Goal: Task Accomplishment & Management: Manage account settings

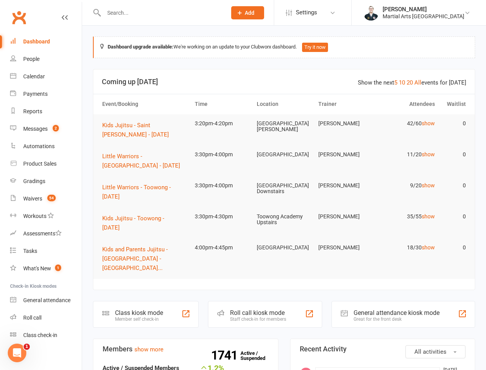
click at [126, 15] on input "text" at bounding box center [161, 12] width 120 height 11
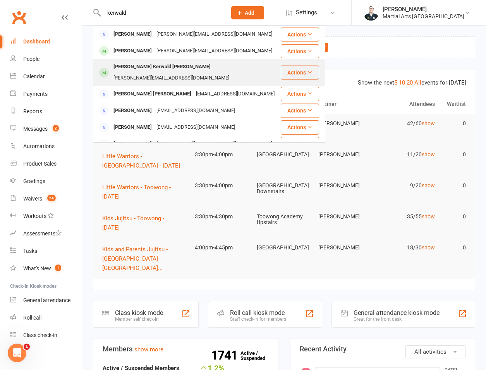
type input "kerwald"
click at [132, 66] on div "Lucas Kerwald Schmeda" at bounding box center [162, 66] width 102 height 11
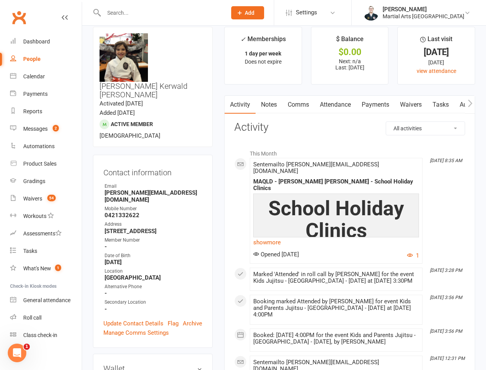
scroll to position [361, 0]
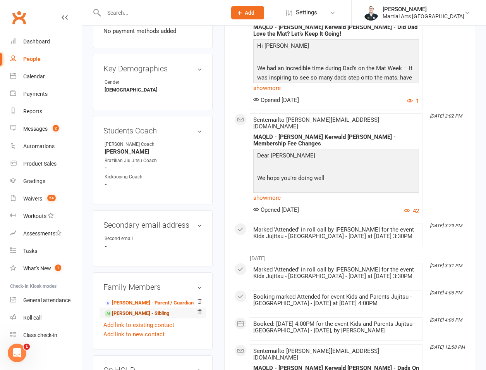
click at [130, 309] on link "Emma Kerwald - Sibling" at bounding box center [137, 313] width 65 height 8
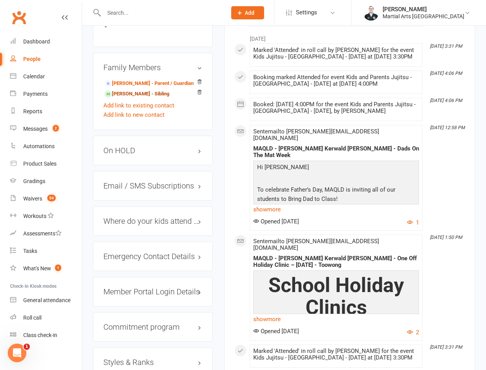
scroll to position [723, 0]
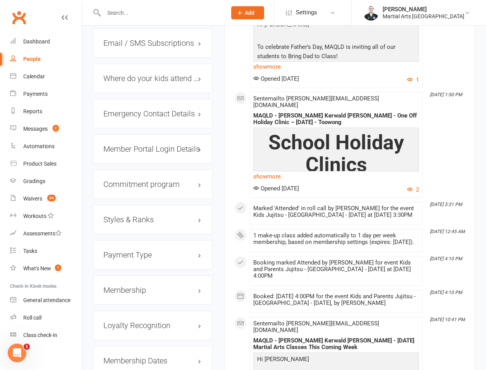
click at [122, 285] on h3 "Membership" at bounding box center [152, 289] width 99 height 9
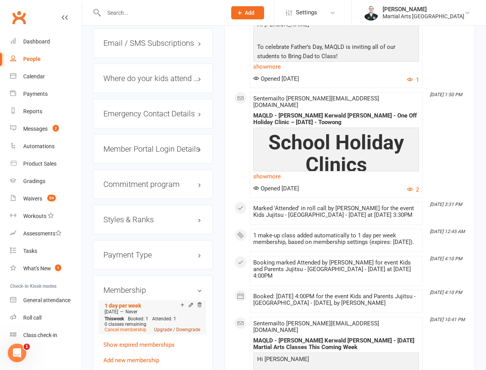
click at [165, 327] on link "Upgrade / Downgrade" at bounding box center [177, 329] width 46 height 5
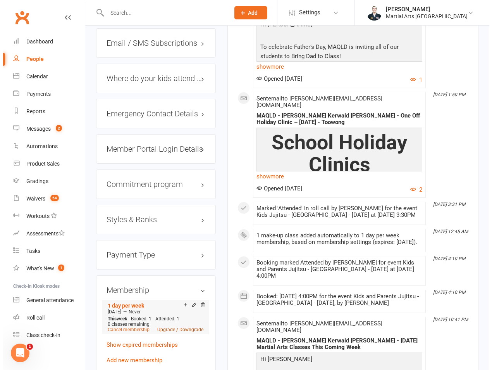
scroll to position [714, 0]
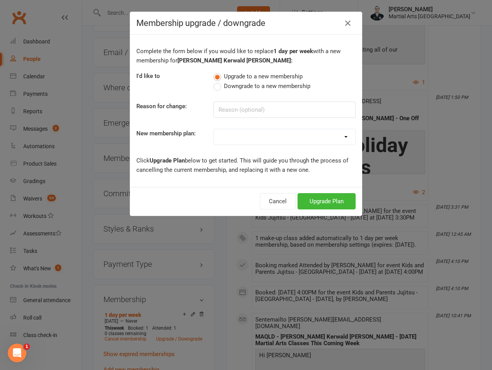
click at [274, 138] on select "1 day per week 2 days per week 1 Hour Preparation for Grading Clinic - Jujitsu …" at bounding box center [284, 136] width 141 height 15
select select "1"
click at [214, 129] on select "1 day per week 2 days per week 1 Hour Preparation for Grading Clinic - Jujitsu …" at bounding box center [284, 136] width 141 height 15
click at [313, 201] on button "Upgrade Plan" at bounding box center [326, 201] width 58 height 16
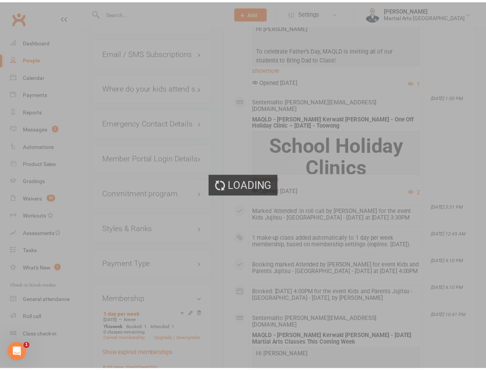
scroll to position [723, 0]
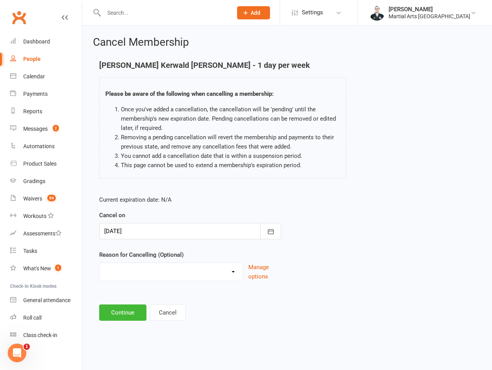
click at [133, 274] on select "Holiday Injury Lost Interest Moving None Given Other Commitments Taking a break…" at bounding box center [171, 270] width 143 height 15
click at [130, 317] on button "Continue" at bounding box center [122, 312] width 47 height 16
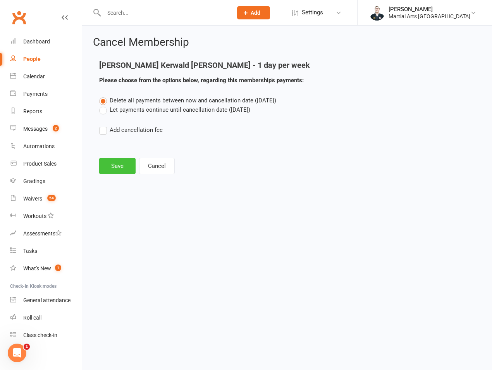
click at [124, 166] on button "Save" at bounding box center [117, 166] width 36 height 16
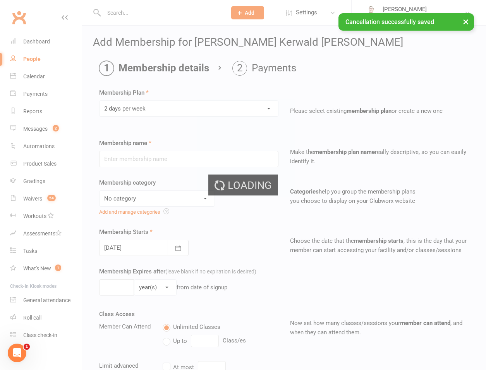
type input "2 days per week"
select select "3"
type input "0"
type input "2"
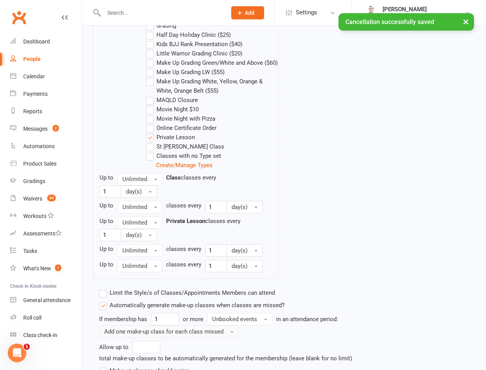
scroll to position [553, 0]
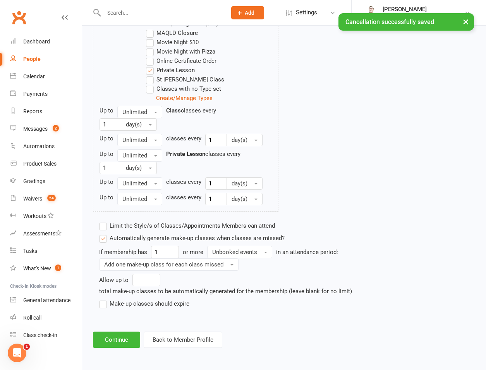
click at [137, 300] on label "Make-up classes should expire" at bounding box center [144, 303] width 90 height 9
click at [104, 299] on input "Make-up classes should expire" at bounding box center [101, 299] width 5 height 0
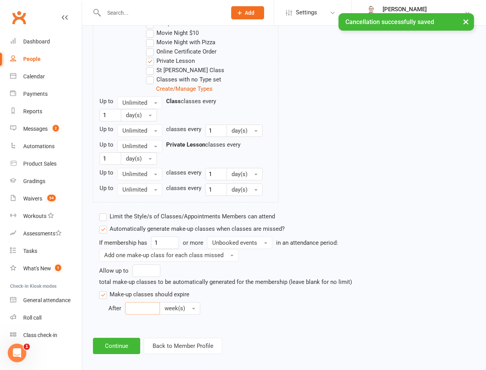
click at [141, 314] on input "number" at bounding box center [142, 308] width 35 height 12
type input "12"
click at [238, 246] on span "Unbooked events" at bounding box center [234, 242] width 45 height 7
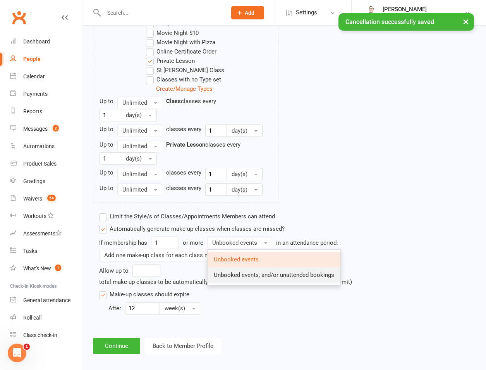
click at [245, 278] on span "Unbooked events, and/or unattended bookings" at bounding box center [274, 274] width 120 height 7
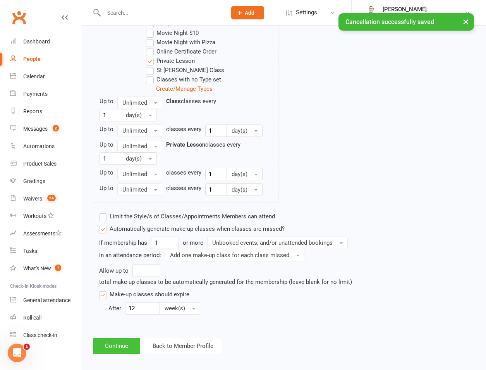
click at [118, 353] on button "Continue" at bounding box center [116, 345] width 47 height 16
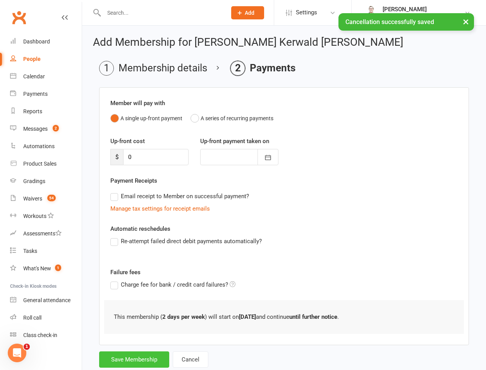
click at [119, 360] on button "Save Membership" at bounding box center [134, 359] width 70 height 16
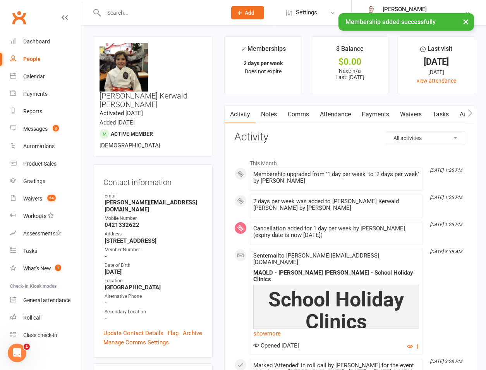
click at [341, 110] on link "Attendance" at bounding box center [336, 114] width 42 height 18
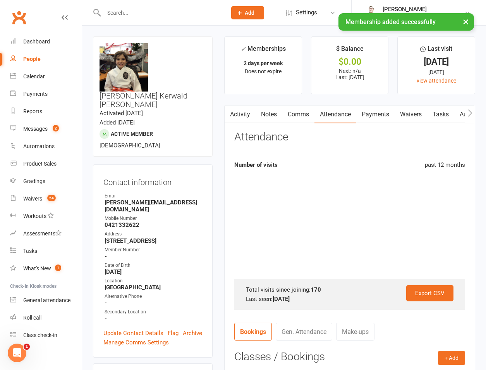
scroll to position [181, 0]
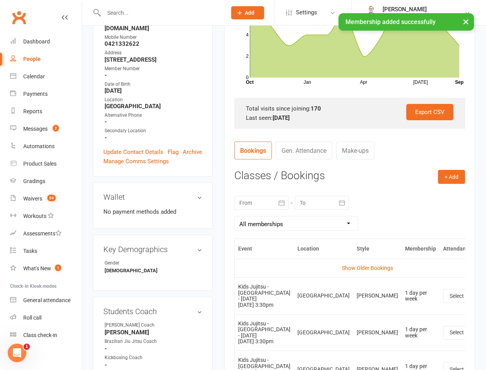
click at [484, 297] on td "More info View event Remove booking" at bounding box center [492, 295] width 16 height 37
click at [484, 304] on td "More info View event Remove booking" at bounding box center [492, 295] width 16 height 37
click at [486, 299] on icon at bounding box center [492, 296] width 8 height 8
click at [430, 343] on link "Remove booking" at bounding box center [457, 341] width 77 height 15
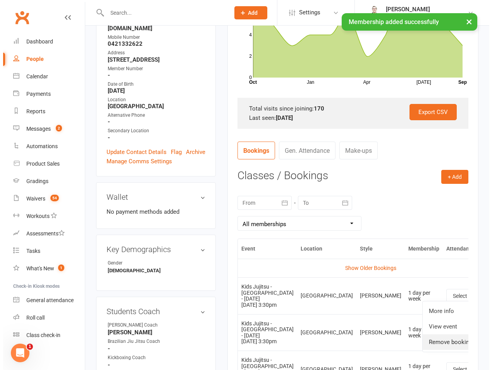
scroll to position [172, 0]
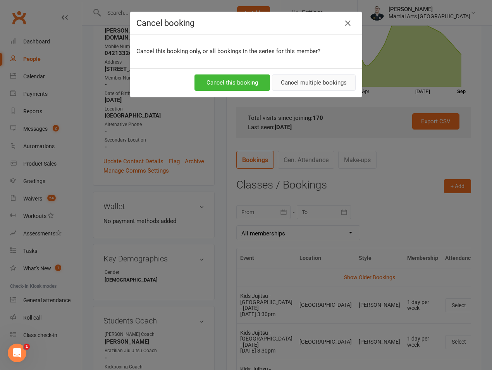
click at [325, 87] on button "Cancel multiple bookings" at bounding box center [314, 82] width 84 height 16
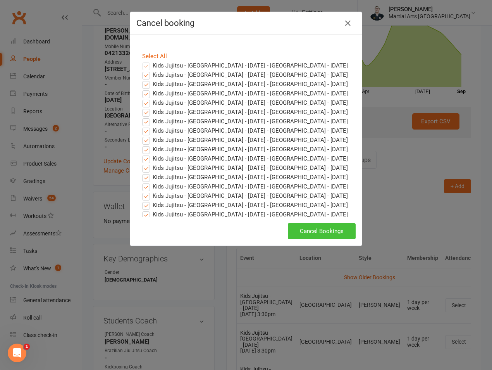
click at [306, 234] on button "Cancel Bookings" at bounding box center [322, 231] width 68 height 16
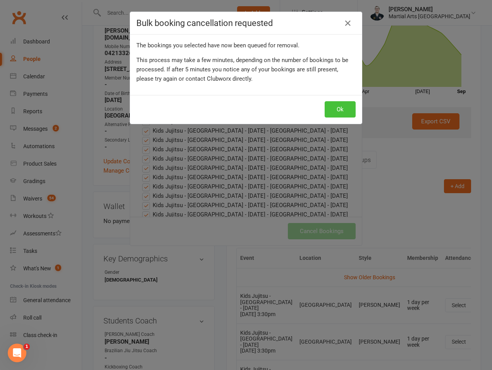
click at [333, 108] on button "Ok" at bounding box center [340, 109] width 31 height 16
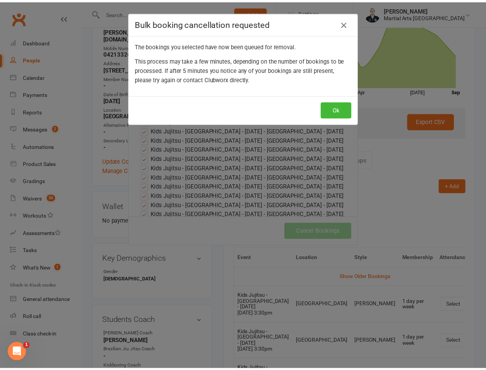
scroll to position [181, 0]
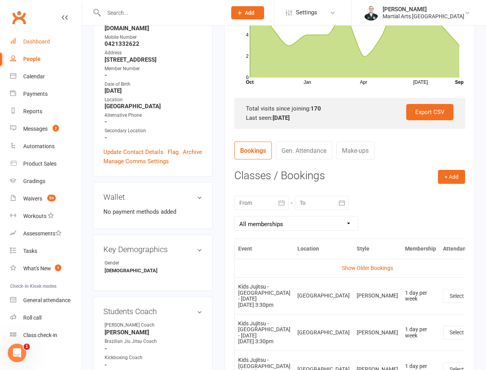
drag, startPoint x: 58, startPoint y: 49, endPoint x: 118, endPoint y: 5, distance: 74.8
click at [58, 49] on link "Dashboard" at bounding box center [46, 41] width 72 height 17
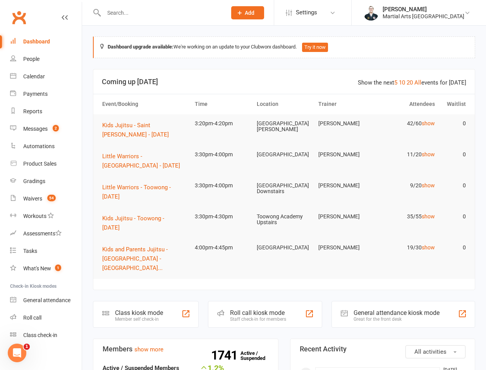
click at [136, 14] on input "text" at bounding box center [161, 12] width 120 height 11
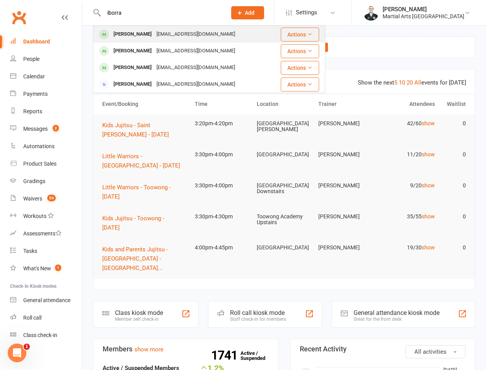
type input "iborra"
click at [154, 40] on div "vwiborra@gmail.com" at bounding box center [195, 34] width 83 height 11
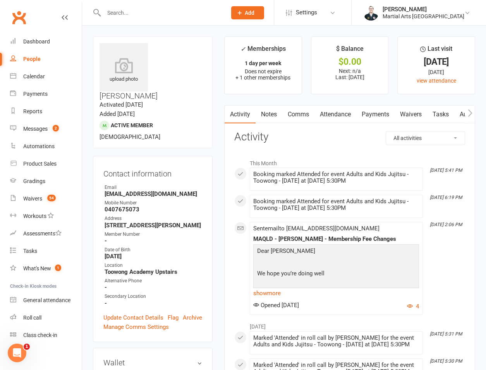
click at [133, 17] on input "text" at bounding box center [161, 12] width 120 height 11
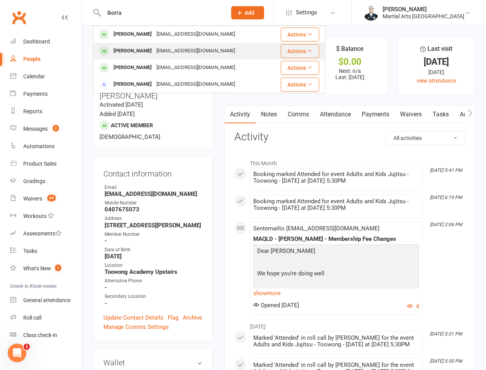
type input "iborra"
click at [124, 52] on div "Ethan Iborra" at bounding box center [132, 50] width 43 height 11
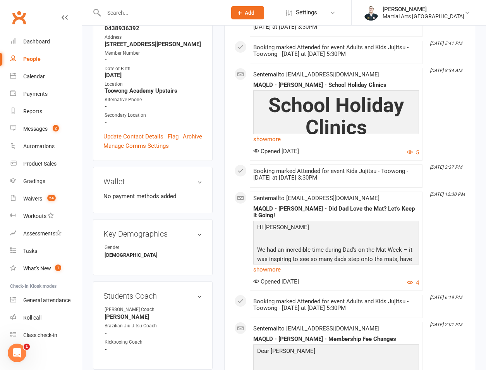
scroll to position [542, 0]
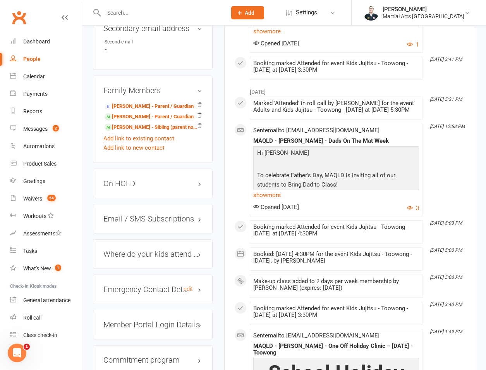
click at [133, 285] on h3 "Emergency Contact Details edit" at bounding box center [152, 289] width 99 height 9
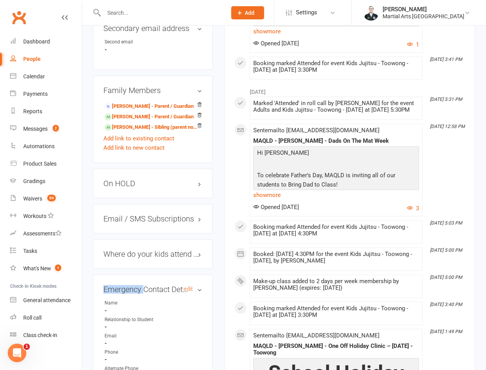
click at [133, 285] on h3 "Emergency Contact Details edit" at bounding box center [152, 289] width 99 height 9
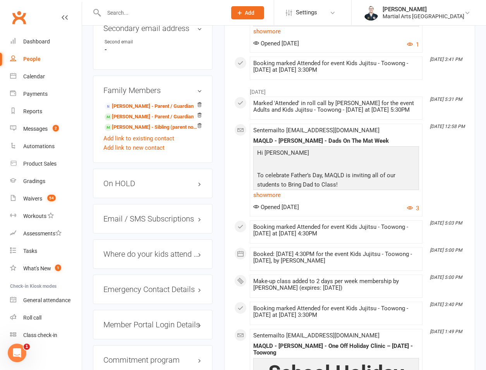
click at [216, 202] on div "upload photo Ethan Iborra Activated 11 May, 2022 Added 5 May, 2022 Active membe…" at bounding box center [152, 87] width 131 height 1186
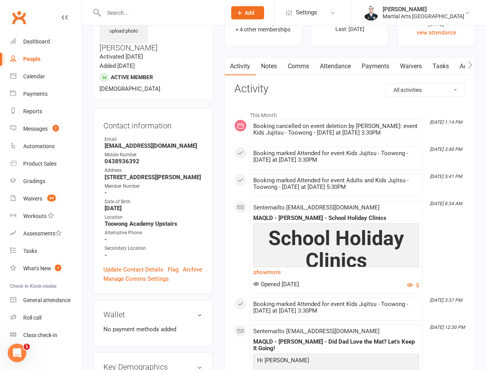
scroll to position [0, 0]
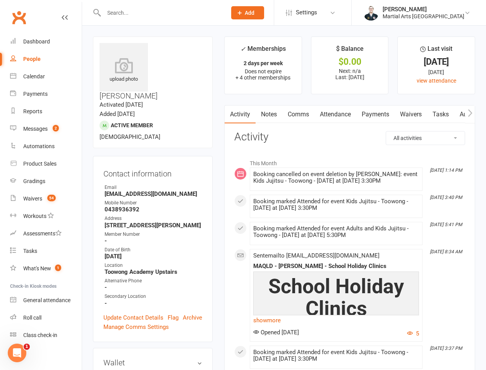
click at [305, 120] on link "Comms" at bounding box center [298, 114] width 32 height 18
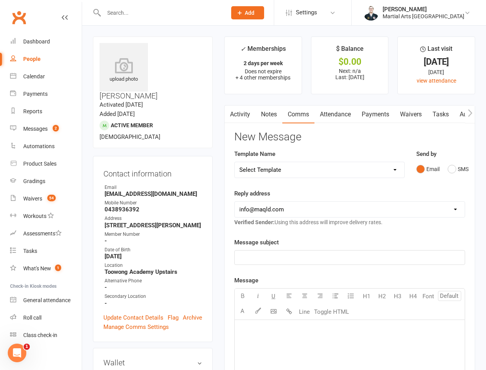
click at [323, 208] on select "hello@clubworx.com info@maqld.com accounts@maqld.com angelique@maqld.com admin@…" at bounding box center [350, 208] width 230 height 15
select select "2"
click at [235, 201] on select "hello@clubworx.com info@maqld.com accounts@maqld.com angelique@maqld.com admin@…" at bounding box center [350, 208] width 230 height 15
click at [266, 261] on p "﻿" at bounding box center [349, 257] width 221 height 9
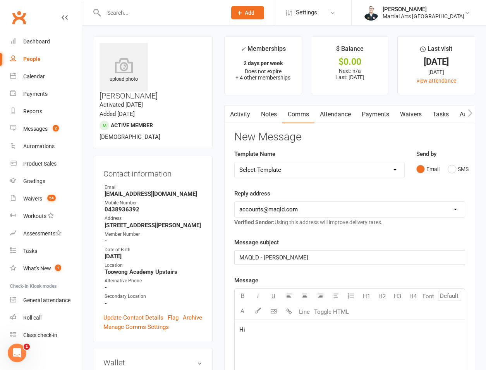
click at [280, 259] on span "MAQLD - Ethan Bushido" at bounding box center [273, 257] width 69 height 7
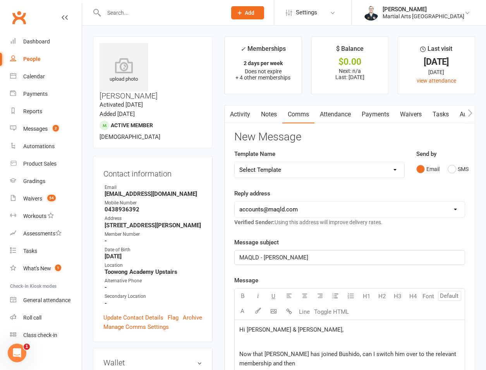
scroll to position [181, 0]
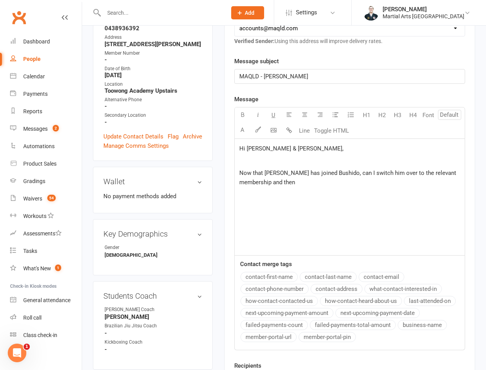
click at [409, 173] on span "Now that Ethan has joined Bushido, can I switch him over to the relevant member…" at bounding box center [348, 177] width 218 height 16
click at [324, 187] on div "Hi Wendy & Vince, ﻿ Now that Ethan has joined Bushido, can I switch him over to…" at bounding box center [350, 197] width 230 height 116
drag, startPoint x: 374, startPoint y: 184, endPoint x: 232, endPoint y: 182, distance: 141.8
click at [232, 182] on div "Activity Notes Comms Attendance Payments Waivers Tasks Automations Gradings / P…" at bounding box center [349, 172] width 251 height 497
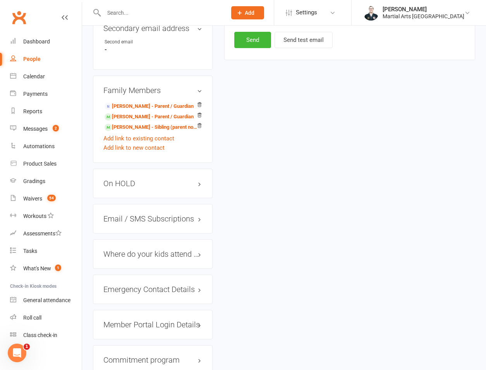
scroll to position [361, 0]
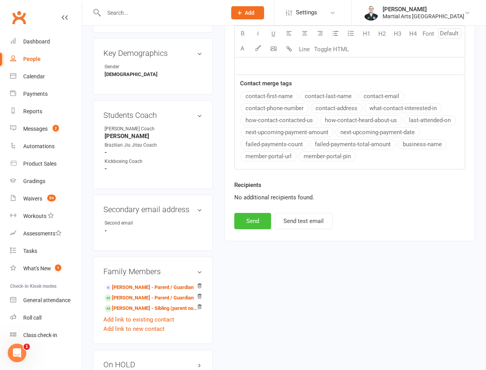
click at [260, 227] on button "Send" at bounding box center [252, 221] width 37 height 16
select select "1"
click at [62, 49] on link "Dashboard" at bounding box center [46, 41] width 72 height 17
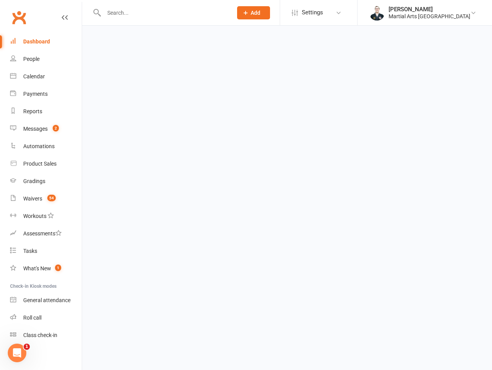
click at [136, 9] on input "text" at bounding box center [163, 12] width 125 height 11
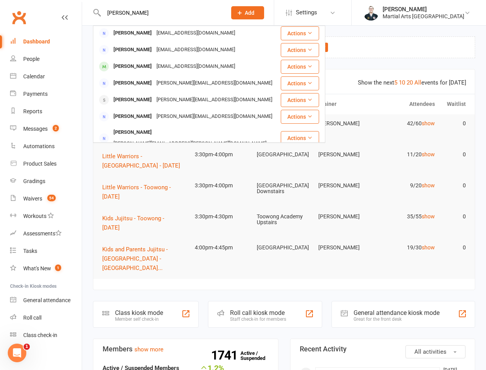
scroll to position [58, 0]
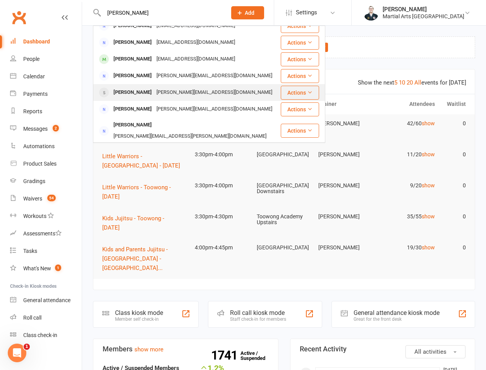
type input "tighe"
click at [158, 92] on div "rita.p@optusnet.com.au" at bounding box center [214, 92] width 120 height 11
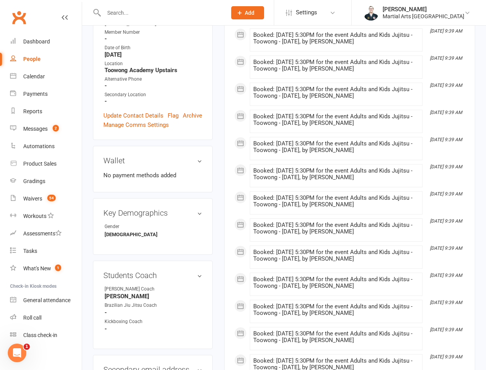
scroll to position [542, 0]
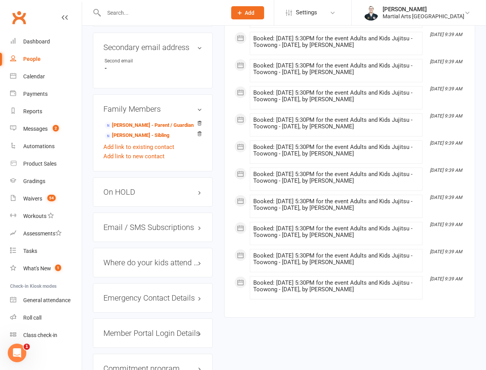
click at [138, 187] on h3 "On HOLD" at bounding box center [152, 191] width 99 height 9
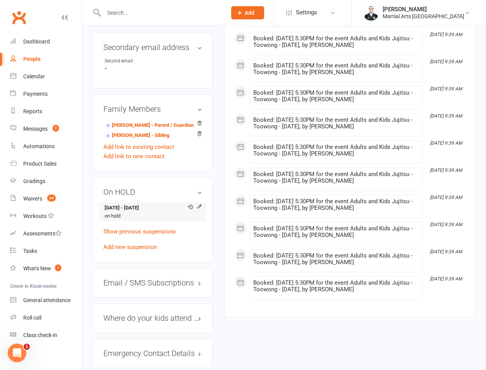
click at [196, 203] on div "View history" at bounding box center [193, 206] width 18 height 7
click at [202, 203] on icon at bounding box center [199, 205] width 5 height 5
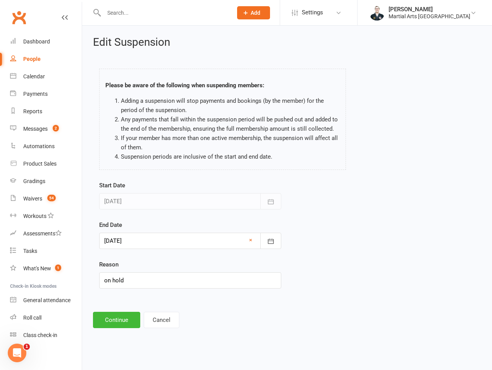
click at [158, 241] on div at bounding box center [190, 240] width 182 height 16
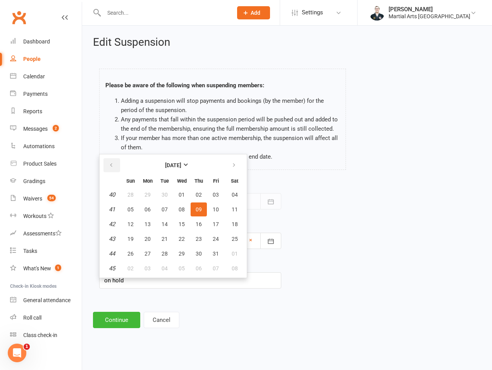
click at [108, 165] on button "button" at bounding box center [111, 165] width 17 height 14
click at [198, 214] on button "11" at bounding box center [199, 209] width 16 height 14
type input "11 Sep 2025"
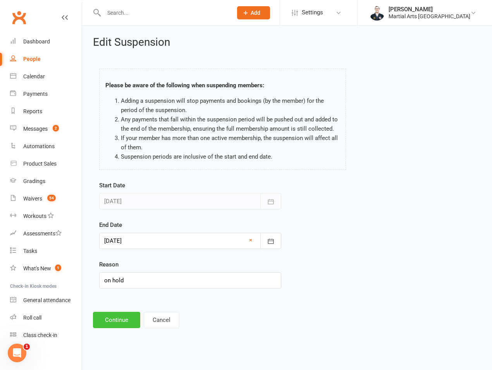
click at [123, 325] on button "Continue" at bounding box center [116, 319] width 47 height 16
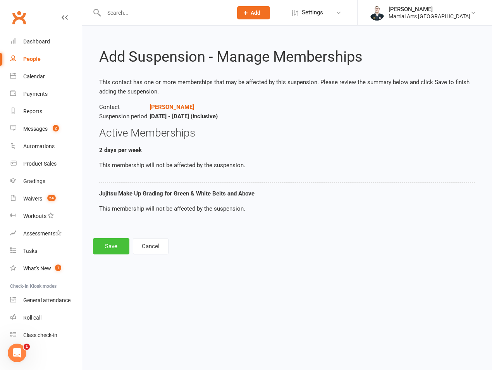
drag, startPoint x: 120, startPoint y: 235, endPoint x: 118, endPoint y: 252, distance: 17.6
click at [120, 236] on div "Add Suspension - Manage Memberships This contact has one or more memberships th…" at bounding box center [287, 145] width 410 height 239
click at [118, 252] on button "Save" at bounding box center [111, 246] width 36 height 16
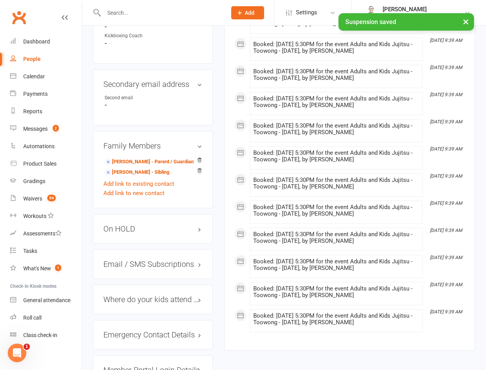
scroll to position [542, 0]
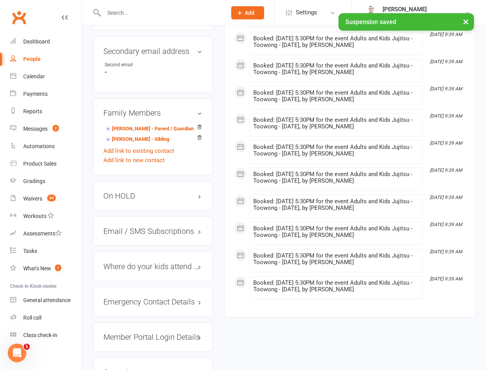
click at [130, 181] on div "On HOLD" at bounding box center [153, 195] width 120 height 29
click at [133, 191] on h3 "On HOLD" at bounding box center [152, 195] width 99 height 9
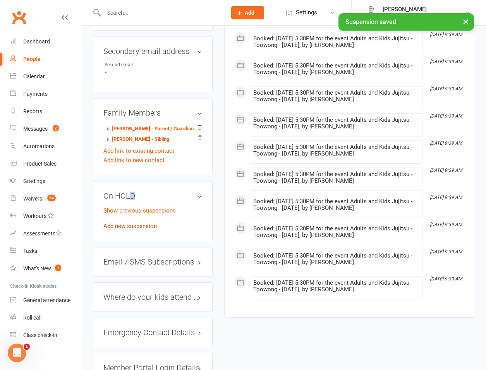
click at [132, 222] on link "Add new suspension" at bounding box center [129, 225] width 53 height 7
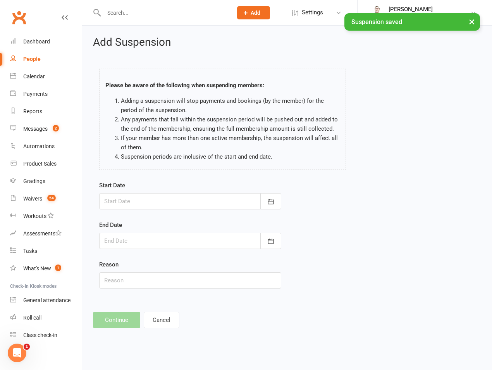
click at [141, 208] on div at bounding box center [190, 201] width 182 height 16
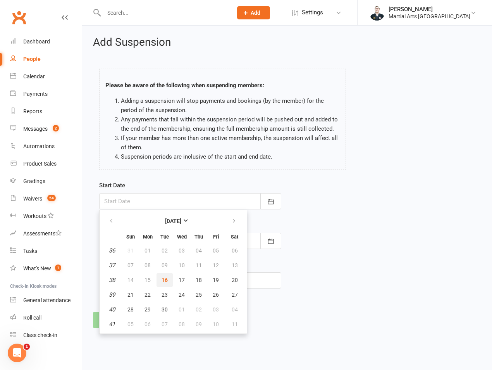
click at [160, 282] on button "16" at bounding box center [164, 280] width 16 height 14
type input "[DATE]"
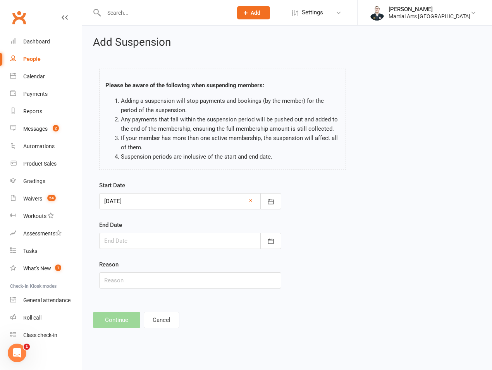
click at [154, 245] on div at bounding box center [190, 240] width 182 height 16
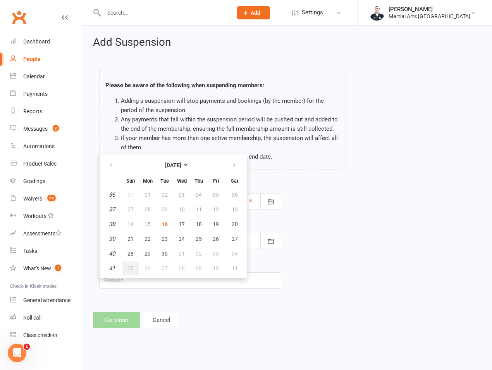
click at [127, 267] on span "05" at bounding box center [130, 268] width 6 height 6
type input "05 Oct 2025"
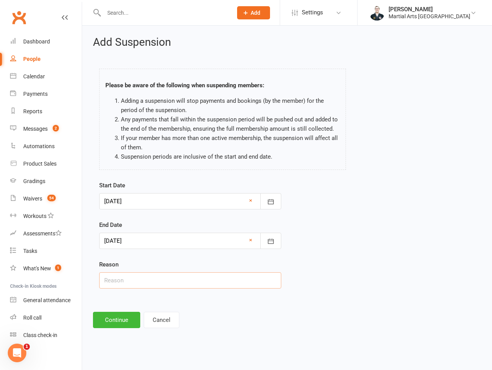
click at [130, 282] on input "text" at bounding box center [190, 280] width 182 height 16
type input "on hold"
click at [111, 316] on button "Continue" at bounding box center [116, 319] width 47 height 16
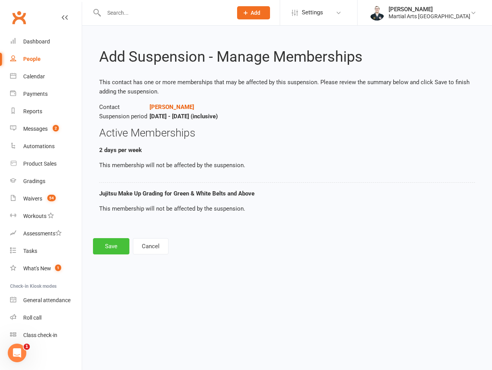
click at [112, 251] on button "Save" at bounding box center [111, 246] width 36 height 16
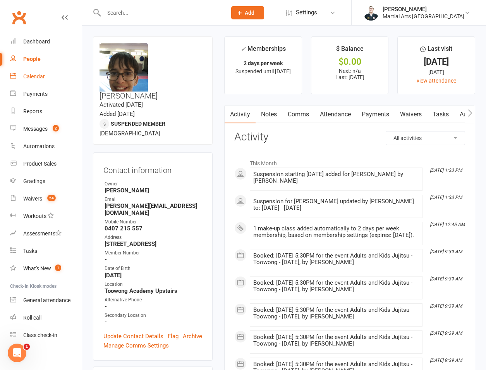
click at [339, 113] on link "Attendance" at bounding box center [336, 114] width 42 height 18
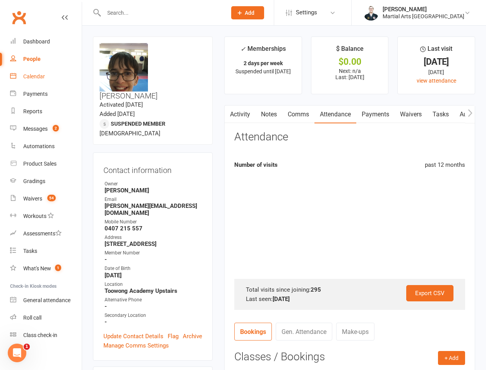
scroll to position [181, 0]
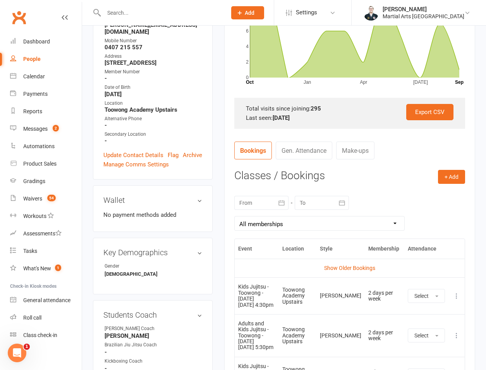
click at [270, 199] on div at bounding box center [261, 203] width 54 height 14
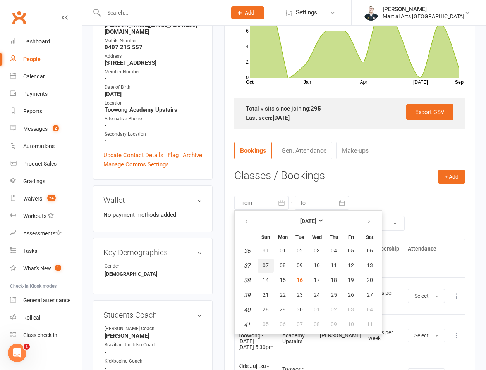
click at [267, 263] on span "07" at bounding box center [266, 265] width 6 height 6
type input "07 Sep 2025"
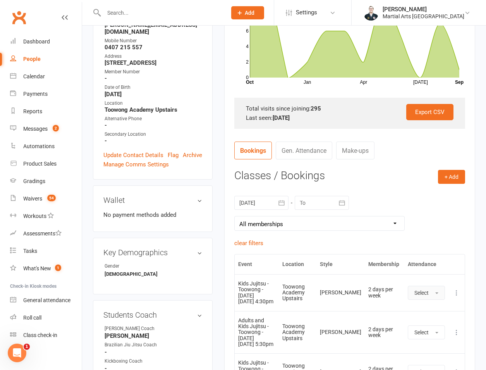
click at [437, 292] on span "button" at bounding box center [436, 293] width 3 height 2
click at [419, 312] on span "Attended" at bounding box center [425, 309] width 23 height 7
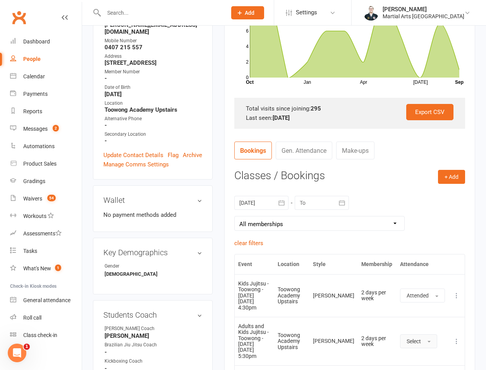
click at [421, 334] on button "Select" at bounding box center [418, 341] width 37 height 14
click at [421, 351] on link "Attended" at bounding box center [439, 358] width 77 height 15
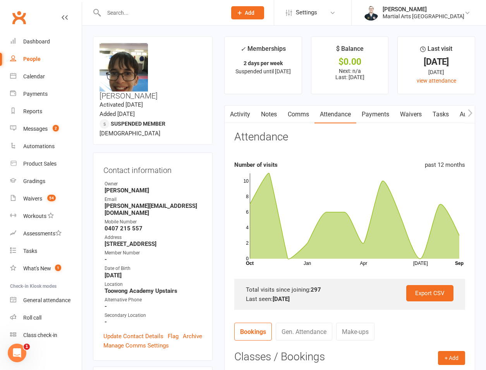
click at [173, 5] on div at bounding box center [157, 12] width 128 height 25
click at [172, 12] on input "text" at bounding box center [161, 12] width 120 height 11
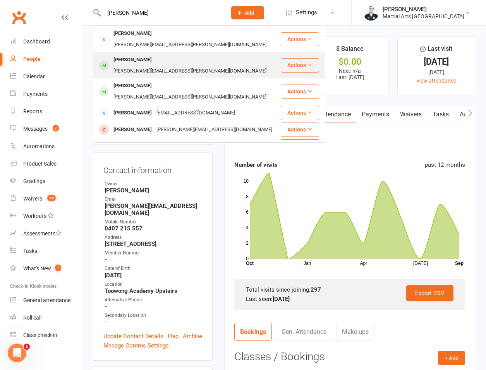
type input "kotecha"
click at [127, 54] on div "Rohaan Koteecha" at bounding box center [132, 59] width 43 height 11
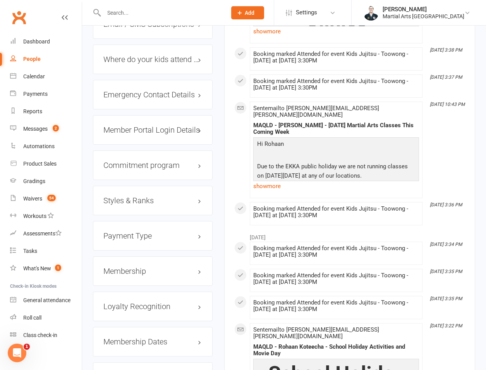
scroll to position [542, 0]
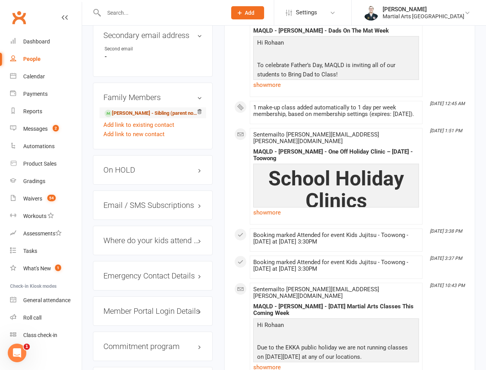
click at [132, 109] on link "Anushka Kotecha - Sibling (parent not in system)" at bounding box center [152, 113] width 94 height 8
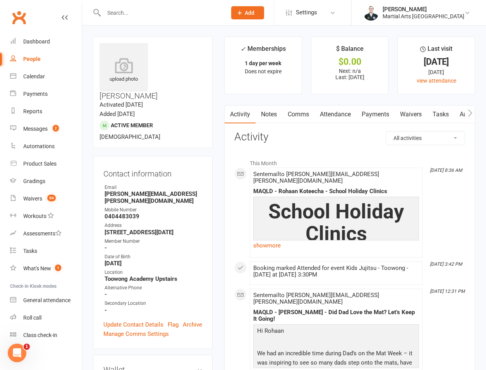
click at [298, 119] on link "Comms" at bounding box center [298, 114] width 32 height 18
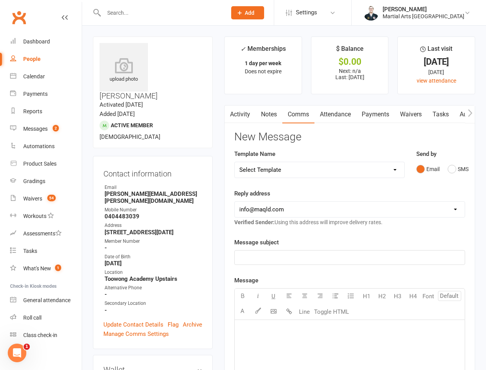
click at [285, 171] on select "Select Template [Email] Black Belt 1st degree [Email] Bushido Seminar [Email] K…" at bounding box center [320, 169] width 170 height 15
select select "18"
click at [235, 162] on select "Select Template [Email] Black Belt 1st degree [Email] Bushido Seminar [Email] K…" at bounding box center [320, 169] width 170 height 15
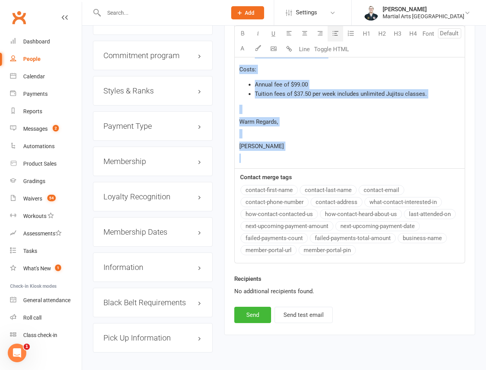
scroll to position [837, 0]
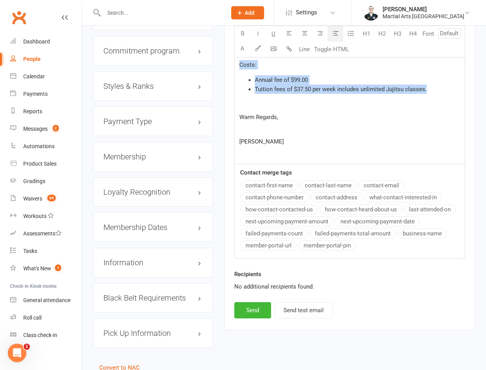
drag, startPoint x: 239, startPoint y: 83, endPoint x: 445, endPoint y: 93, distance: 205.9
copy div "We require that you: Commit to your training for 12 months. Commit to training …"
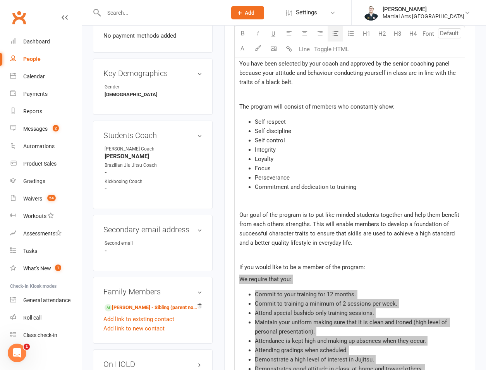
scroll to position [295, 0]
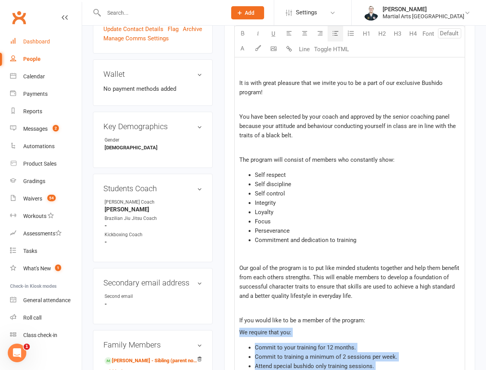
click at [59, 37] on link "Dashboard" at bounding box center [46, 41] width 72 height 17
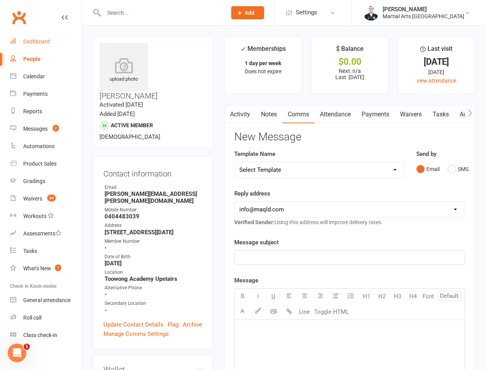
click at [241, 113] on link "Activity" at bounding box center [240, 114] width 31 height 18
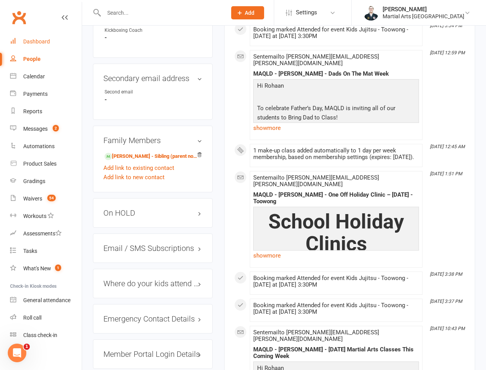
scroll to position [542, 0]
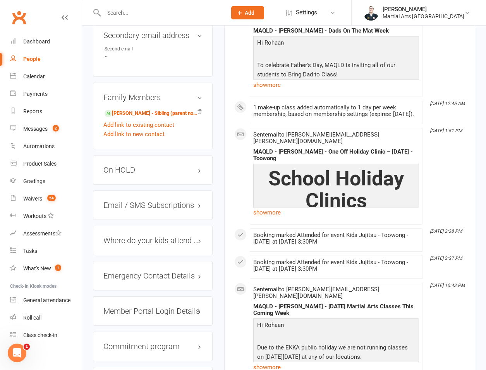
click at [126, 165] on h3 "On HOLD" at bounding box center [152, 169] width 99 height 9
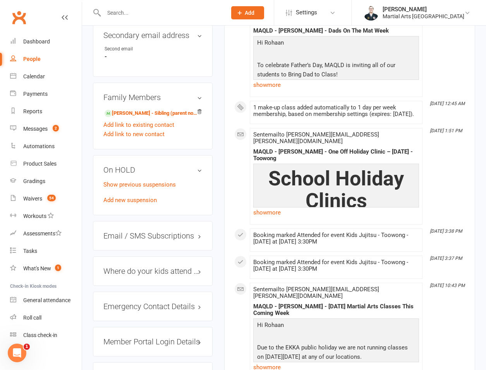
click at [122, 180] on div "Show previous suspensions Add new suspension" at bounding box center [152, 192] width 99 height 25
click at [119, 196] on link "Add new suspension" at bounding box center [129, 199] width 53 height 7
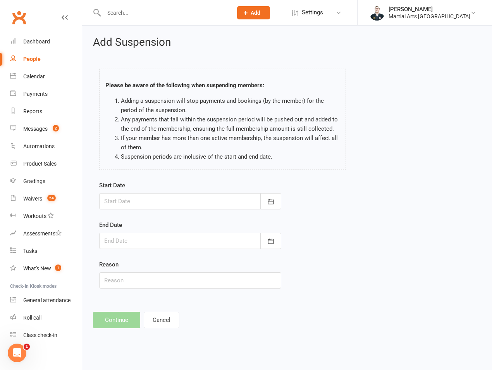
click at [144, 198] on div at bounding box center [190, 201] width 182 height 16
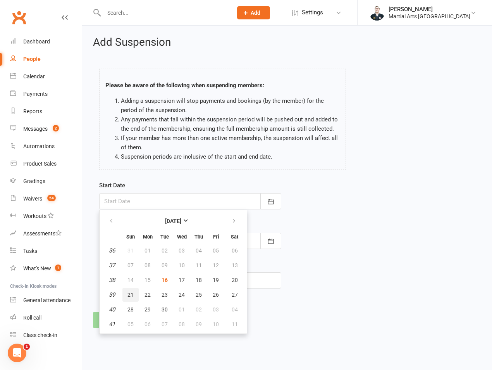
click at [138, 294] on button "21" at bounding box center [130, 294] width 16 height 14
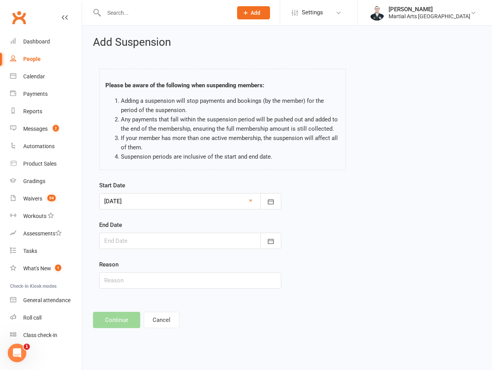
click at [147, 207] on div at bounding box center [190, 201] width 182 height 16
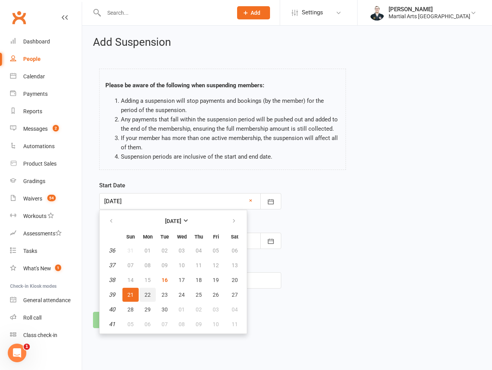
click at [147, 292] on span "22" at bounding box center [147, 294] width 6 height 6
type input "22 Sep 2025"
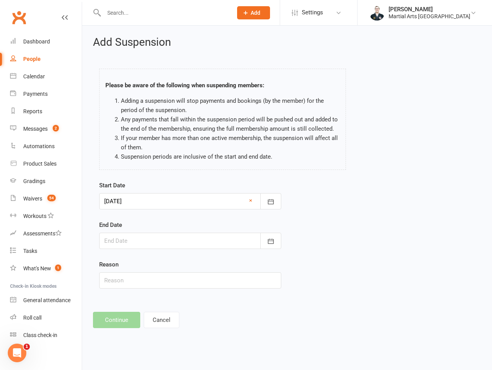
click at [146, 243] on div at bounding box center [190, 240] width 182 height 16
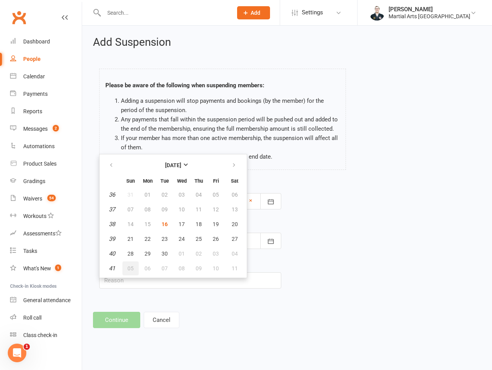
click at [136, 264] on button "05" at bounding box center [130, 268] width 16 height 14
type input "05 Oct 2025"
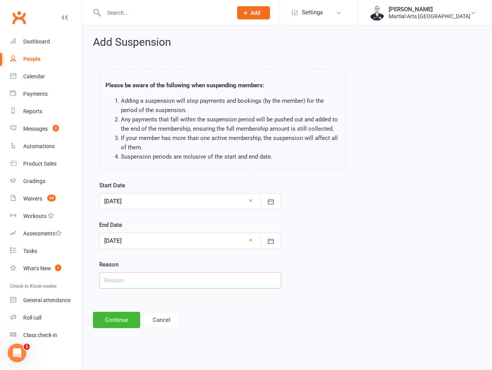
click at [136, 285] on input "text" at bounding box center [190, 280] width 182 height 16
type input "on hold"
click at [125, 316] on button "Continue" at bounding box center [116, 319] width 47 height 16
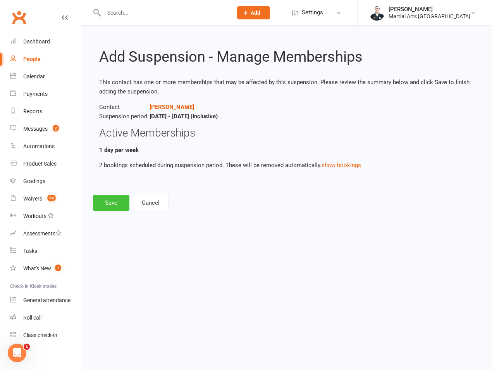
click at [113, 203] on button "Save" at bounding box center [111, 202] width 36 height 16
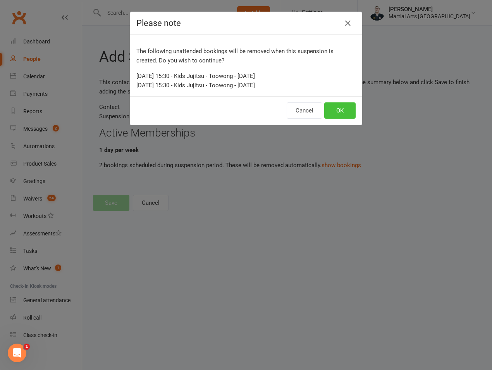
click at [340, 110] on button "OK" at bounding box center [339, 110] width 31 height 16
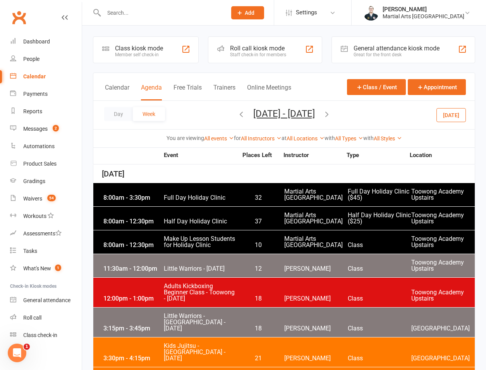
click at [454, 116] on button "[DATE]" at bounding box center [451, 115] width 29 height 14
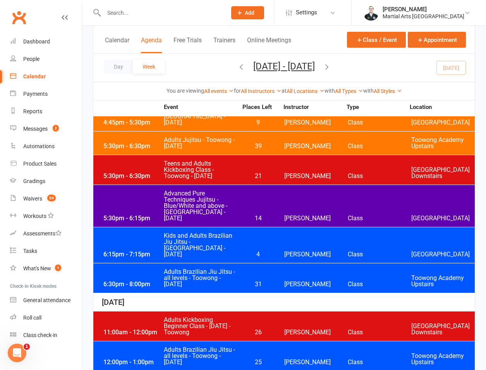
scroll to position [542, 0]
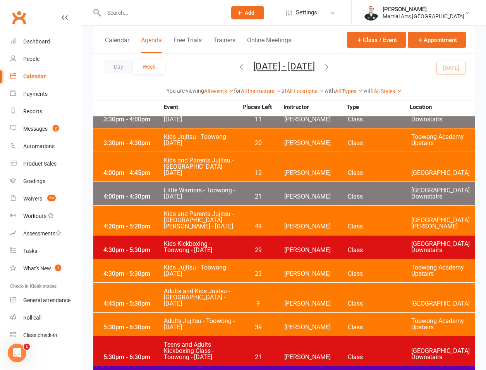
click at [148, 170] on div "4:00pm - 4:45pm" at bounding box center [132, 173] width 62 height 6
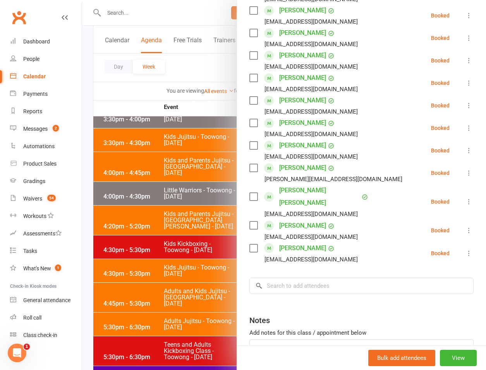
scroll to position [343, 0]
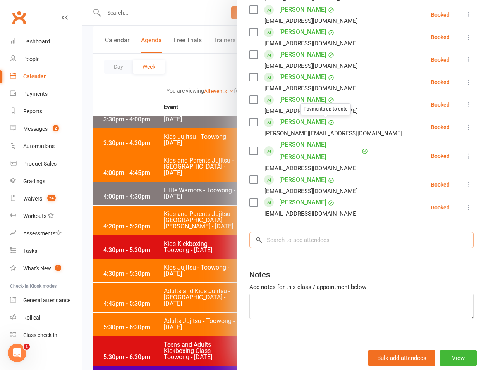
click at [299, 232] on input "search" at bounding box center [361, 240] width 224 height 16
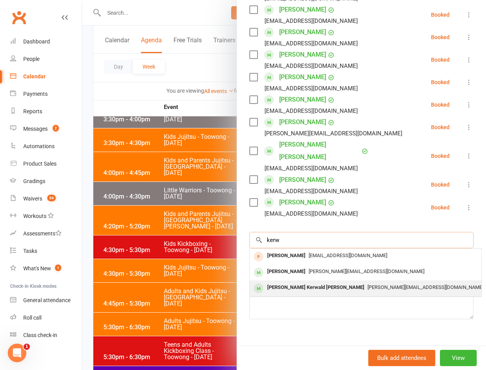
type input "kerw"
click at [276, 282] on div "[PERSON_NAME] Kerwald [PERSON_NAME]" at bounding box center [315, 287] width 103 height 11
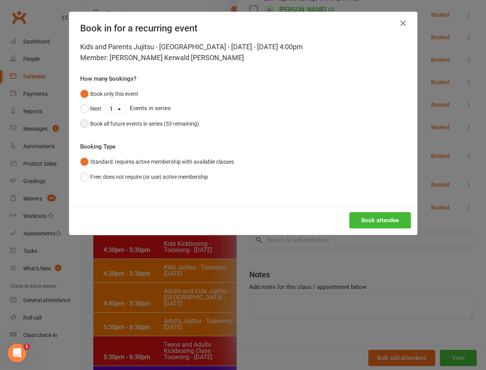
click at [180, 125] on div "Book all future events in series (53 remaining)" at bounding box center [144, 123] width 109 height 9
click at [363, 216] on button "Book attendee" at bounding box center [380, 220] width 62 height 16
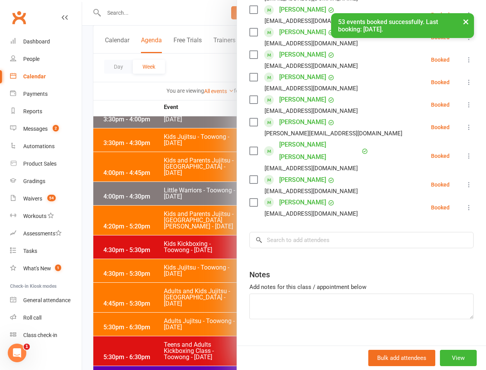
click at [184, 277] on div at bounding box center [284, 185] width 404 height 370
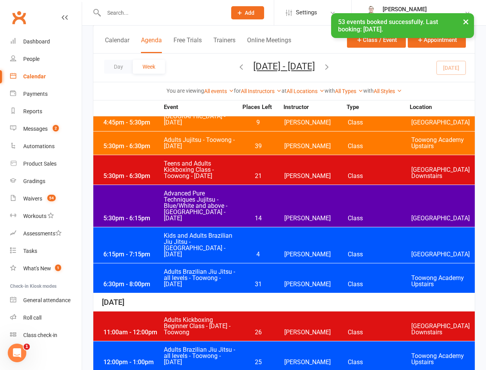
scroll to position [904, 0]
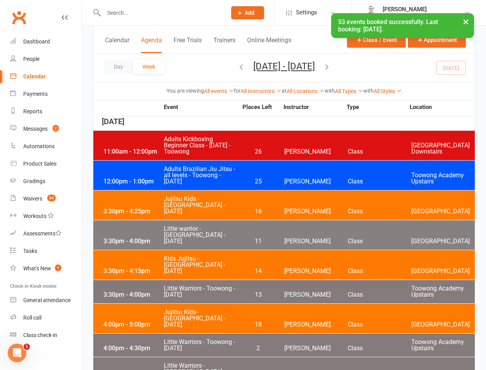
click at [132, 190] on div "3:30pm - 4:25pm Jujitsu Kids - Brookfield State School - Wednesday 16 Robert Du…" at bounding box center [284, 204] width 382 height 29
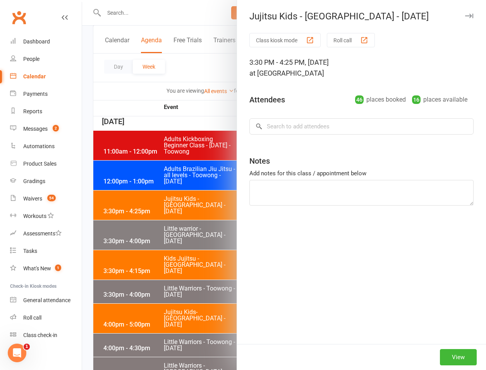
click at [147, 245] on div at bounding box center [284, 185] width 404 height 370
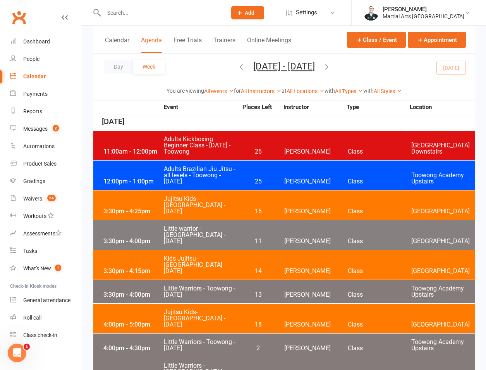
click at [165, 255] on span "Kids Jujitsu - Jamboree Heights - Wednesday" at bounding box center [200, 264] width 74 height 19
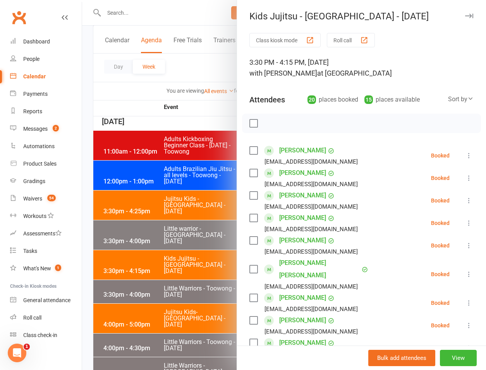
scroll to position [388, 0]
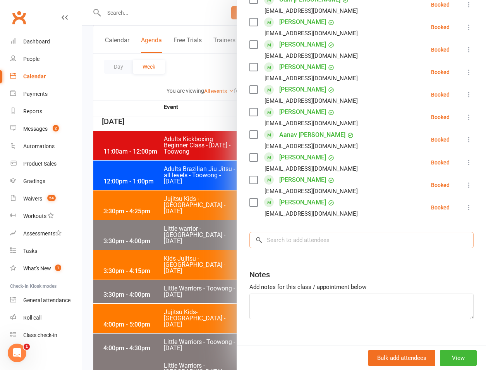
click at [302, 232] on input "search" at bounding box center [361, 240] width 224 height 16
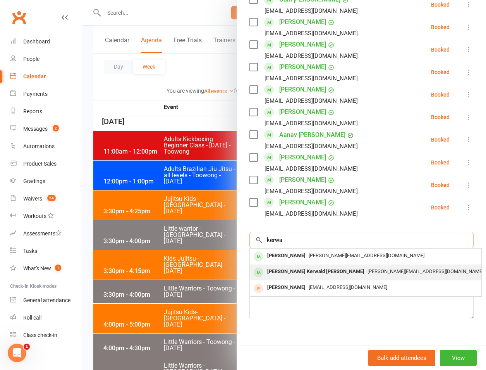
type input "kerwa"
click at [272, 266] on div "[PERSON_NAME] Kerwald [PERSON_NAME]" at bounding box center [315, 271] width 103 height 11
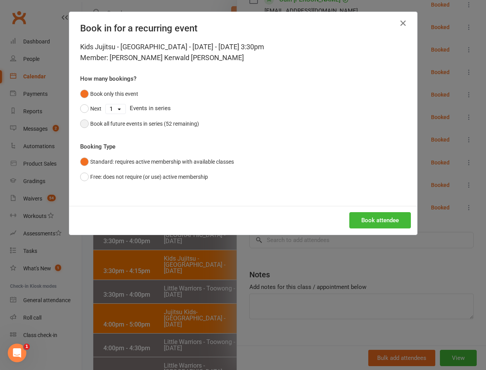
click at [151, 130] on button "Book all future events in series (52 remaining)" at bounding box center [139, 123] width 119 height 15
click at [366, 225] on button "Book attendee" at bounding box center [380, 220] width 62 height 16
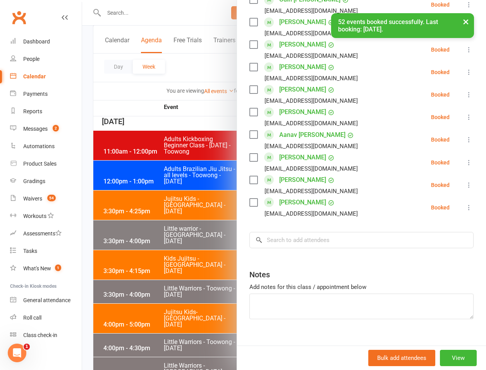
scroll to position [410, 0]
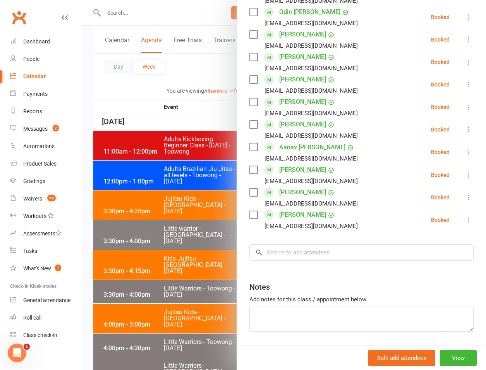
click at [141, 115] on div at bounding box center [284, 185] width 404 height 370
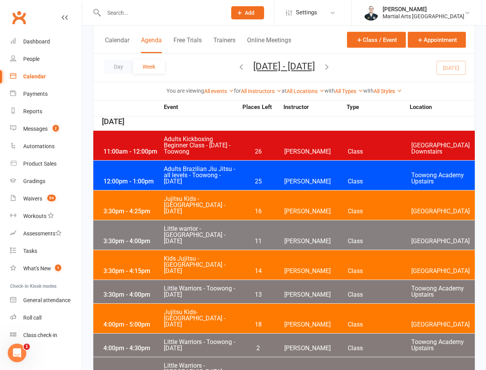
click at [237, 69] on icon "button" at bounding box center [241, 66] width 9 height 9
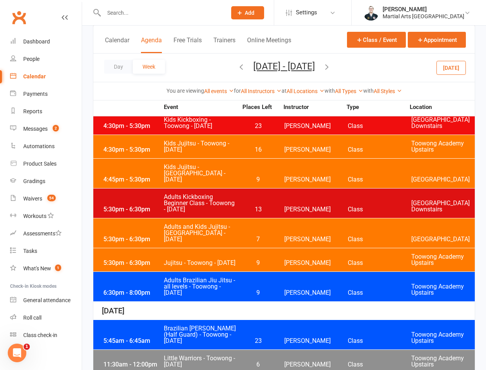
scroll to position [1902, 0]
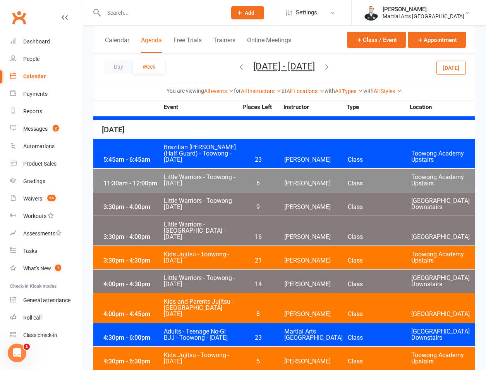
click at [156, 358] on div "4:30pm - 5:30pm" at bounding box center [132, 361] width 62 height 6
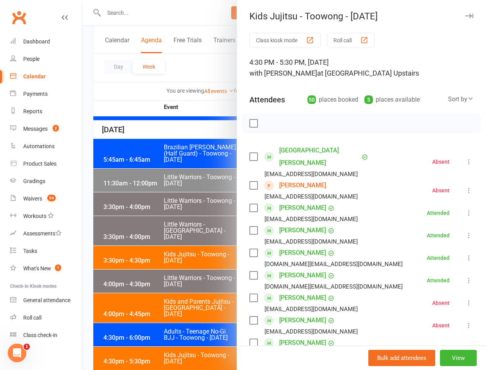
click at [296, 128] on div at bounding box center [361, 122] width 239 height 19
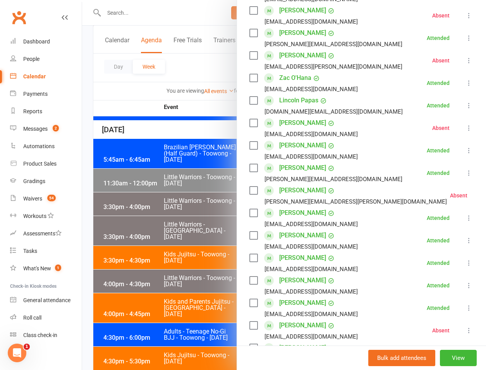
scroll to position [1062, 0]
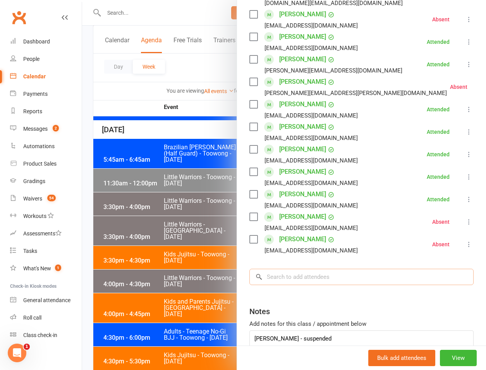
click at [316, 268] on input "search" at bounding box center [361, 276] width 224 height 16
type input "y"
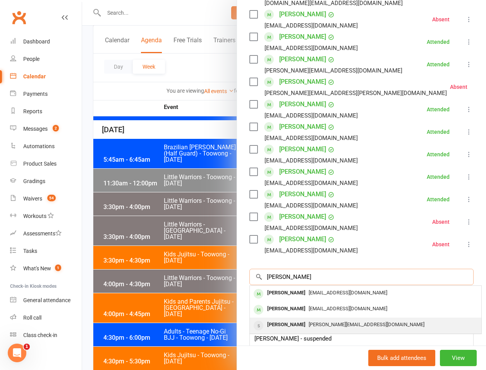
type input "tighe"
click at [278, 319] on div "[PERSON_NAME]" at bounding box center [286, 324] width 45 height 11
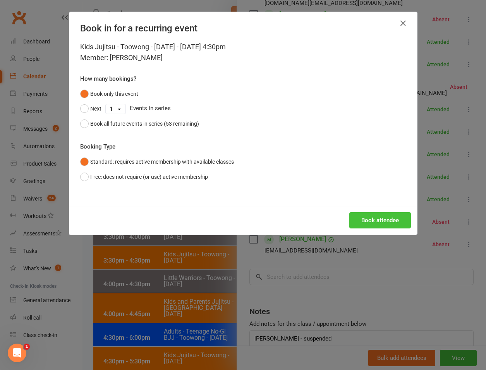
click at [363, 216] on button "Book attendee" at bounding box center [380, 220] width 62 height 16
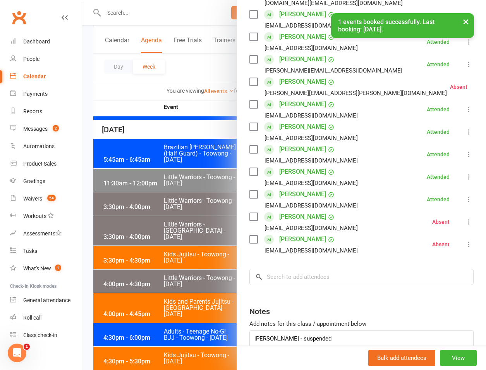
click at [155, 296] on div at bounding box center [284, 185] width 404 height 370
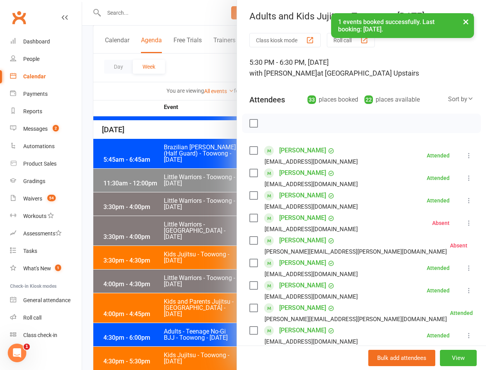
scroll to position [680, 0]
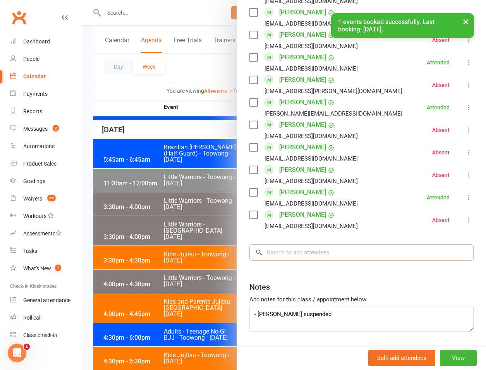
click at [310, 244] on input "search" at bounding box center [361, 252] width 224 height 16
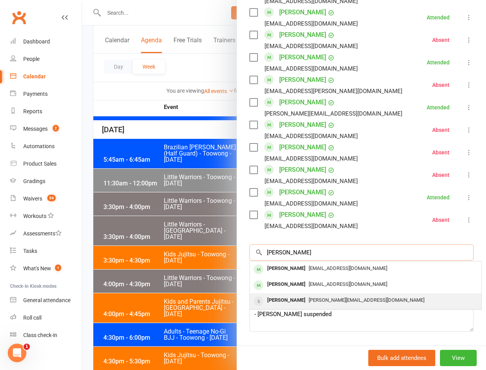
type input "tighe"
click at [287, 294] on div "[PERSON_NAME]" at bounding box center [286, 299] width 45 height 11
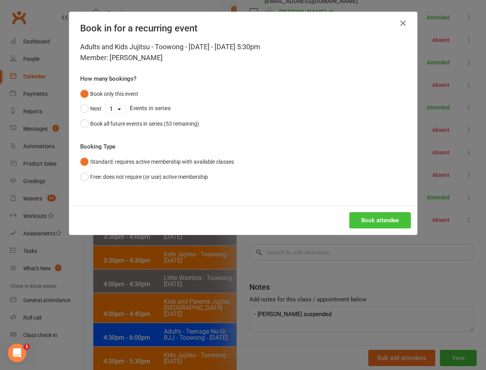
click at [373, 215] on button "Book attendee" at bounding box center [380, 220] width 62 height 16
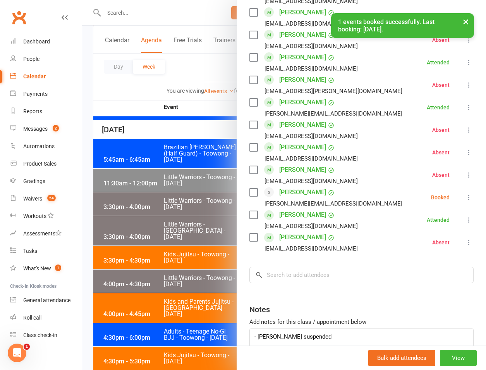
click at [465, 193] on icon at bounding box center [469, 197] width 8 height 8
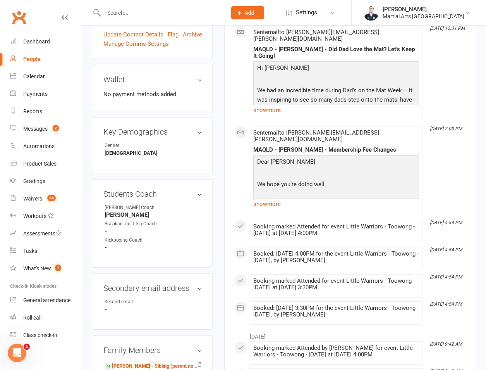
scroll to position [542, 0]
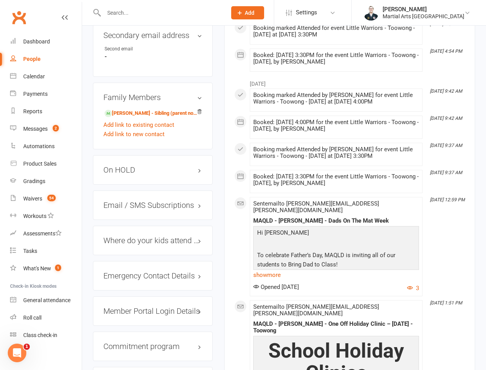
click at [137, 165] on h3 "On HOLD" at bounding box center [152, 169] width 99 height 9
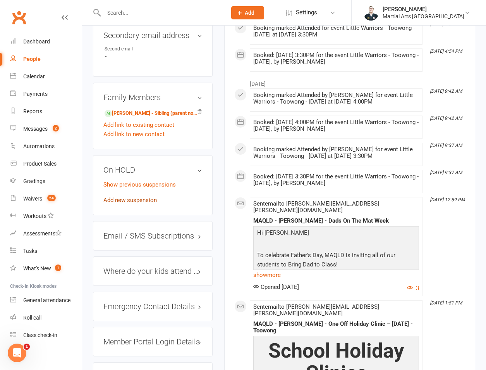
drag, startPoint x: 137, startPoint y: 150, endPoint x: 131, endPoint y: 168, distance: 19.5
click at [131, 196] on link "Add new suspension" at bounding box center [129, 199] width 53 height 7
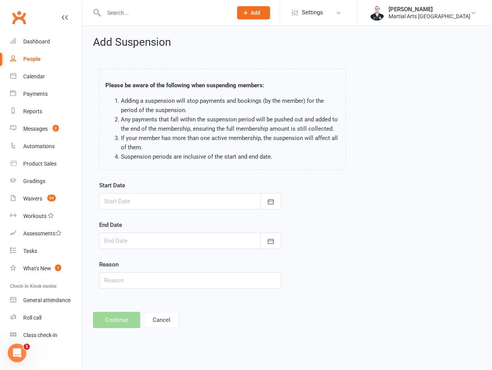
click at [119, 202] on div at bounding box center [190, 201] width 182 height 16
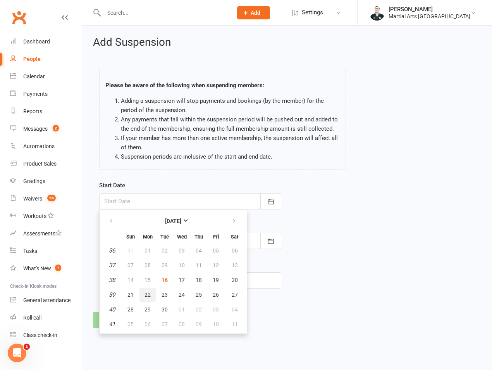
click at [145, 295] on span "22" at bounding box center [147, 294] width 6 height 6
type input "22 Sep 2025"
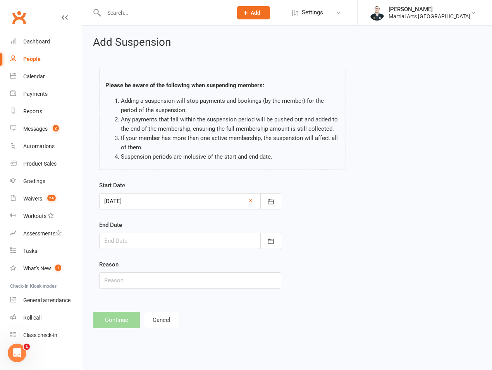
click at [148, 245] on div at bounding box center [190, 240] width 182 height 16
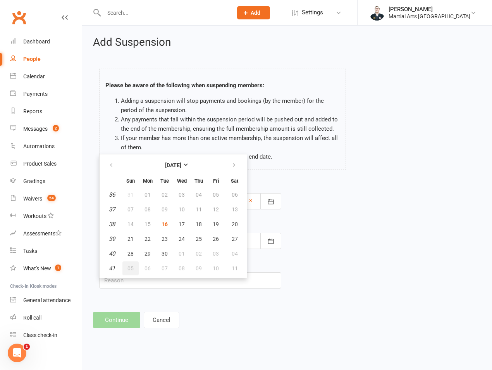
click at [131, 265] on span "05" at bounding box center [130, 268] width 6 height 6
type input "05 Oct 2025"
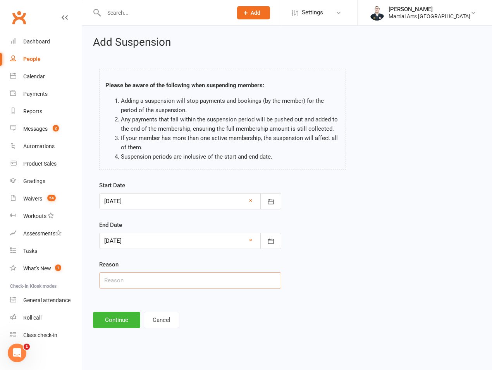
drag, startPoint x: 126, startPoint y: 281, endPoint x: 126, endPoint y: 275, distance: 5.8
click at [126, 281] on input "text" at bounding box center [190, 280] width 182 height 16
type input "On Hold 2 Weeks"
drag, startPoint x: 117, startPoint y: 325, endPoint x: 115, endPoint y: 310, distance: 15.3
click at [116, 327] on button "Continue" at bounding box center [116, 319] width 47 height 16
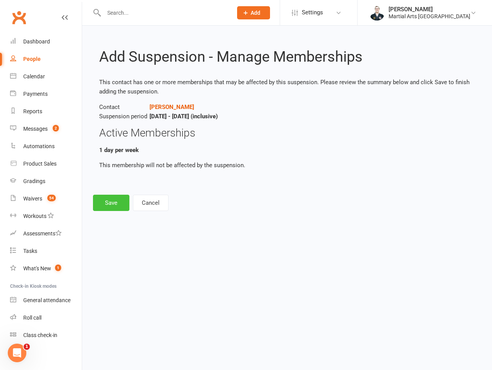
click at [100, 206] on button "Save" at bounding box center [111, 202] width 36 height 16
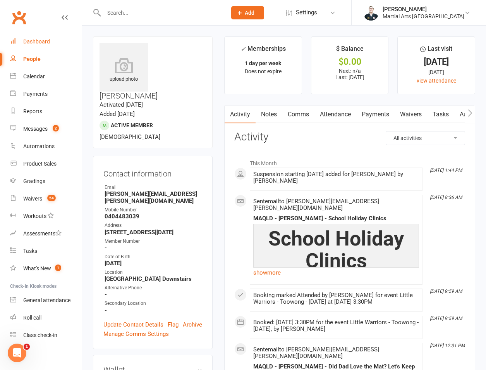
click at [61, 41] on link "Dashboard" at bounding box center [46, 41] width 72 height 17
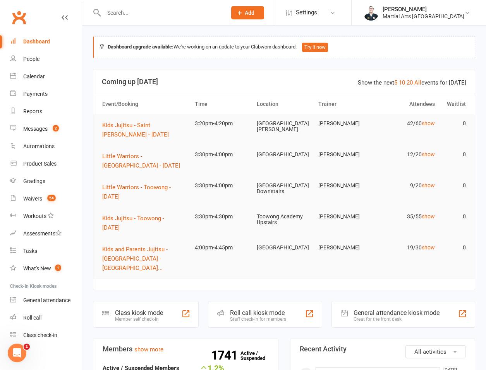
click at [137, 12] on input "text" at bounding box center [161, 12] width 120 height 11
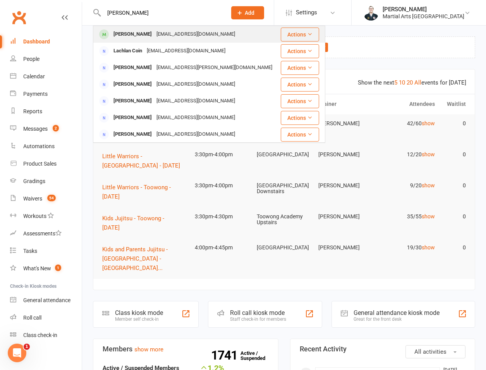
type input "lachlan yang"
click at [139, 29] on div "Lachlan Yang" at bounding box center [132, 34] width 43 height 11
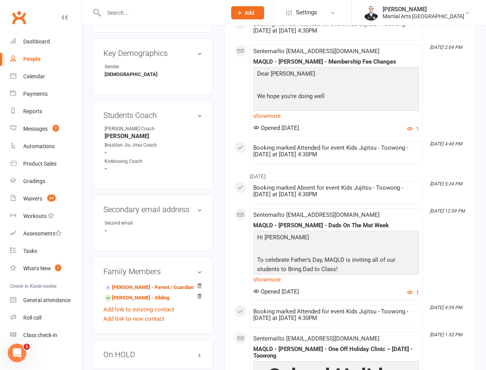
scroll to position [542, 0]
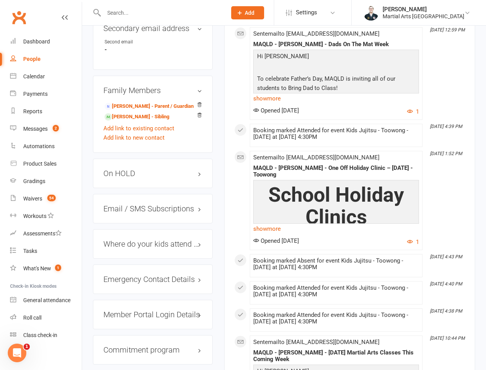
drag, startPoint x: 136, startPoint y: 155, endPoint x: 132, endPoint y: 162, distance: 7.8
click at [136, 169] on h3 "On HOLD" at bounding box center [152, 173] width 99 height 9
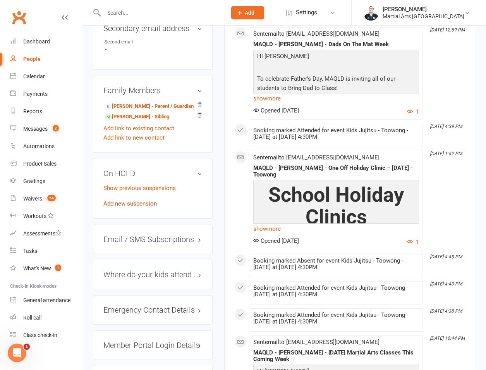
click at [124, 200] on link "Add new suspension" at bounding box center [129, 203] width 53 height 7
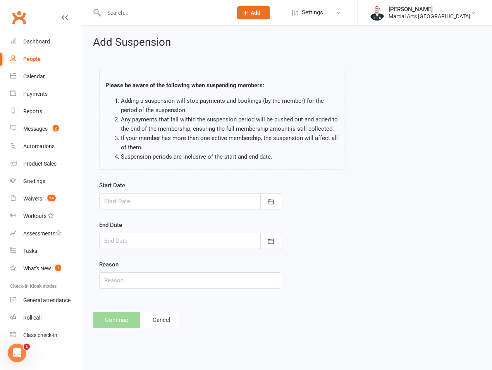
click at [179, 202] on div at bounding box center [190, 201] width 182 height 16
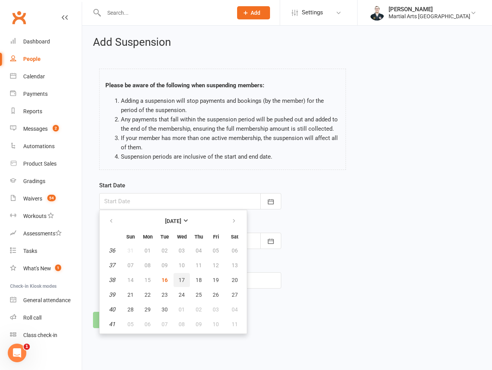
click at [181, 281] on span "17" at bounding box center [182, 280] width 6 height 6
type input "17 Sep 2025"
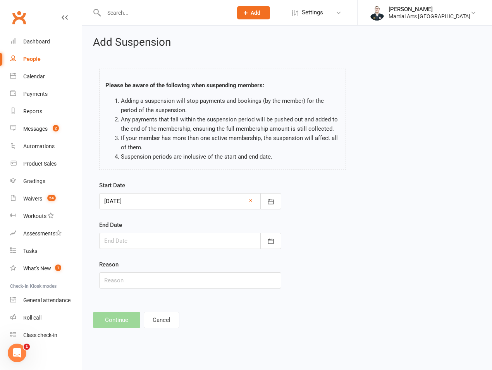
click at [154, 239] on div at bounding box center [190, 240] width 182 height 16
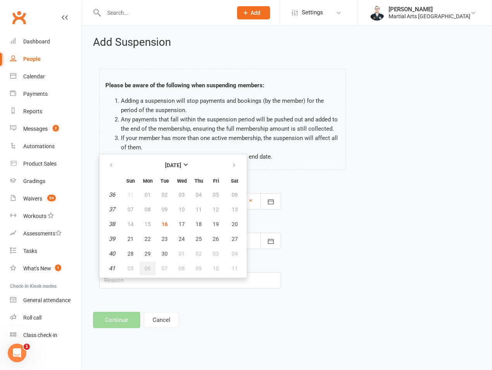
click at [147, 268] on span "06" at bounding box center [147, 268] width 6 height 6
type input "06 Oct 2025"
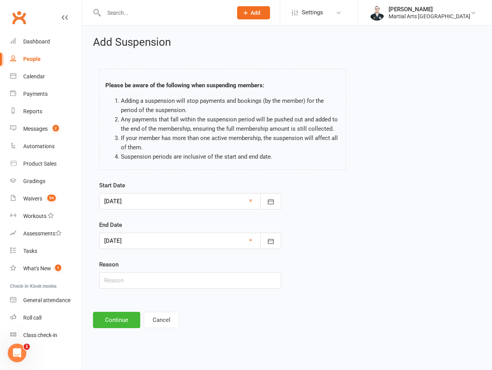
click at [151, 202] on div at bounding box center [190, 201] width 182 height 16
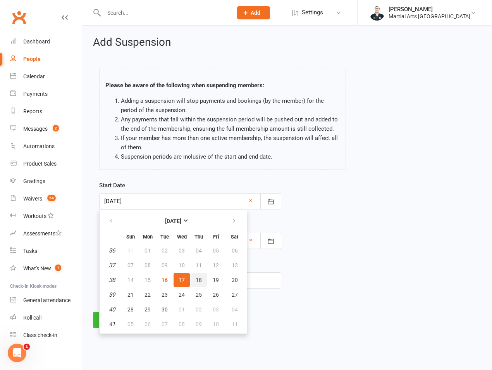
click at [191, 280] on button "18" at bounding box center [199, 280] width 16 height 14
type input "18 Sep 2025"
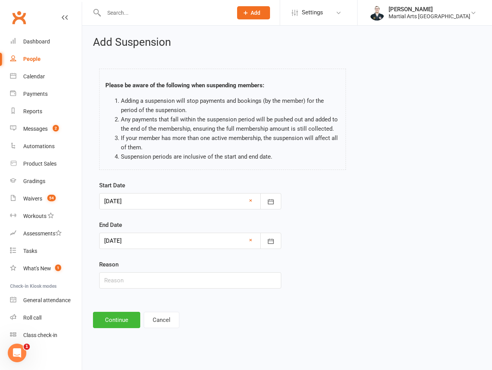
click at [140, 202] on div at bounding box center [190, 201] width 182 height 16
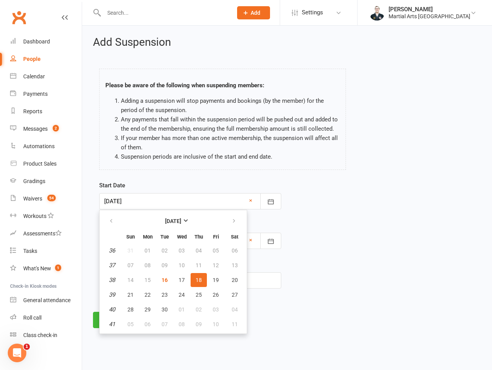
click at [174, 173] on div "Please be aware of the following when suspending members: Adding a suspension w…" at bounding box center [222, 121] width 258 height 120
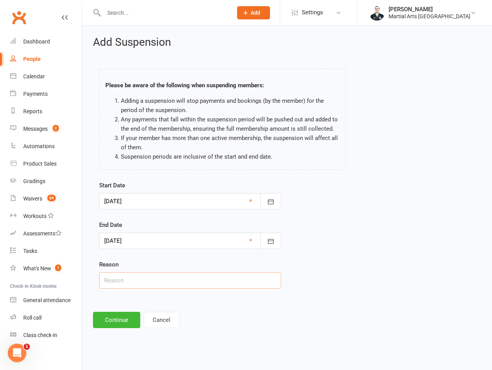
click at [134, 280] on input "text" at bounding box center [190, 280] width 182 height 16
type input "on hold"
click at [112, 321] on button "Continue" at bounding box center [116, 319] width 47 height 16
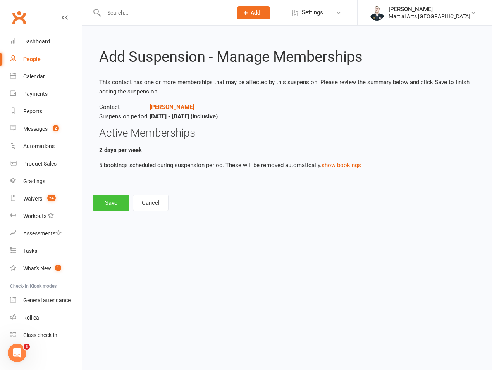
click at [127, 196] on button "Save" at bounding box center [111, 202] width 36 height 16
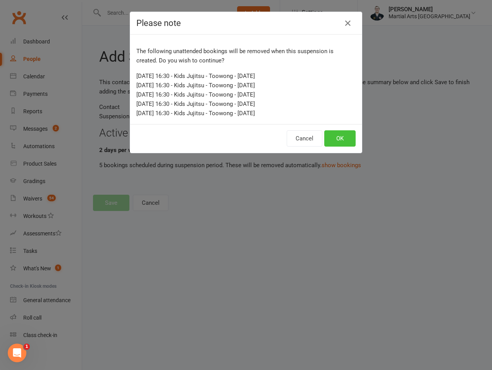
click at [337, 133] on button "OK" at bounding box center [339, 138] width 31 height 16
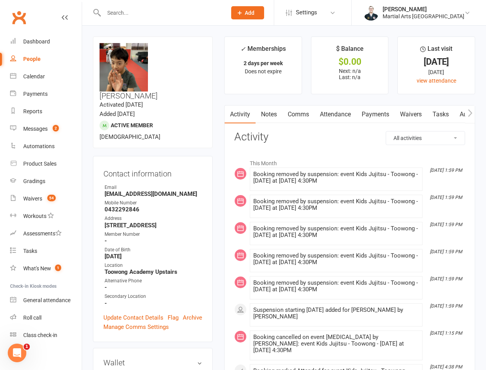
click at [108, 10] on input "text" at bounding box center [161, 12] width 120 height 11
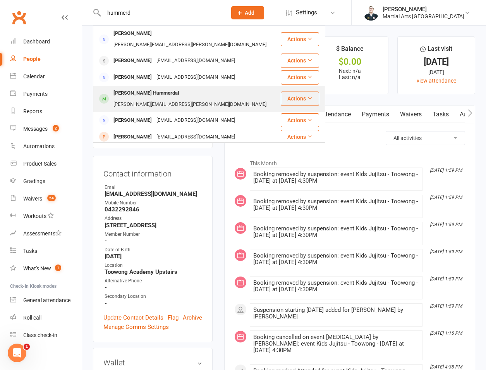
type input "hummerd"
click at [136, 88] on div "Charlie Revelli Hummerdal" at bounding box center [146, 93] width 70 height 11
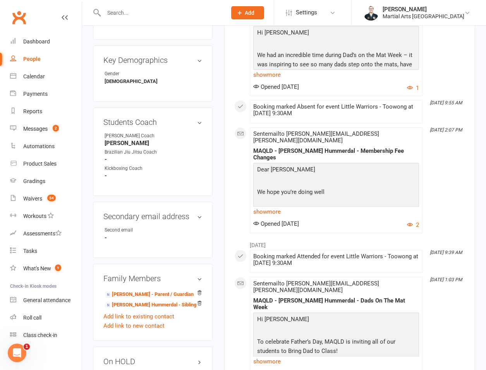
scroll to position [723, 0]
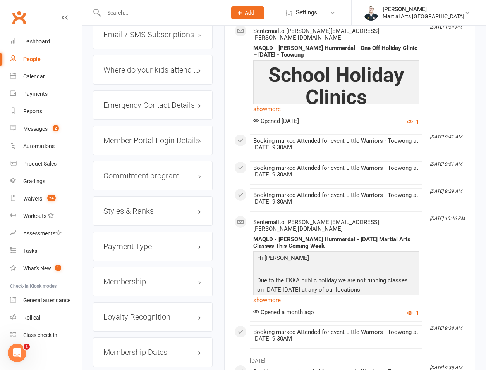
click at [127, 277] on h3 "Membership" at bounding box center [152, 281] width 99 height 9
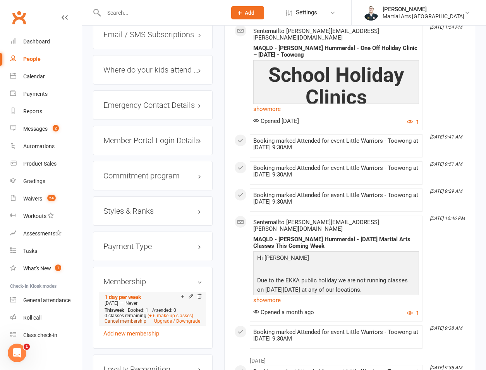
click at [138, 318] on link "Cancel membership" at bounding box center [126, 320] width 42 height 5
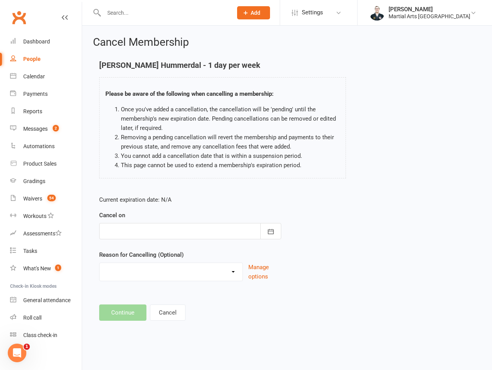
click at [147, 232] on div at bounding box center [190, 231] width 182 height 16
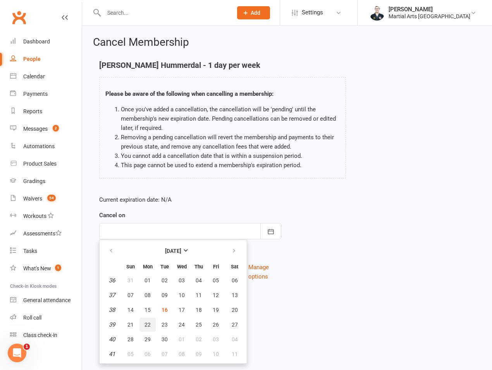
click at [139, 327] on button "22" at bounding box center [147, 324] width 16 height 14
type input "22 Sep 2025"
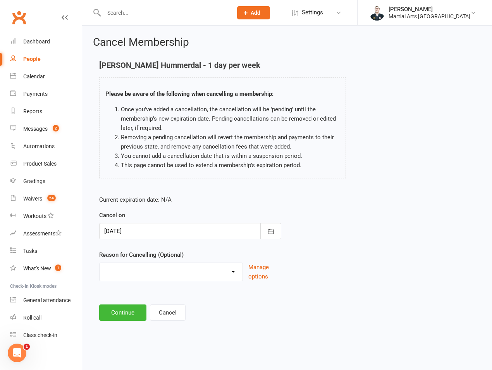
click at [146, 270] on select "Holiday Injury Lost Interest Moving None Given Other Commitments Taking a break…" at bounding box center [171, 270] width 143 height 15
select select "7"
click at [100, 263] on select "Holiday Injury Lost Interest Moving None Given Other Commitments Taking a break…" at bounding box center [171, 270] width 143 height 15
click at [116, 319] on button "Continue" at bounding box center [122, 312] width 47 height 16
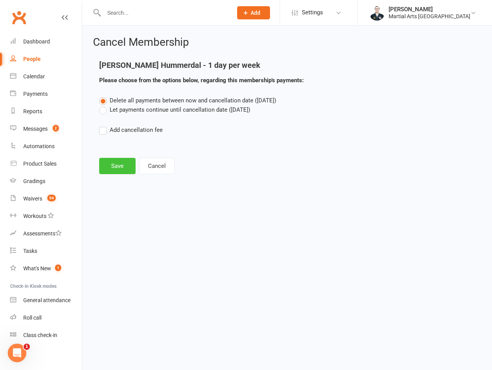
click at [119, 168] on button "Save" at bounding box center [117, 166] width 36 height 16
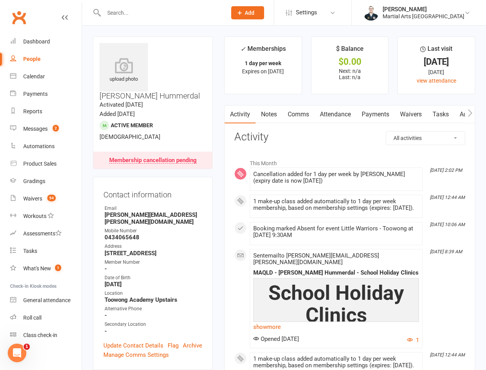
click at [318, 116] on link "Attendance" at bounding box center [336, 114] width 42 height 18
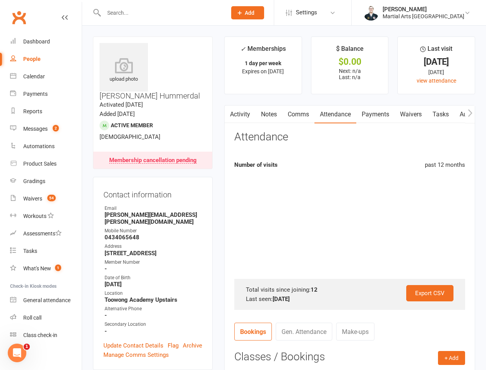
scroll to position [181, 0]
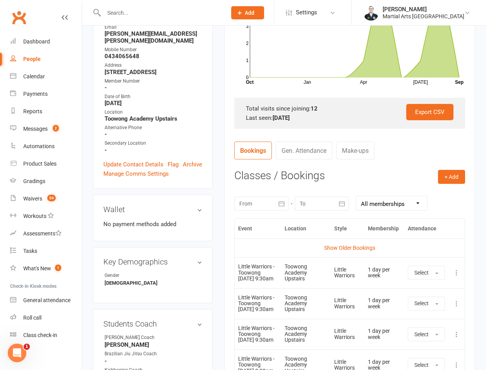
click at [457, 307] on icon at bounding box center [457, 303] width 8 height 8
click at [430, 354] on link "Remove booking" at bounding box center [422, 349] width 77 height 15
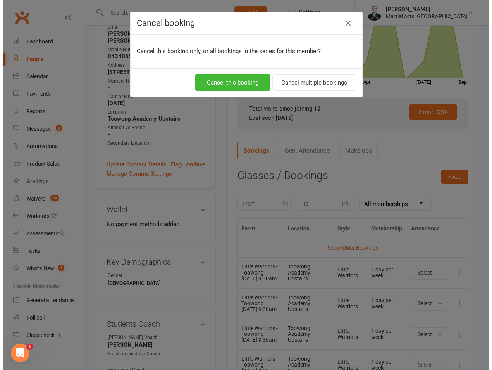
scroll to position [172, 0]
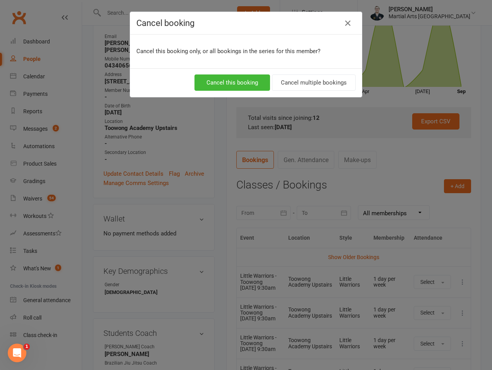
click at [315, 73] on div "Cancel this booking Cancel multiple bookings" at bounding box center [246, 82] width 232 height 29
click at [313, 81] on button "Cancel multiple bookings" at bounding box center [314, 82] width 84 height 16
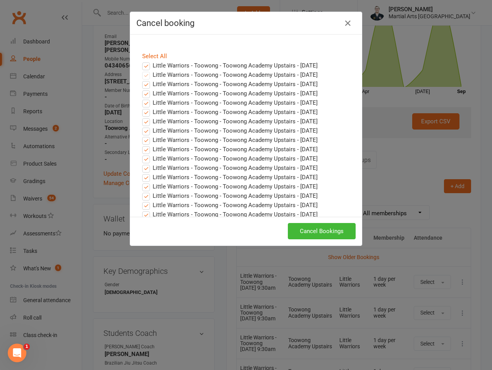
click at [174, 67] on label "Little Warriors - Toowong - Toowong Academy Upstairs - Sep 20, 2025" at bounding box center [229, 65] width 175 height 9
click at [141, 61] on input "Little Warriors - Toowong - Toowong Academy Upstairs - Sep 20, 2025" at bounding box center [138, 61] width 5 height 0
click at [303, 230] on button "Cancel Bookings" at bounding box center [322, 231] width 68 height 16
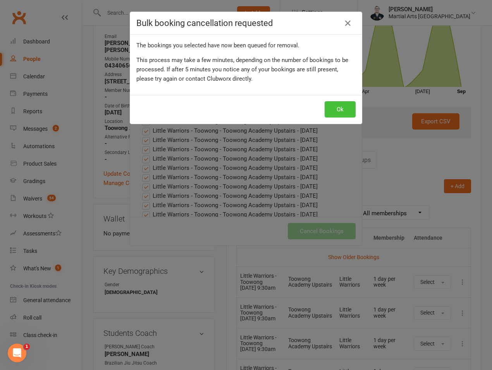
click at [326, 109] on button "Ok" at bounding box center [340, 109] width 31 height 16
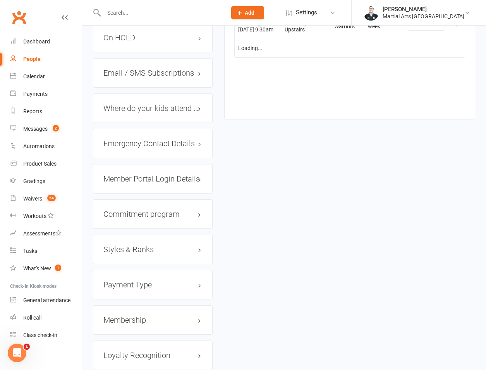
scroll to position [880, 0]
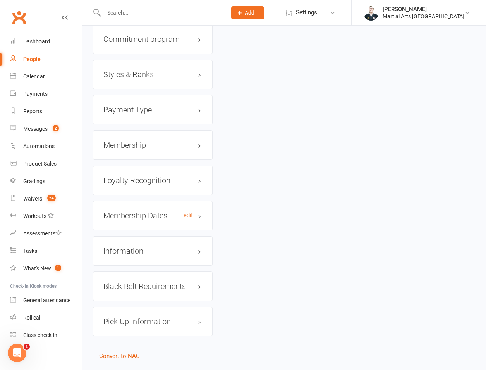
click at [186, 211] on h3 "Membership Dates edit" at bounding box center [152, 215] width 99 height 9
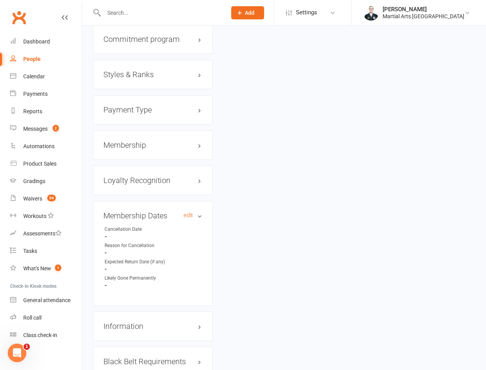
click at [194, 211] on h3 "Membership Dates edit" at bounding box center [152, 215] width 99 height 9
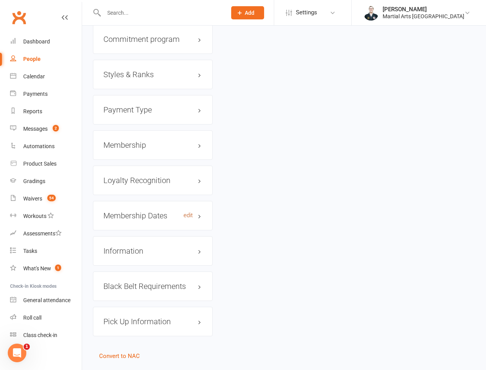
click at [187, 212] on link "edit" at bounding box center [188, 215] width 9 height 7
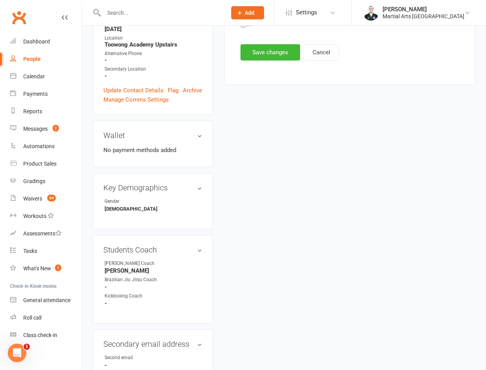
scroll to position [66, 0]
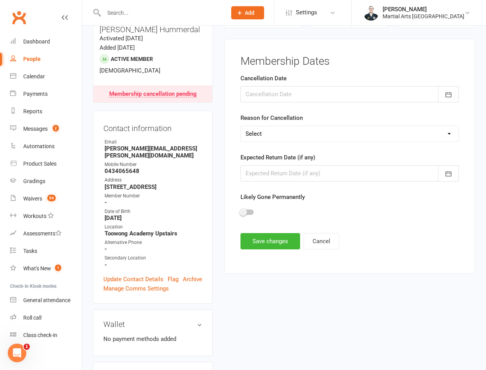
click at [289, 96] on div at bounding box center [350, 94] width 218 height 16
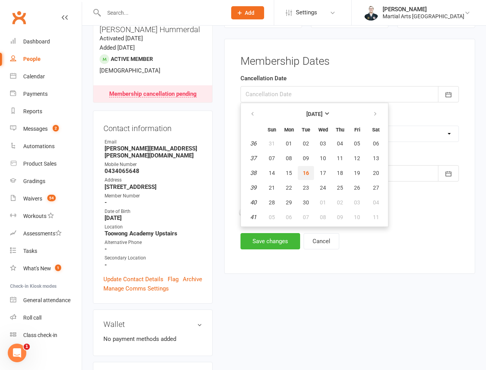
click at [310, 169] on button "16" at bounding box center [306, 173] width 16 height 14
type input "16 Sep 2025"
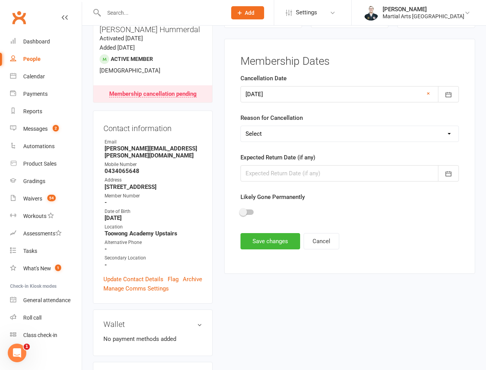
click at [298, 139] on select "Select Other Sport Too Busy/Work/School Commitments Transport/Parking Financial…" at bounding box center [350, 133] width 218 height 15
select select "Too Busy/Work/School Commitments"
click at [241, 126] on select "Select Other Sport Too Busy/Work/School Commitments Transport/Parking Financial…" at bounding box center [350, 133] width 218 height 15
click at [288, 175] on div at bounding box center [350, 173] width 218 height 16
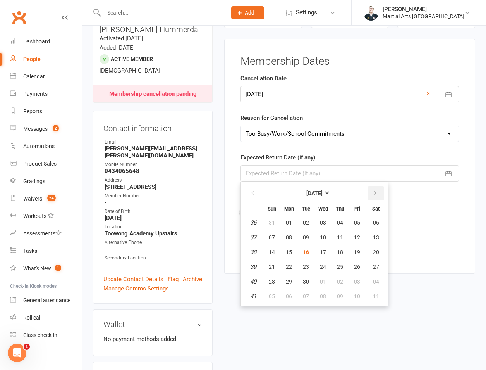
click at [380, 193] on button "button" at bounding box center [376, 193] width 17 height 14
click at [376, 195] on icon "button" at bounding box center [375, 193] width 5 height 6
click at [335, 223] on button "01" at bounding box center [340, 222] width 16 height 14
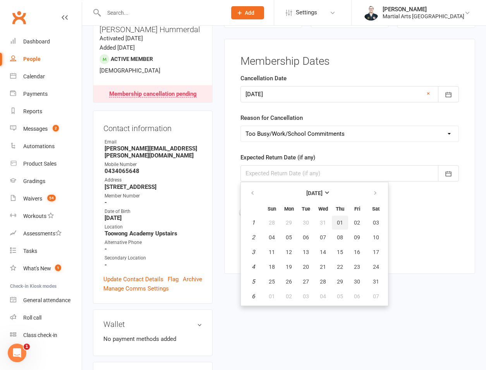
type input "01 Jan 2026"
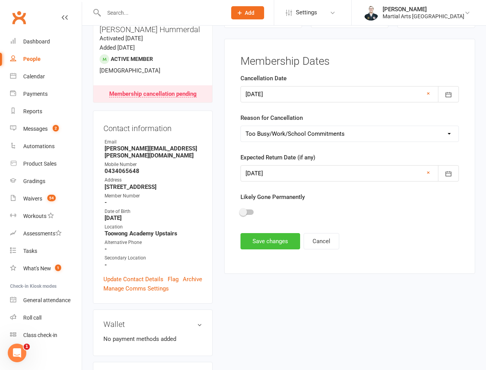
click at [263, 246] on button "Save changes" at bounding box center [271, 241] width 60 height 16
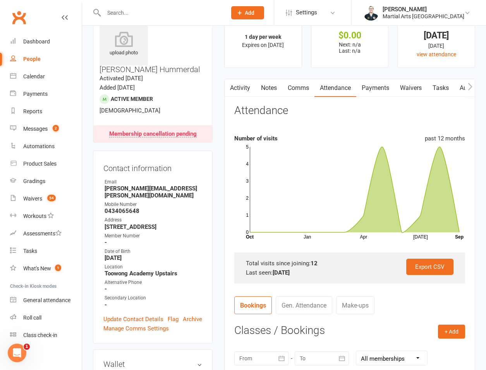
scroll to position [0, 0]
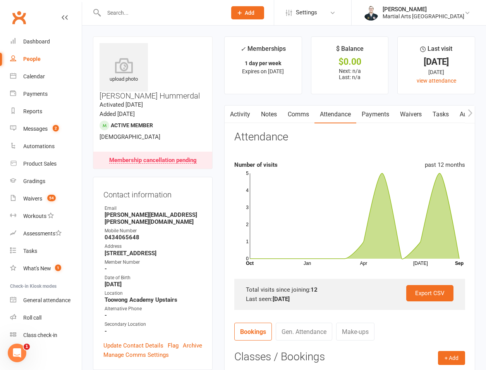
click at [274, 115] on link "Notes" at bounding box center [269, 114] width 27 height 18
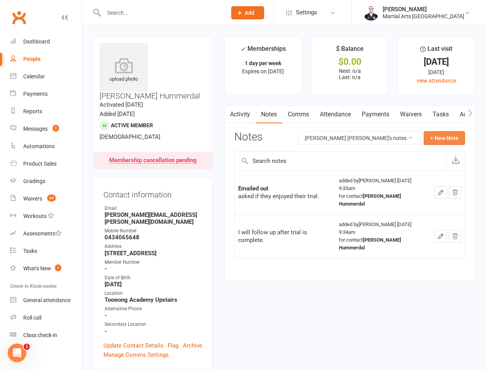
click at [427, 134] on button "+ New Note" at bounding box center [444, 138] width 41 height 14
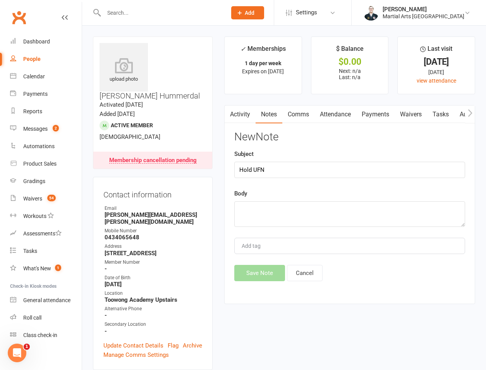
type input "Hold UFN"
paste textarea "Marion Revelli Wed, Sep 10, 12:02 PM (6 days ago) to accounts Good afternoon, W…"
type textarea "Marion Revelli Wed, Sep 10, 12:02 PM (6 days ago) to accounts Good afternoon, W…"
click at [269, 267] on button "Save Note" at bounding box center [259, 273] width 51 height 16
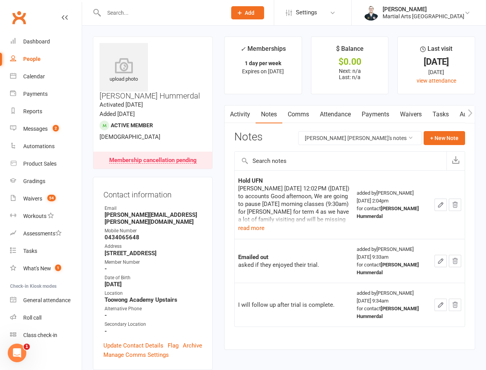
click at [115, 16] on input "text" at bounding box center [161, 12] width 120 height 11
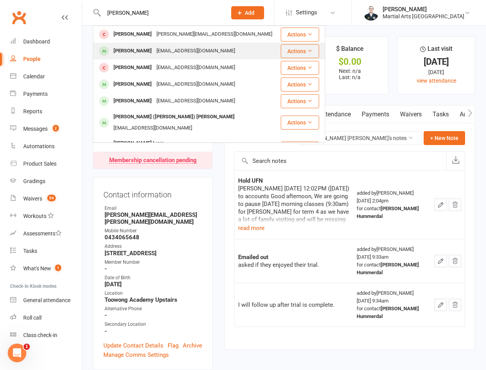
type input "chappell"
click at [133, 44] on div "Kate Chappell kandkchappell@gmail.com" at bounding box center [187, 51] width 186 height 16
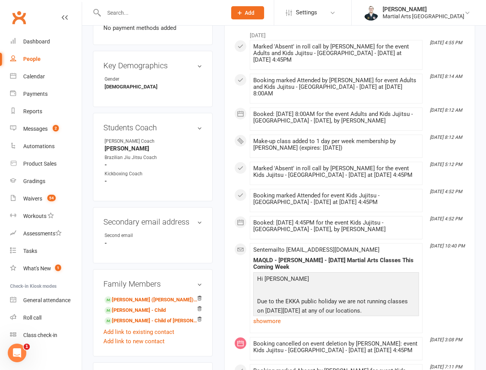
scroll to position [361, 0]
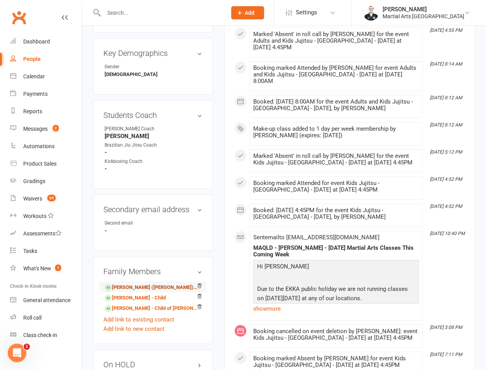
click at [122, 283] on link "Amelia (Millie) Chappell - Child" at bounding box center [152, 287] width 94 height 8
click at [124, 294] on link "Benji Chappell - Child" at bounding box center [135, 298] width 61 height 8
click at [125, 304] on link "Josie Chappell - Child of Amelia (Millie) Chappell" at bounding box center [152, 308] width 94 height 8
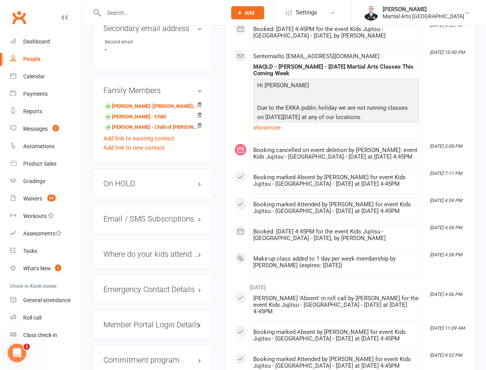
click at [122, 179] on h3 "On HOLD" at bounding box center [152, 183] width 99 height 9
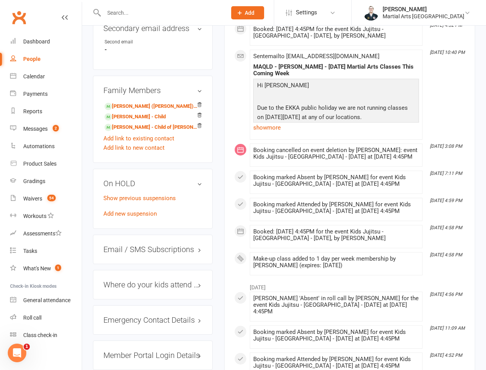
click at [127, 206] on div "On HOLD Show previous suspensions Add new suspension" at bounding box center [153, 198] width 120 height 60
click at [124, 205] on div "Show previous suspensions Add new suspension" at bounding box center [152, 205] width 99 height 25
click at [122, 210] on link "Add new suspension" at bounding box center [129, 213] width 53 height 7
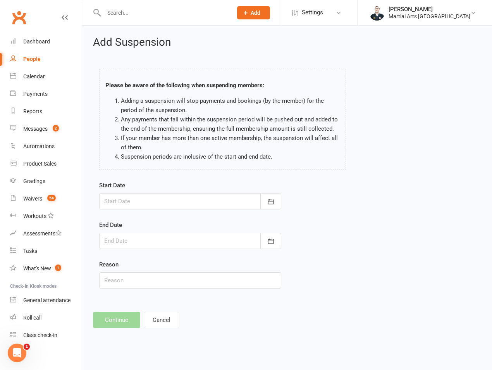
click at [145, 191] on div "Start Date September 2025 Sun Mon Tue Wed Thu Fri Sat 36 31 01 02 03 04 05 06 3…" at bounding box center [190, 195] width 182 height 29
click at [145, 198] on div at bounding box center [190, 201] width 182 height 16
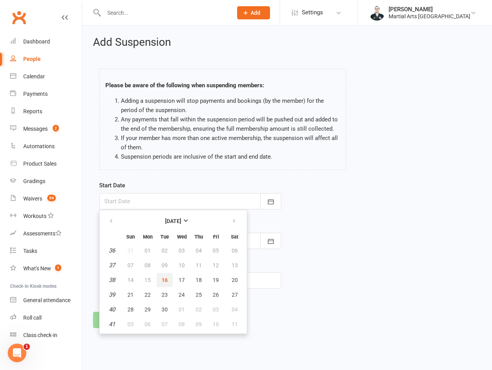
click at [162, 282] on span "16" at bounding box center [165, 280] width 6 height 6
type input "[DATE]"
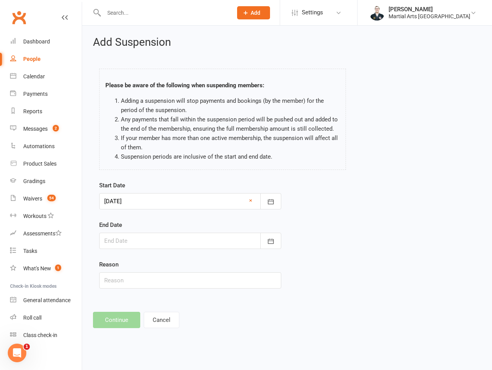
click at [148, 246] on div at bounding box center [190, 240] width 182 height 16
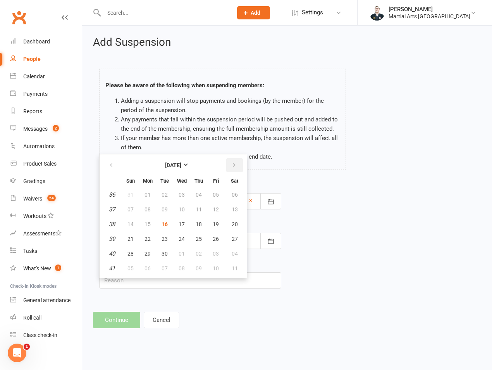
click at [232, 167] on icon "button" at bounding box center [233, 165] width 5 height 6
click at [133, 225] on span "12" at bounding box center [130, 224] width 6 height 6
type input "12 Oct 2025"
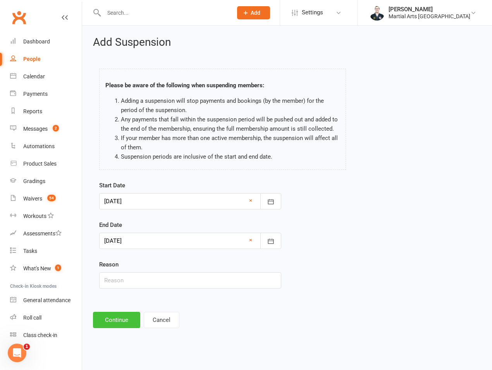
click at [117, 318] on button "Continue" at bounding box center [116, 319] width 47 height 16
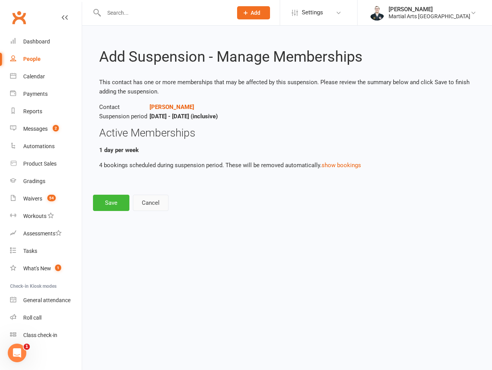
click at [144, 203] on button "Cancel" at bounding box center [151, 202] width 36 height 16
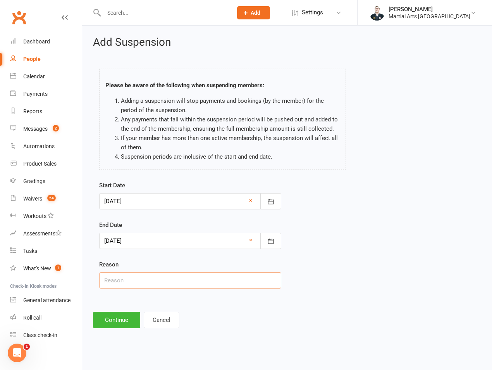
click at [137, 282] on input "text" at bounding box center [190, 280] width 182 height 16
type input "on hold"
click at [115, 318] on button "Continue" at bounding box center [116, 319] width 47 height 16
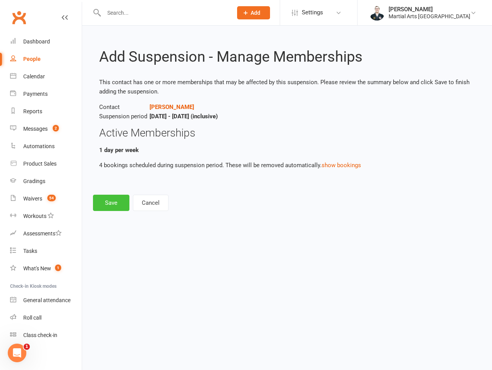
click at [123, 207] on button "Save" at bounding box center [111, 202] width 36 height 16
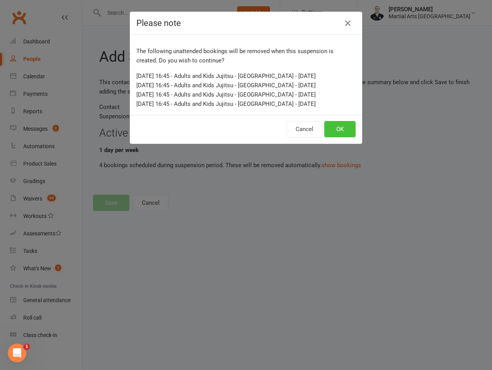
click at [339, 132] on button "OK" at bounding box center [339, 129] width 31 height 16
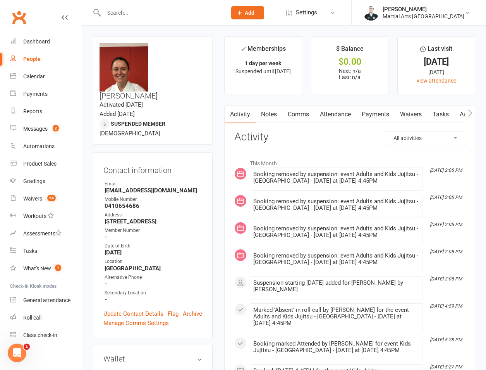
click at [124, 14] on input "text" at bounding box center [161, 12] width 120 height 11
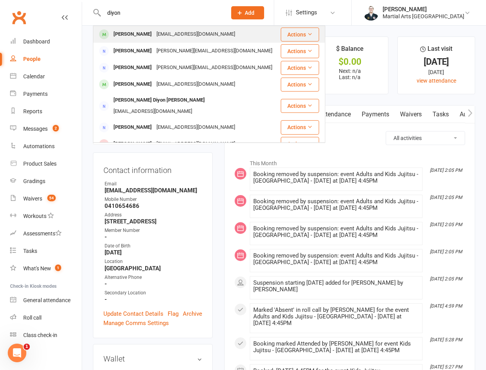
type input "diyon"
click at [137, 40] on div "Diyon De Silva" at bounding box center [132, 34] width 43 height 11
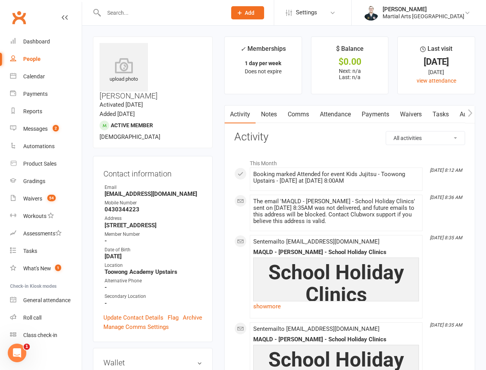
click at [338, 115] on link "Attendance" at bounding box center [336, 114] width 42 height 18
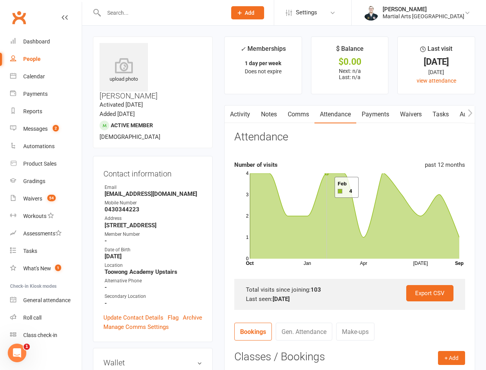
scroll to position [181, 0]
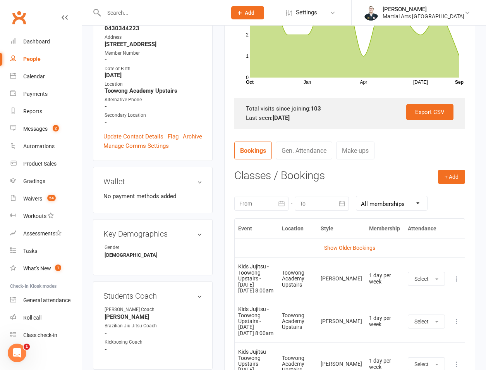
click at [260, 209] on div at bounding box center [261, 203] width 54 height 14
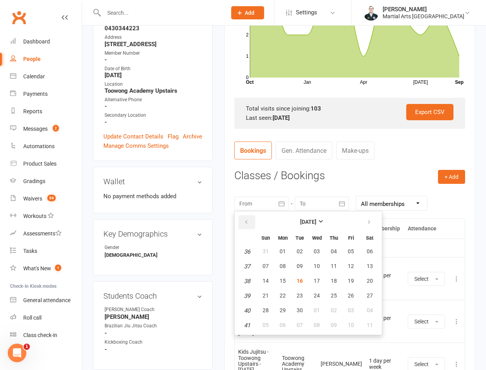
click at [244, 227] on button "button" at bounding box center [247, 222] width 17 height 14
click at [245, 225] on button "button" at bounding box center [247, 222] width 17 height 14
click at [270, 251] on button "01" at bounding box center [266, 251] width 16 height 14
type input "01 Jun 2025"
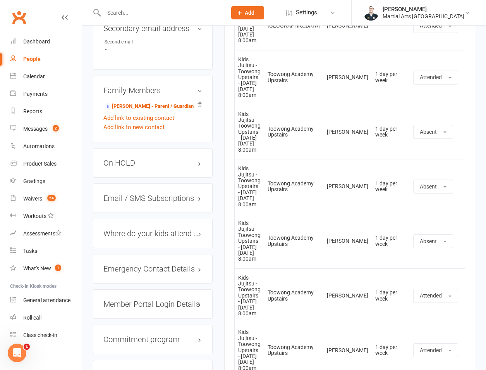
scroll to position [361, 0]
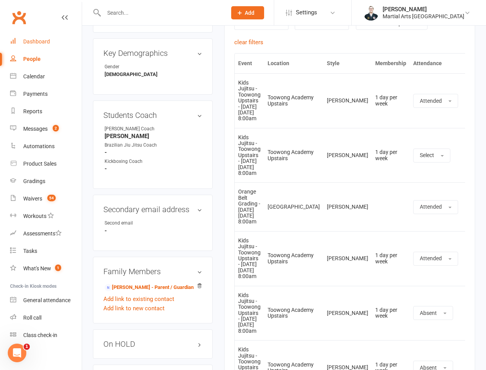
drag, startPoint x: 33, startPoint y: 37, endPoint x: 40, endPoint y: 30, distance: 9.9
click at [33, 37] on link "Dashboard" at bounding box center [46, 41] width 72 height 17
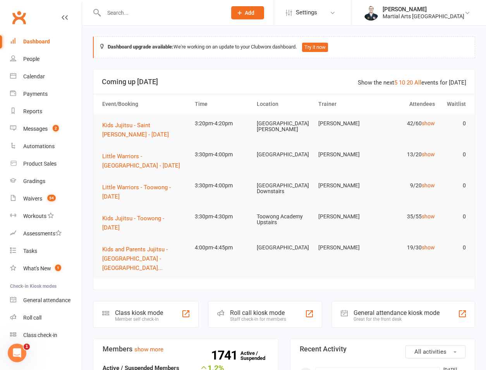
click at [131, 13] on input "text" at bounding box center [161, 12] width 120 height 11
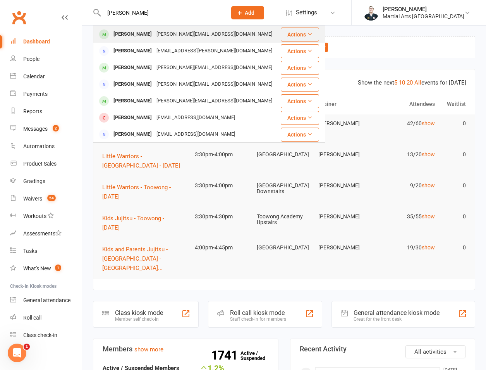
type input "vera williams"
click at [143, 38] on div "Vera Williams" at bounding box center [132, 34] width 43 height 11
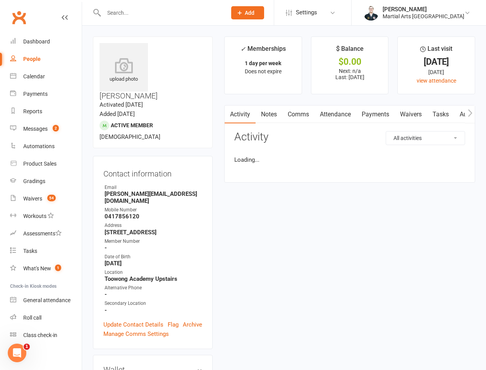
scroll to position [361, 0]
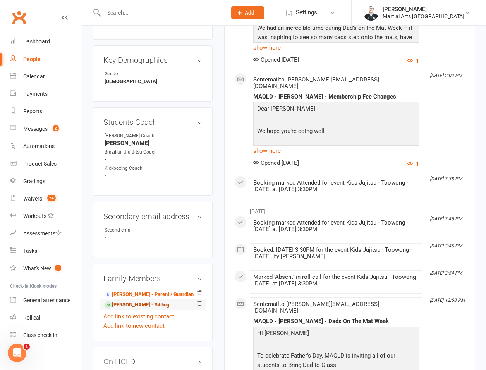
click at [133, 301] on link "Edward Williams - Sibling" at bounding box center [137, 305] width 65 height 8
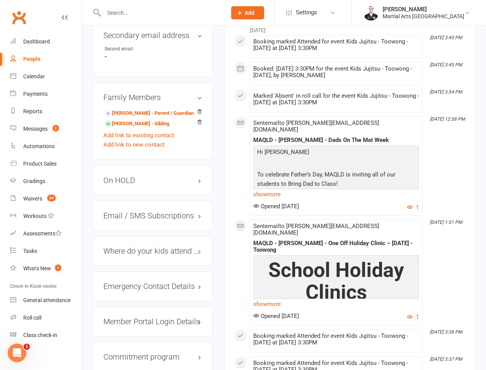
click at [143, 176] on h3 "On HOLD" at bounding box center [152, 180] width 99 height 9
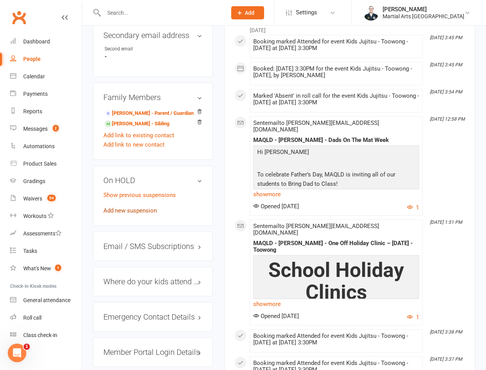
click at [130, 207] on link "Add new suspension" at bounding box center [129, 210] width 53 height 7
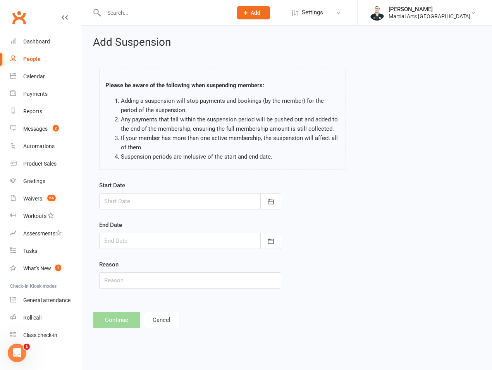
click at [146, 210] on form "Start Date September 2025 Sun Mon Tue Wed Thu Fri Sat 36 31 01 02 03 04 05 06 3…" at bounding box center [190, 235] width 182 height 108
click at [159, 201] on div at bounding box center [190, 201] width 182 height 16
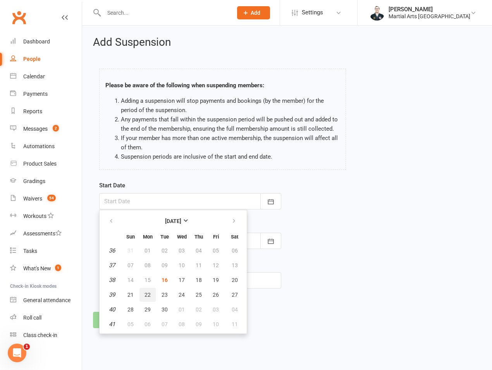
click at [150, 295] on span "22" at bounding box center [147, 294] width 6 height 6
type input "22 Sep 2025"
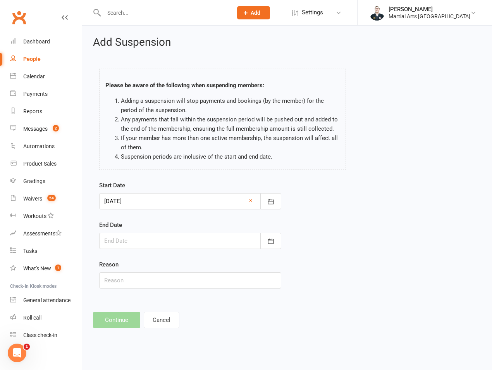
click at [144, 243] on div at bounding box center [190, 240] width 182 height 16
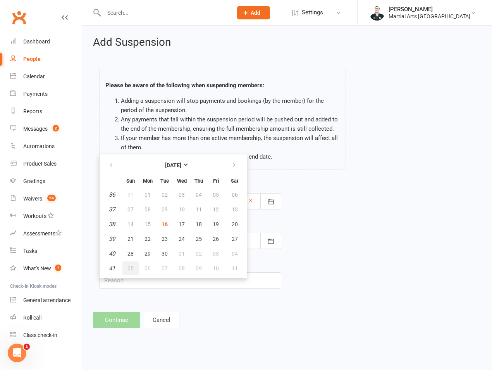
click at [134, 263] on button "05" at bounding box center [130, 268] width 16 height 14
type input "05 Oct 2025"
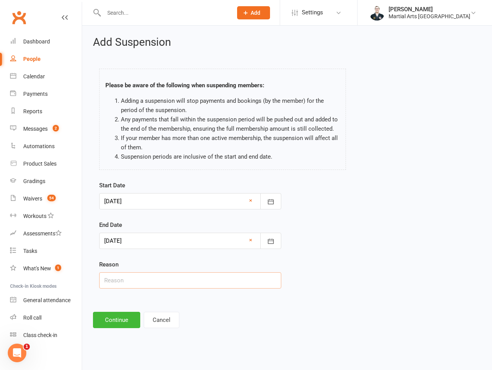
click at [132, 284] on input "text" at bounding box center [190, 280] width 182 height 16
type input "On Hold 2 Weeks"
click at [117, 313] on button "Continue" at bounding box center [116, 319] width 47 height 16
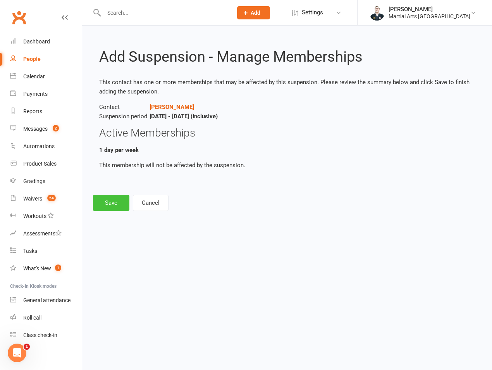
click at [107, 207] on button "Save" at bounding box center [111, 202] width 36 height 16
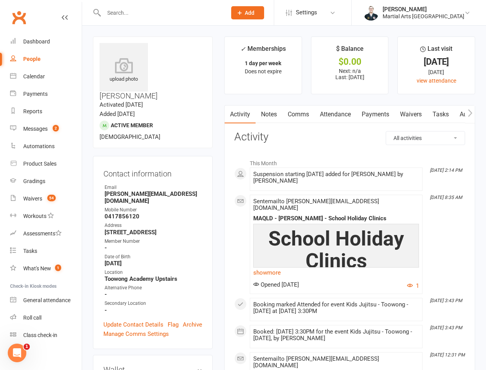
click at [129, 19] on div at bounding box center [157, 12] width 128 height 25
click at [136, 15] on input "text" at bounding box center [161, 12] width 120 height 11
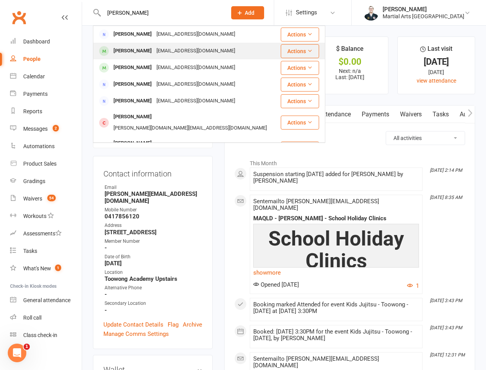
type input "ari buck"
click at [134, 53] on div "Ari Buck" at bounding box center [132, 50] width 43 height 11
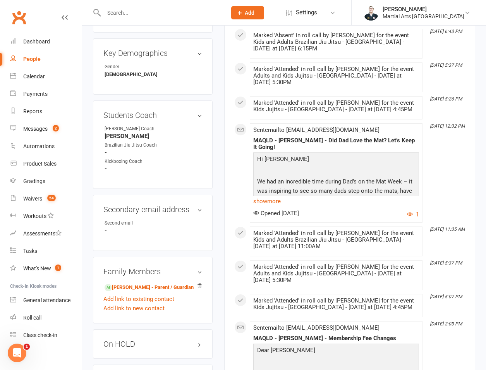
scroll to position [542, 0]
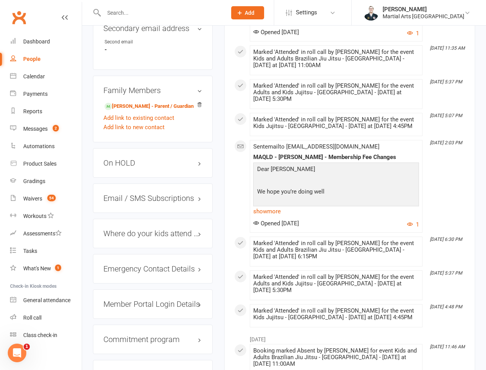
click at [136, 158] on h3 "On HOLD" at bounding box center [152, 162] width 99 height 9
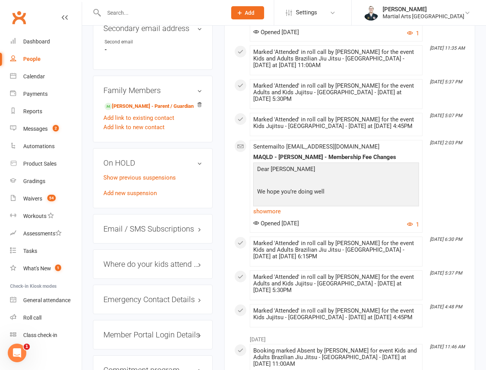
click at [127, 173] on div "Show previous suspensions Add new suspension" at bounding box center [152, 185] width 99 height 25
click at [126, 173] on div "Show previous suspensions Add new suspension" at bounding box center [152, 185] width 99 height 25
click at [123, 189] on link "Add new suspension" at bounding box center [129, 192] width 53 height 7
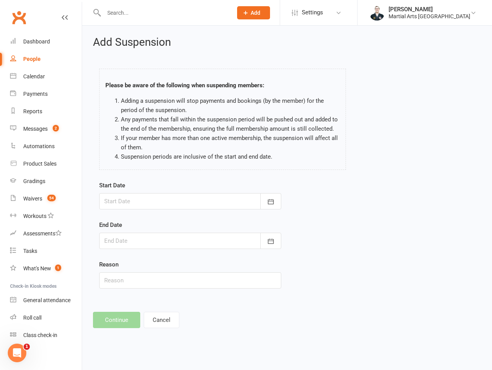
click at [152, 201] on div at bounding box center [190, 201] width 182 height 16
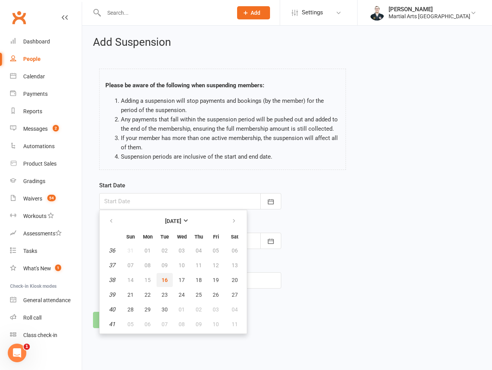
click at [162, 282] on span "16" at bounding box center [165, 280] width 6 height 6
type input "[DATE]"
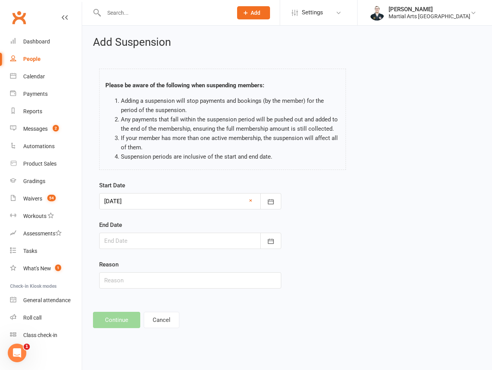
click at [161, 238] on div at bounding box center [190, 240] width 182 height 16
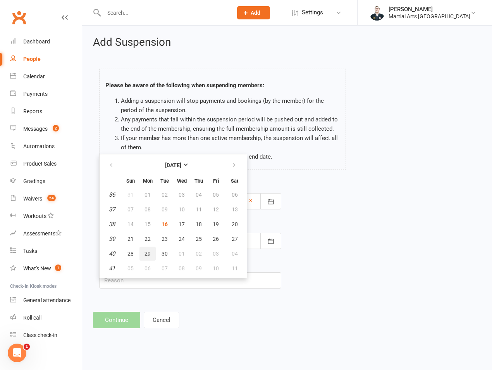
click at [153, 253] on button "29" at bounding box center [147, 253] width 16 height 14
type input "29 Sep 2025"
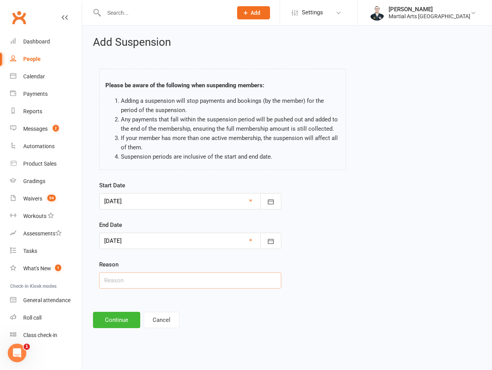
click at [146, 277] on input "text" at bounding box center [190, 280] width 182 height 16
type input "on hold"
click at [113, 325] on button "Continue" at bounding box center [116, 319] width 47 height 16
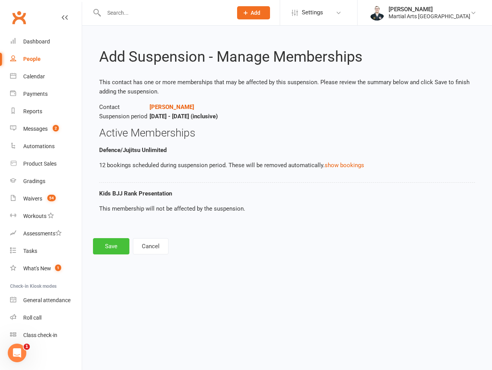
click at [102, 246] on button "Save" at bounding box center [111, 246] width 36 height 16
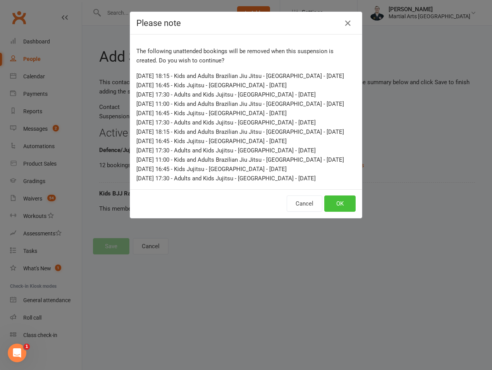
click at [333, 211] on button "OK" at bounding box center [339, 203] width 31 height 16
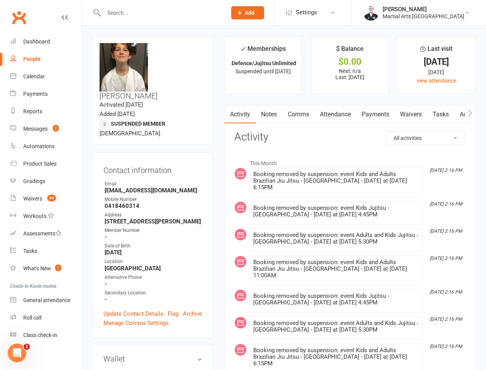
click at [136, 13] on input "text" at bounding box center [161, 12] width 120 height 11
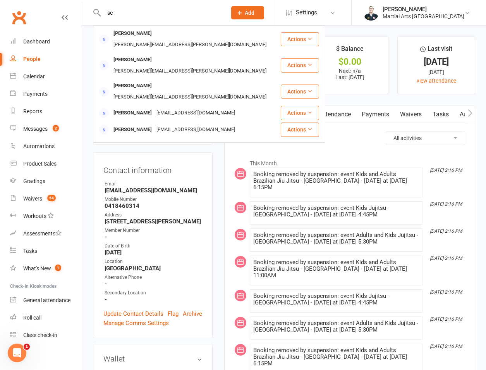
type input "s"
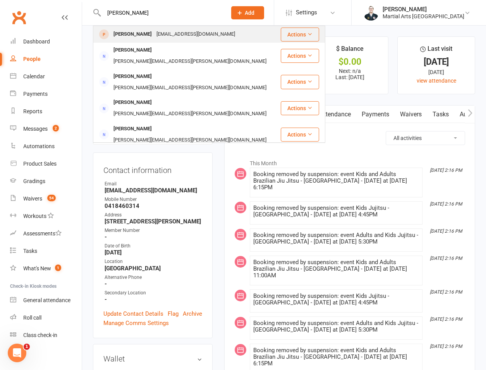
type input "ella schindler"
click at [143, 33] on div "Ella Schindler" at bounding box center [132, 34] width 43 height 11
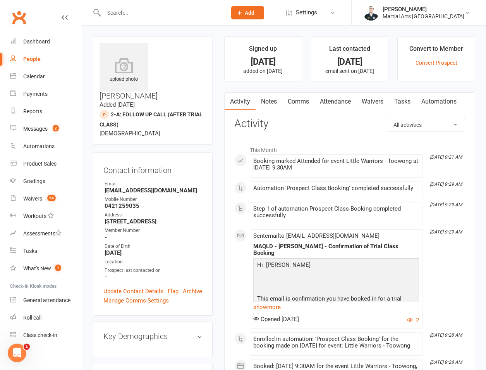
click at [143, 19] on div at bounding box center [157, 12] width 128 height 25
drag, startPoint x: 143, startPoint y: 19, endPoint x: 147, endPoint y: 16, distance: 5.2
click at [146, 17] on div at bounding box center [157, 12] width 128 height 25
click at [147, 16] on input "text" at bounding box center [161, 12] width 120 height 11
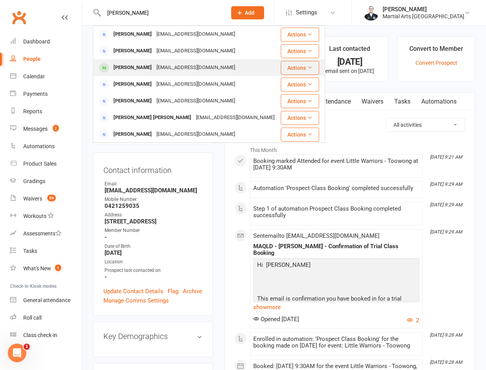
type input "yuki"
click at [140, 67] on div "Riku Sugawa" at bounding box center [132, 67] width 43 height 11
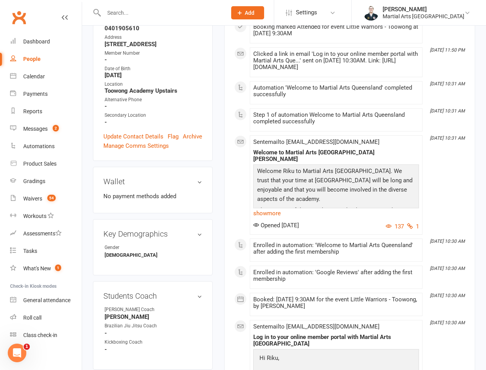
scroll to position [361, 0]
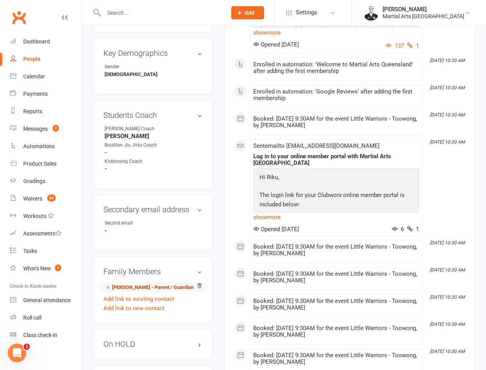
click at [134, 283] on link "Yuki Sugawa - Parent / Guardian" at bounding box center [149, 287] width 89 height 8
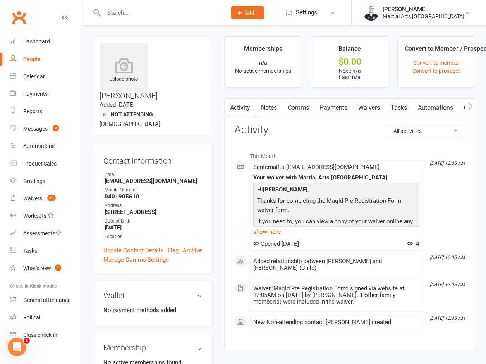
scroll to position [351, 0]
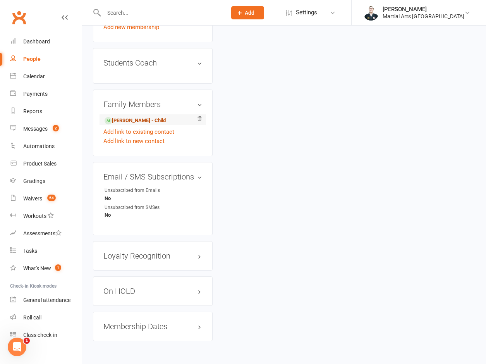
click at [139, 117] on link "Riku Sugawa - Child" at bounding box center [135, 121] width 61 height 8
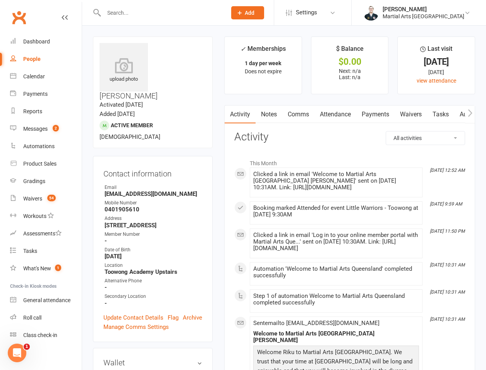
click at [130, 9] on input "text" at bounding box center [161, 12] width 120 height 11
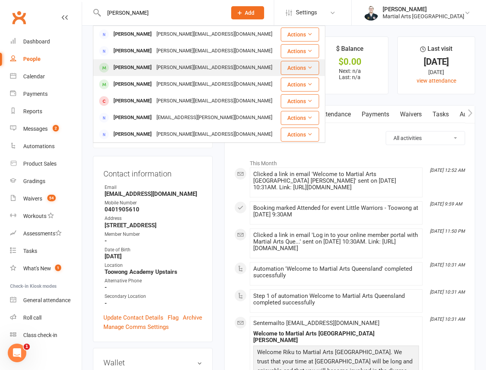
type input "reeve"
click at [120, 63] on div "Jack Reeve" at bounding box center [132, 67] width 43 height 11
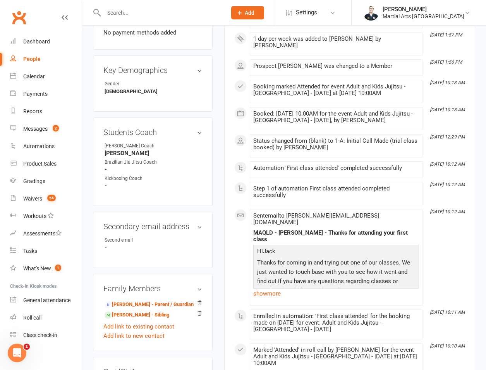
scroll to position [361, 0]
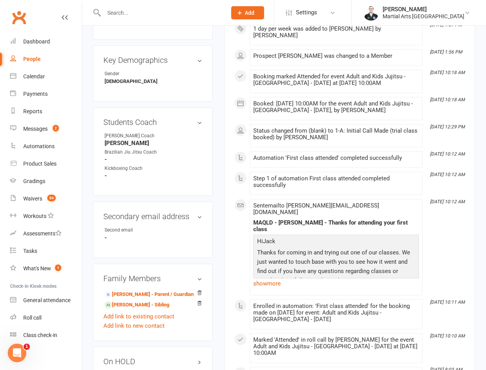
click at [134, 15] on input "text" at bounding box center [161, 12] width 120 height 11
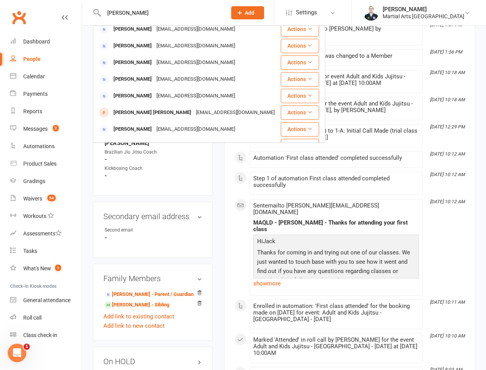
scroll to position [94, 0]
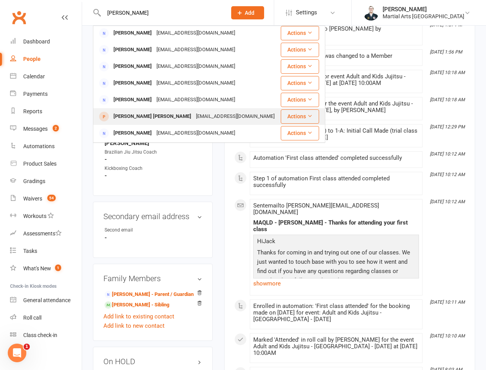
type input "baker"
click at [194, 111] on div "tmhill9@hotmail.com" at bounding box center [235, 116] width 83 height 11
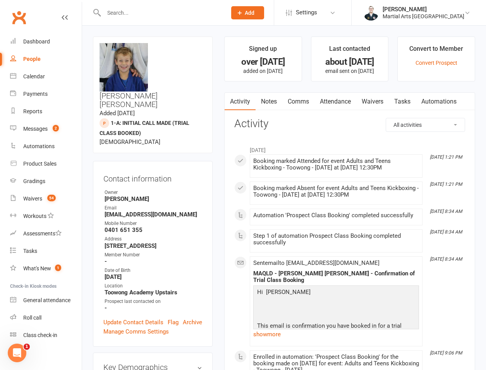
click at [124, 17] on input "text" at bounding box center [161, 12] width 120 height 11
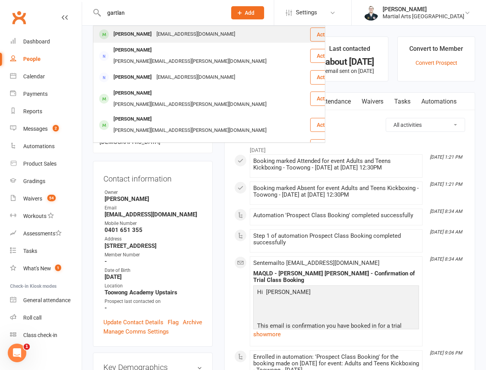
type input "gartlan"
click at [130, 32] on div "Thomas Gartlan" at bounding box center [132, 34] width 43 height 11
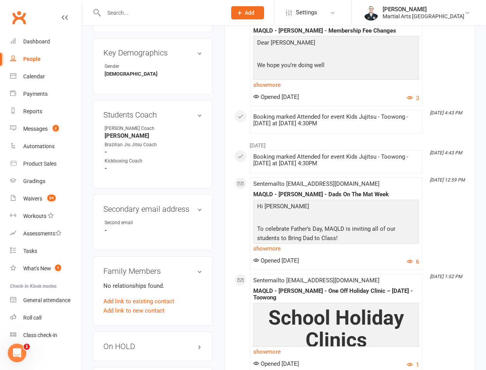
scroll to position [542, 0]
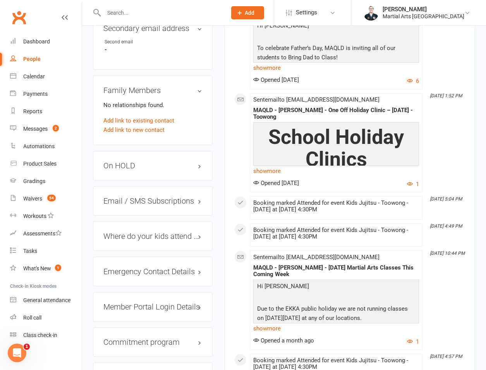
click at [133, 161] on h3 "On HOLD" at bounding box center [152, 165] width 99 height 9
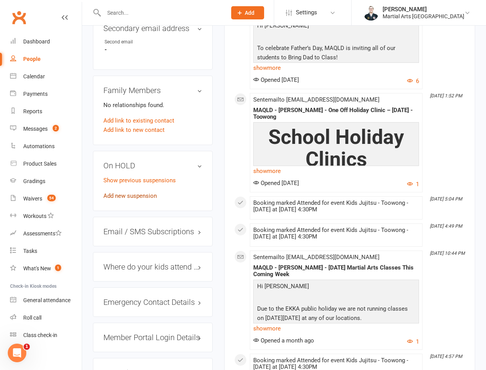
click at [120, 192] on link "Add new suspension" at bounding box center [129, 195] width 53 height 7
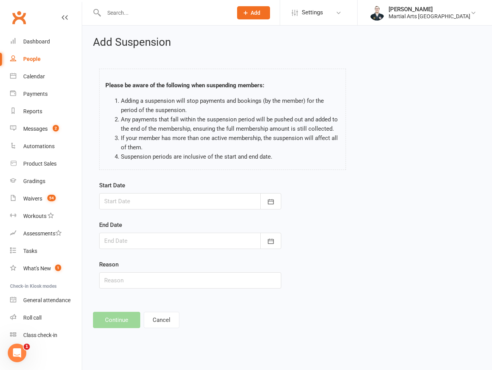
click at [156, 194] on div at bounding box center [190, 201] width 182 height 16
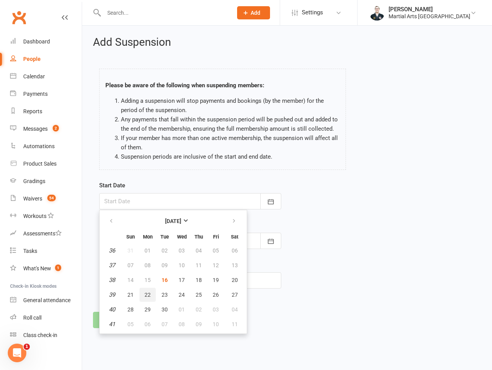
click at [146, 291] on span "22" at bounding box center [147, 294] width 6 height 6
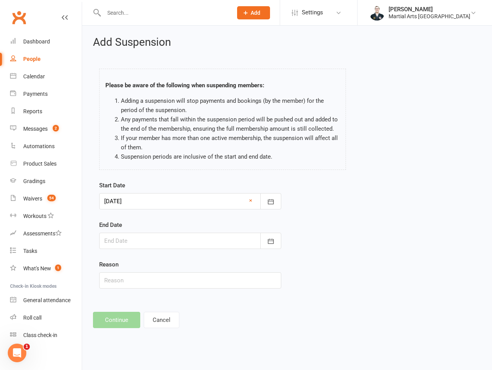
click at [152, 196] on div at bounding box center [190, 201] width 182 height 16
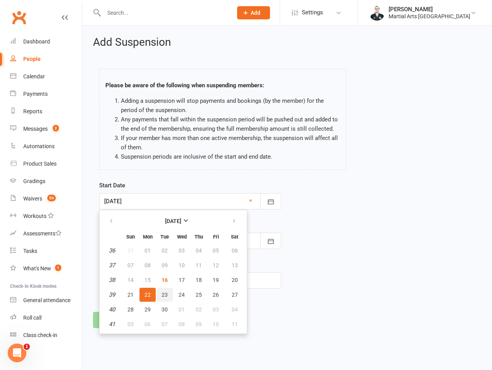
click at [163, 293] on span "23" at bounding box center [165, 294] width 6 height 6
type input "23 Sep 2025"
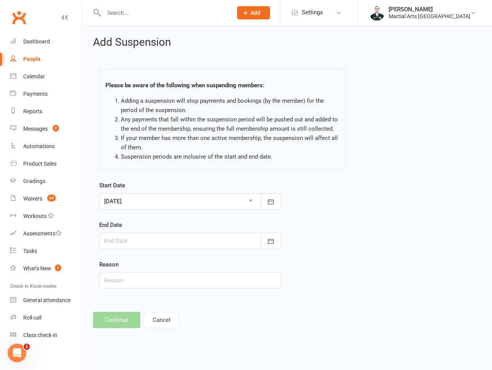
click at [153, 242] on div at bounding box center [190, 240] width 182 height 16
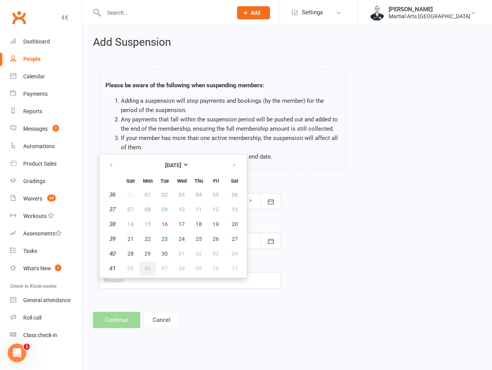
click at [152, 261] on button "06" at bounding box center [147, 268] width 16 height 14
type input "06 Oct 2025"
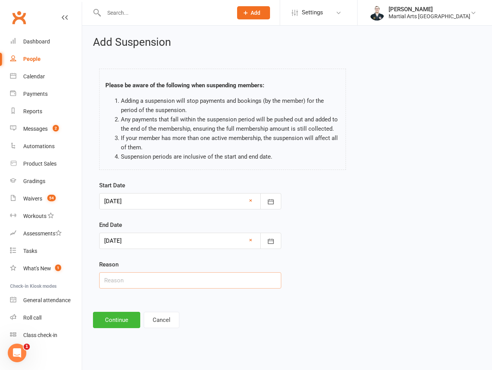
click at [148, 275] on input "text" at bounding box center [190, 280] width 182 height 16
type input "on hold"
click at [116, 321] on button "Continue" at bounding box center [116, 319] width 47 height 16
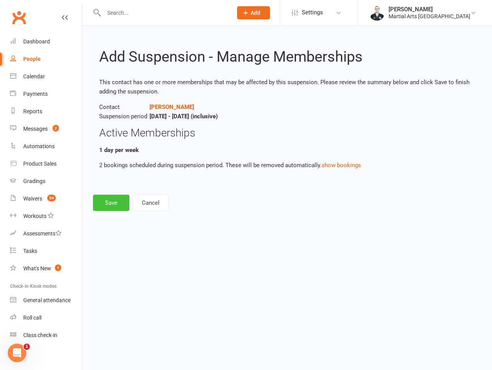
click at [115, 207] on button "Save" at bounding box center [111, 202] width 36 height 16
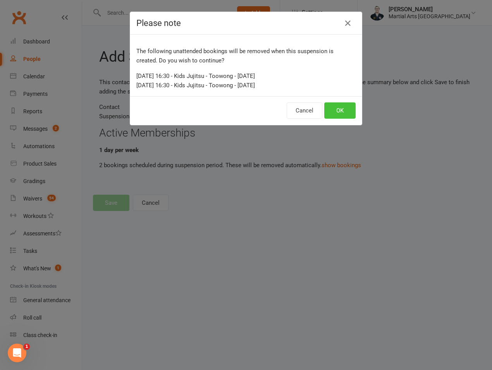
click at [330, 113] on button "OK" at bounding box center [339, 110] width 31 height 16
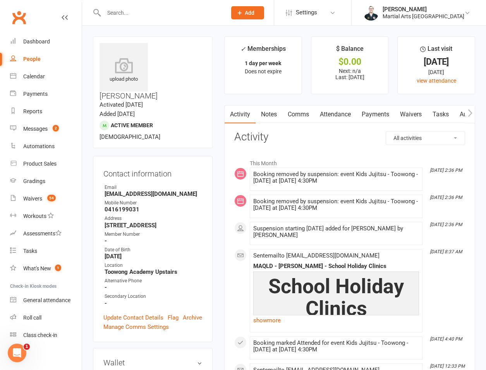
click at [144, 12] on input "text" at bounding box center [161, 12] width 120 height 11
type input "l"
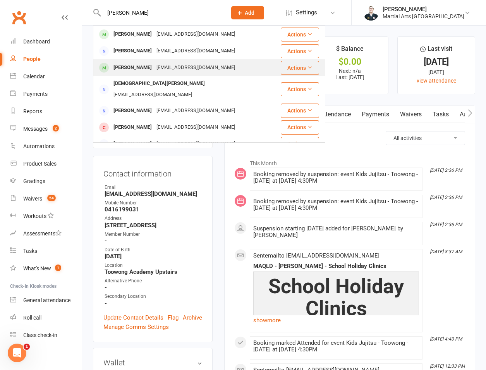
type input "allen-jeff"
click at [139, 64] on div "Patrick Allen-Jeffrey" at bounding box center [132, 67] width 43 height 11
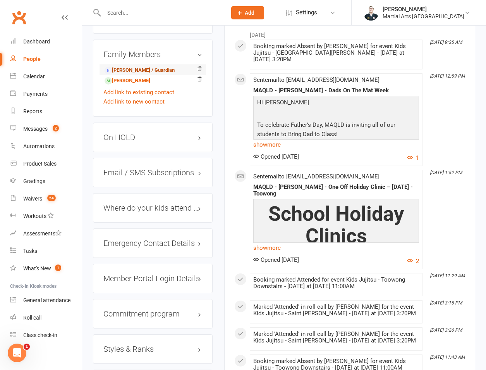
scroll to position [904, 0]
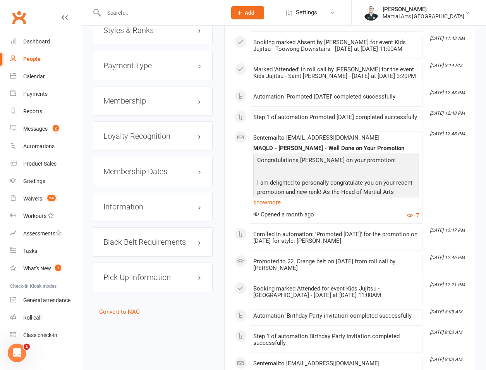
click at [140, 96] on h3 "Membership" at bounding box center [152, 100] width 99 height 9
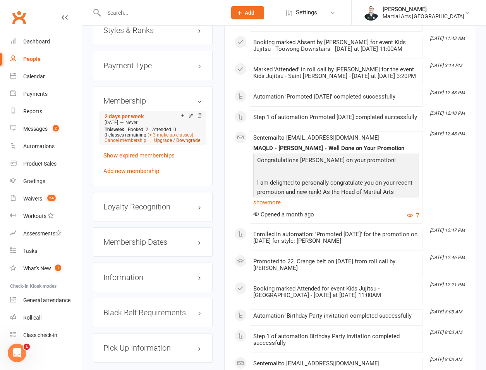
click at [179, 138] on link "Upgrade / Downgrade" at bounding box center [177, 140] width 46 height 5
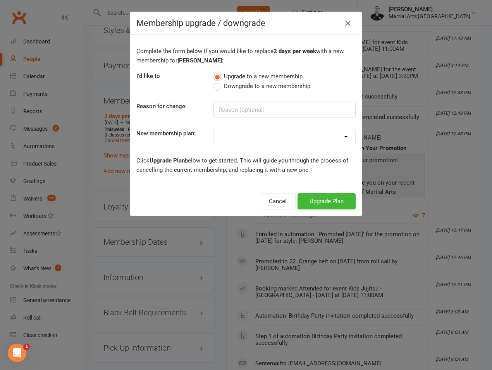
click at [249, 88] on span "Downgrade to a new membership" at bounding box center [267, 85] width 86 height 8
click at [218, 81] on input "Downgrade to a new membership" at bounding box center [215, 81] width 5 height 0
click at [251, 139] on select "1 day per week 2 days per week 1 Hour Preparation for Grading Clinic - Jujitsu …" at bounding box center [284, 136] width 141 height 15
select select "0"
click at [214, 129] on select "1 day per week 2 days per week 1 Hour Preparation for Grading Clinic - Jujitsu …" at bounding box center [284, 136] width 141 height 15
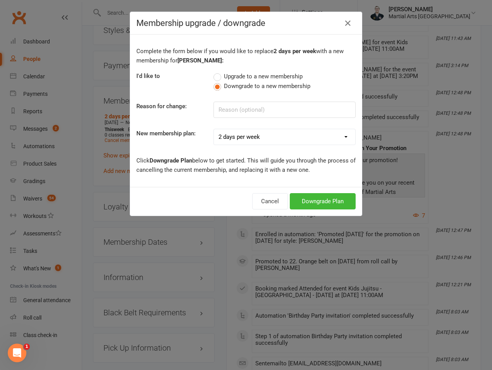
click at [309, 192] on div "Cancel Downgrade Plan" at bounding box center [246, 201] width 232 height 29
click at [311, 198] on button "Downgrade Plan" at bounding box center [323, 201] width 66 height 16
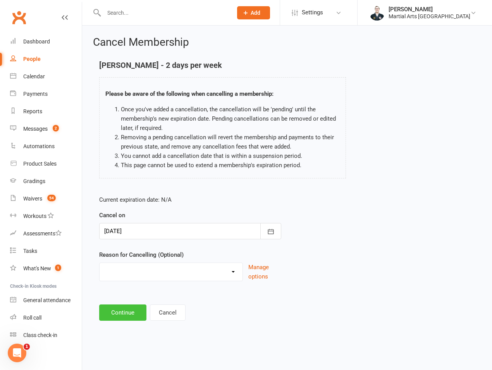
click at [138, 309] on button "Continue" at bounding box center [122, 312] width 47 height 16
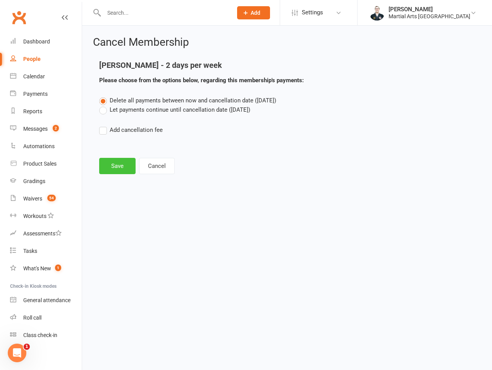
click at [126, 163] on button "Save" at bounding box center [117, 166] width 36 height 16
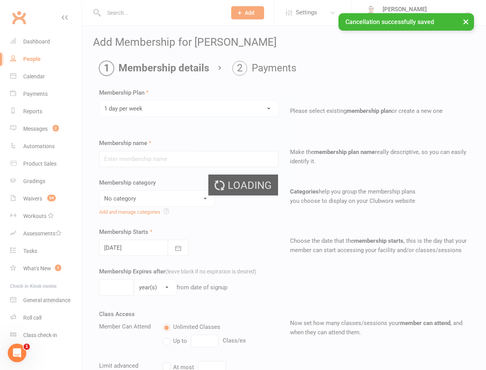
type input "1 day per week"
select select "3"
type input "0"
type input "1"
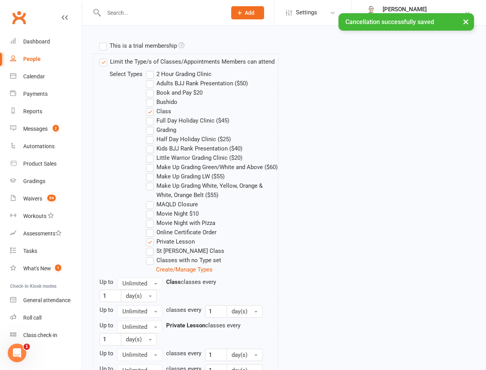
scroll to position [553, 0]
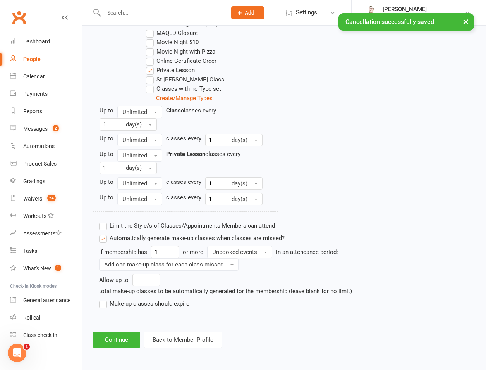
click at [131, 297] on div "If membership has 1 or more Unbooked events in an attendance period: Add one ma…" at bounding box center [236, 277] width 275 height 62
click at [130, 307] on label "Make-up classes should expire" at bounding box center [144, 303] width 90 height 9
click at [104, 299] on input "Make-up classes should expire" at bounding box center [101, 299] width 5 height 0
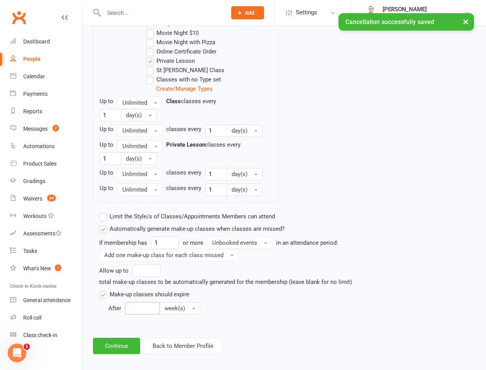
click at [140, 314] on input "number" at bounding box center [142, 308] width 35 height 12
type input "12"
click at [256, 233] on label "Automatically generate make-up classes when classes are missed?" at bounding box center [192, 228] width 186 height 9
click at [104, 224] on input "Automatically generate make-up classes when classes are missed?" at bounding box center [101, 224] width 5 height 0
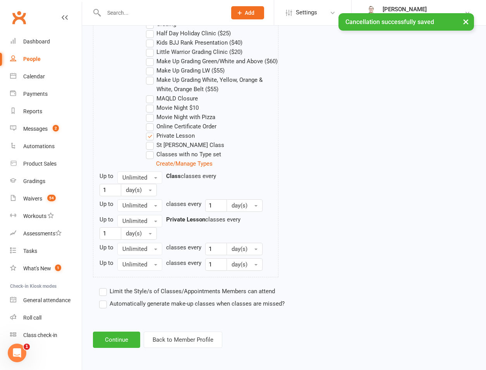
click at [252, 257] on div "Up to Unlimited Class classes every 1 day(s) Up to Unlimited classes every 1 da…" at bounding box center [189, 220] width 179 height 99
click at [161, 299] on label "Automatically generate make-up classes when classes are missed?" at bounding box center [192, 303] width 186 height 9
click at [104, 299] on input "Automatically generate make-up classes when classes are missed?" at bounding box center [101, 299] width 5 height 0
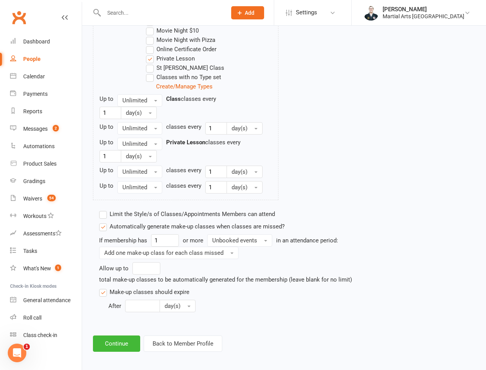
scroll to position [569, 0]
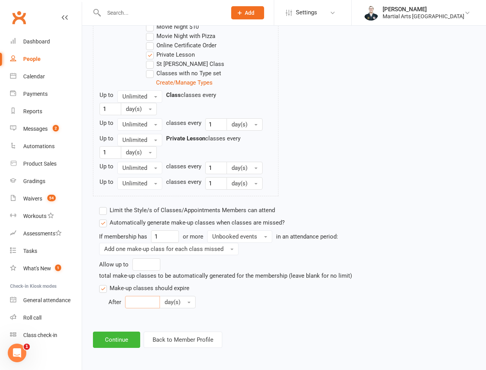
click at [141, 306] on input "number" at bounding box center [142, 302] width 35 height 12
click at [147, 267] on input "number" at bounding box center [146, 264] width 28 height 12
type input "1"
click at [148, 299] on div "If membership has 1 or more Unbooked events in an attendance period: Add one ma…" at bounding box center [236, 269] width 275 height 78
click at [147, 306] on input "number" at bounding box center [142, 302] width 35 height 12
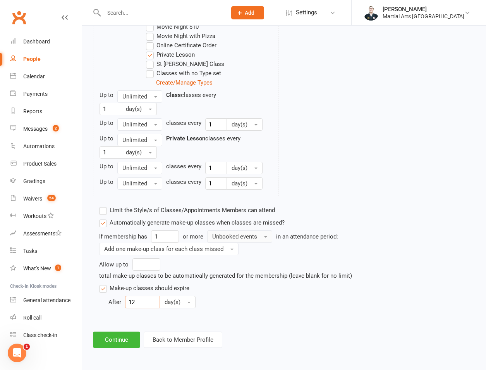
type input "12"
click at [249, 231] on button "Unbooked events" at bounding box center [239, 236] width 65 height 12
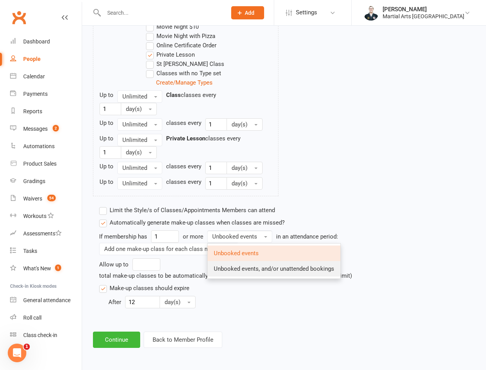
click at [249, 272] on span "Unbooked events, and/or unattended bookings" at bounding box center [274, 268] width 120 height 7
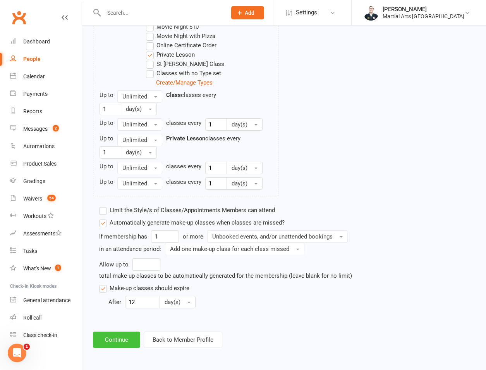
click at [126, 345] on button "Continue" at bounding box center [116, 339] width 47 height 16
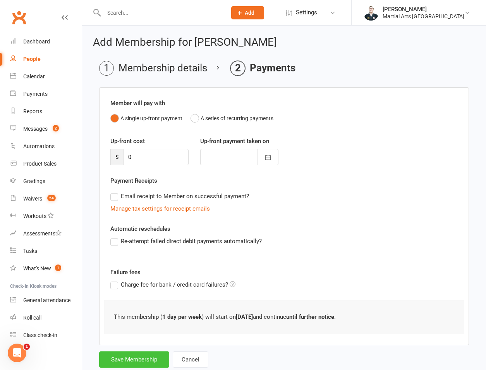
click at [124, 361] on button "Save Membership" at bounding box center [134, 359] width 70 height 16
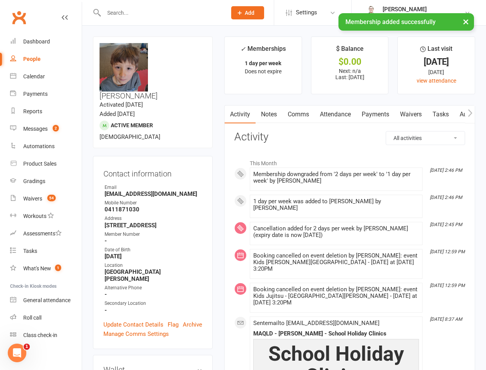
click at [353, 109] on link "Attendance" at bounding box center [336, 114] width 42 height 18
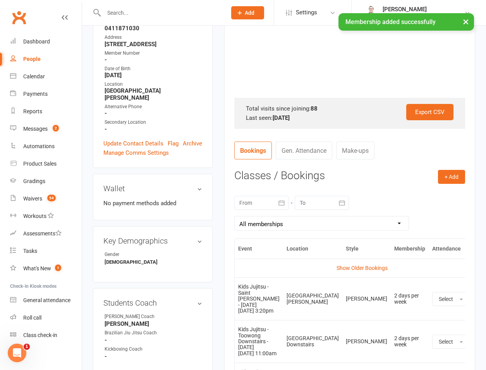
scroll to position [361, 0]
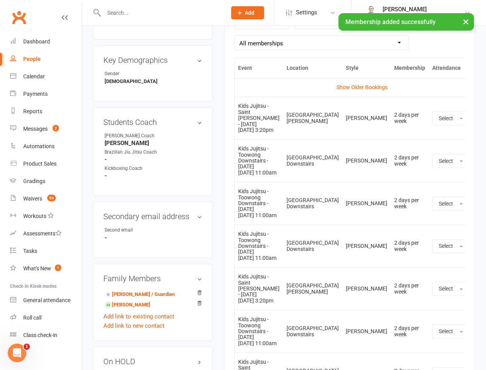
click at [476, 120] on button at bounding box center [480, 117] width 9 height 9
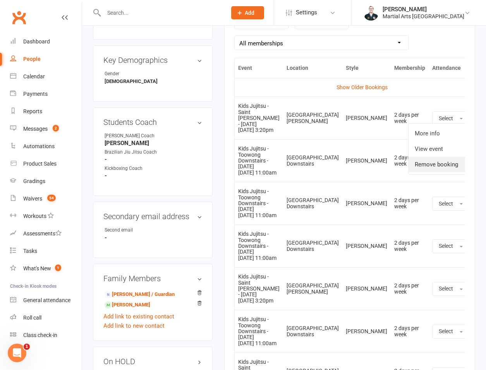
click at [426, 157] on link "Remove booking" at bounding box center [447, 163] width 77 height 15
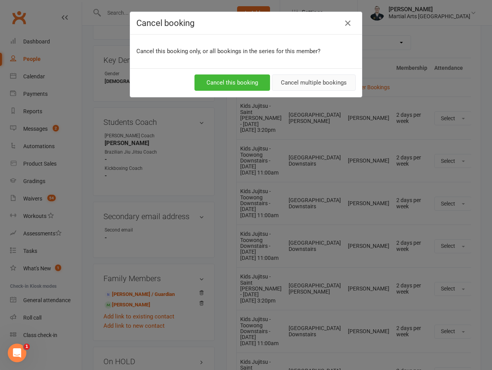
click at [305, 74] on button "Cancel multiple bookings" at bounding box center [314, 82] width 84 height 16
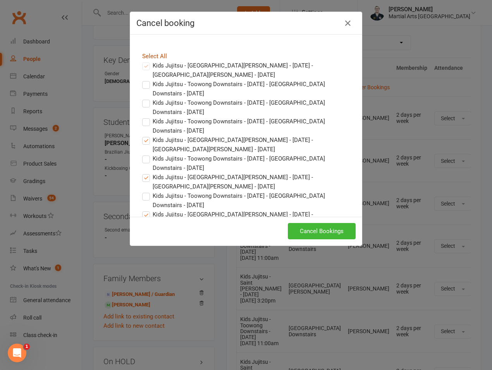
click at [151, 55] on link "Select All" at bounding box center [154, 56] width 25 height 7
click at [321, 230] on button "Cancel Bookings" at bounding box center [322, 231] width 68 height 16
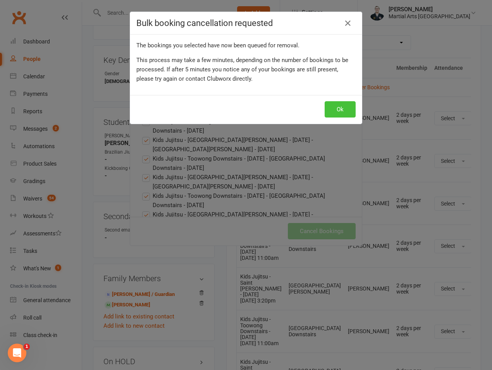
click at [338, 107] on button "Ok" at bounding box center [340, 109] width 31 height 16
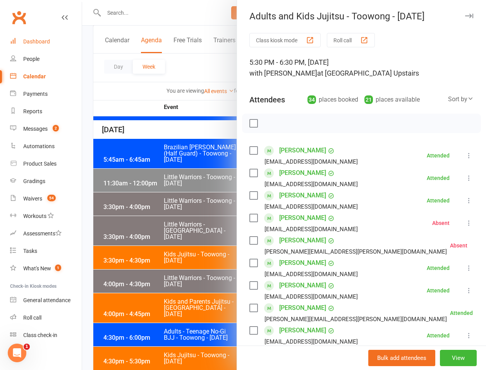
scroll to position [680, 0]
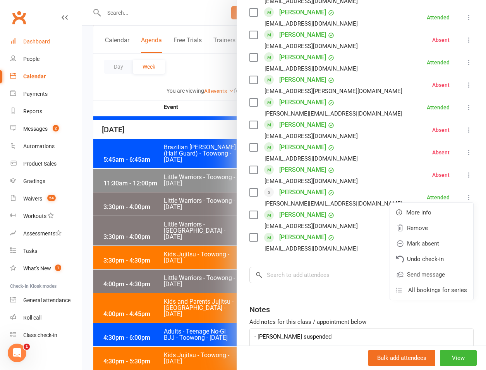
click at [41, 48] on link "Dashboard" at bounding box center [46, 41] width 72 height 17
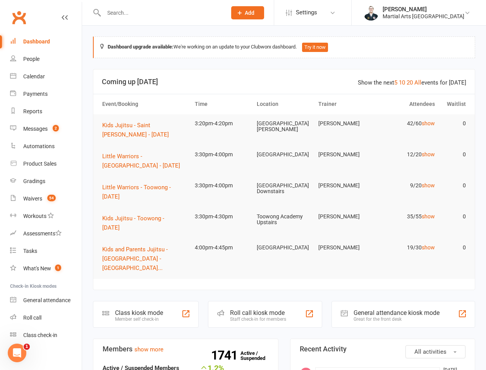
click at [177, 15] on input "text" at bounding box center [161, 12] width 120 height 11
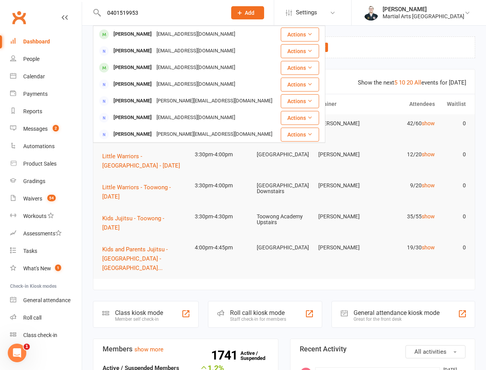
type input "0401519953"
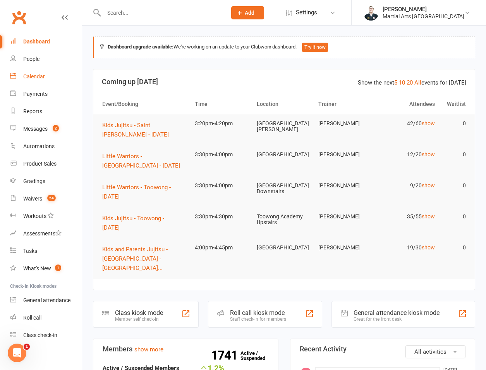
click at [44, 77] on div "Calendar" at bounding box center [34, 76] width 22 height 6
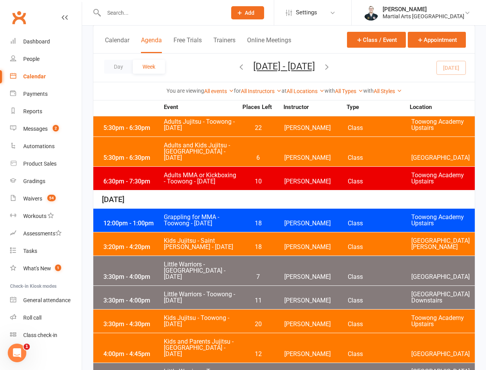
scroll to position [542, 0]
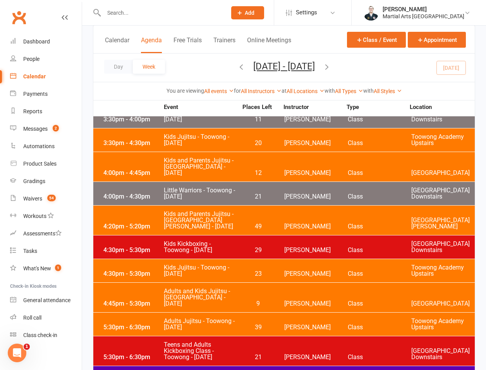
click at [136, 324] on div "5:30pm - 6:30pm" at bounding box center [132, 327] width 62 height 6
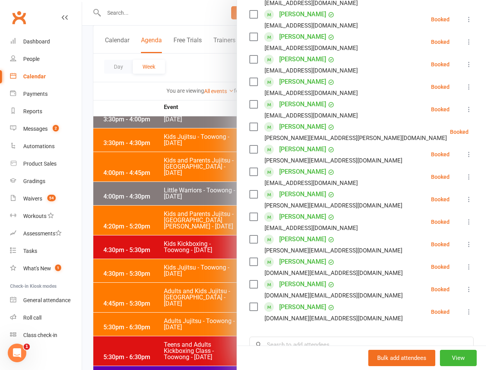
scroll to position [298, 0]
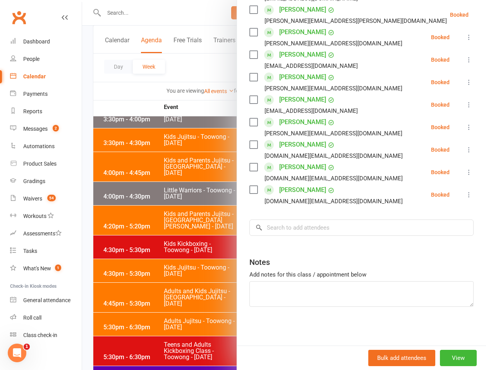
click at [161, 192] on div at bounding box center [284, 185] width 404 height 370
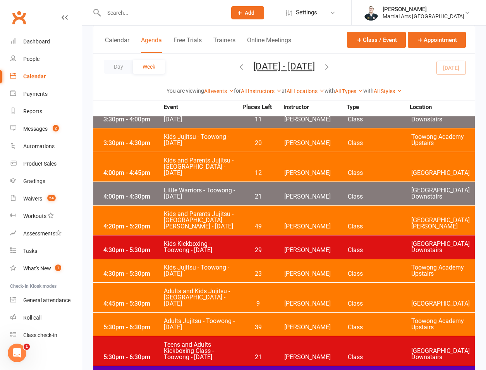
click at [208, 65] on div "Day Week Sep 14, 2025 - Sep 20, 2025 September 2025 Sun Mon Tue Wed Thu Fri Sat…" at bounding box center [284, 67] width 382 height 28
click at [210, 65] on div "Day Week Sep 14, 2025 - Sep 20, 2025 September 2025 Sun Mon Tue Wed Thu Fri Sat…" at bounding box center [284, 67] width 382 height 28
click at [237, 65] on icon "button" at bounding box center [241, 66] width 9 height 9
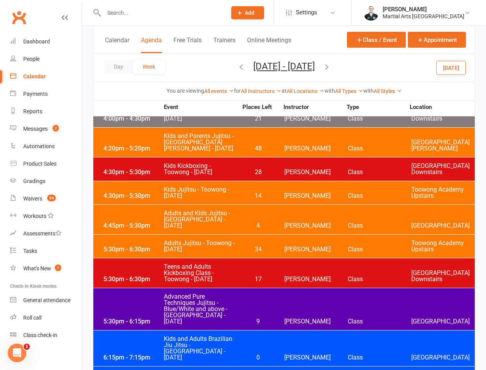
click at [131, 246] on div "5:30pm - 6:30pm" at bounding box center [132, 249] width 62 height 6
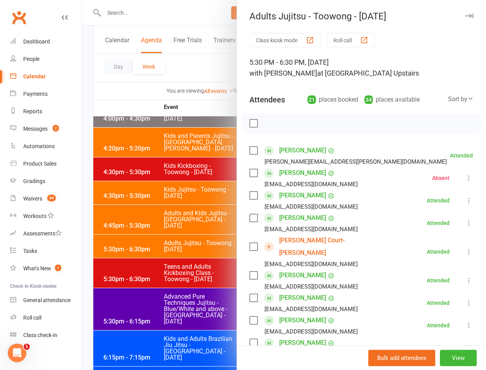
click at [306, 242] on link "James Court-Williams" at bounding box center [323, 246] width 89 height 25
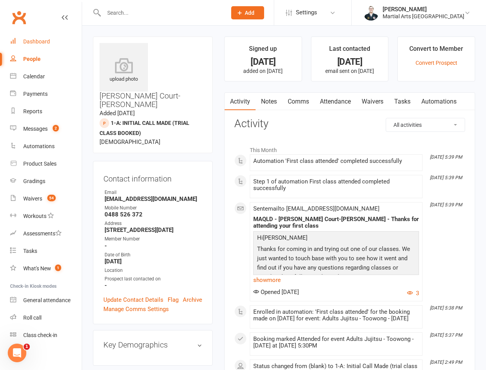
click at [33, 38] on div "Dashboard" at bounding box center [36, 41] width 27 height 6
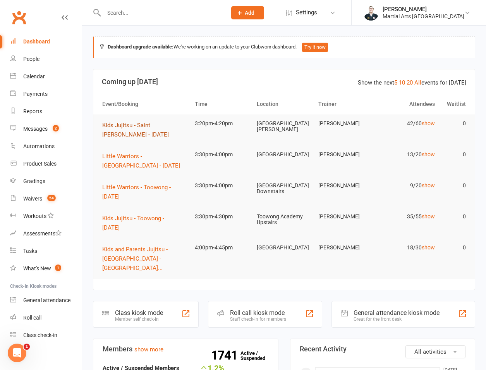
click at [154, 129] on button "Kids Jujitsu - Saint [PERSON_NAME] - [DATE]" at bounding box center [145, 129] width 86 height 19
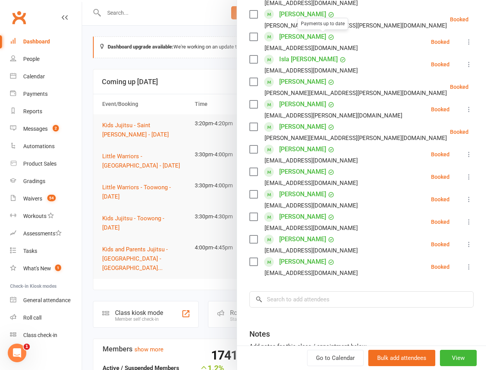
scroll to position [894, 0]
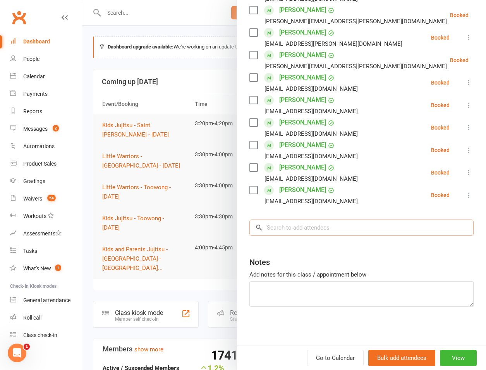
click at [302, 235] on input "search" at bounding box center [361, 227] width 224 height 16
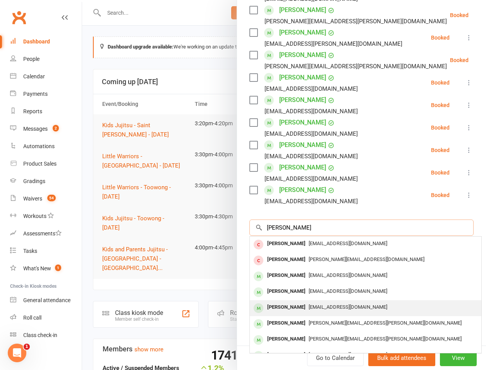
type input "allen-j"
click at [287, 307] on div "Patrick Allen-Jeffrey" at bounding box center [286, 306] width 45 height 11
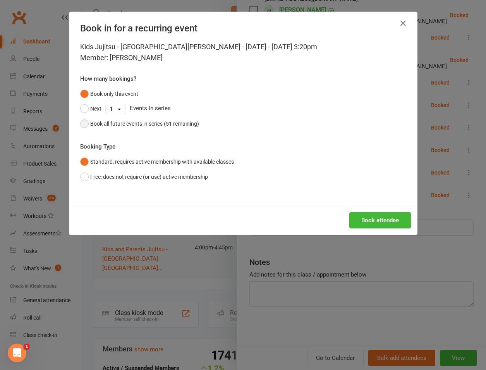
click at [113, 129] on button "Book all future events in series (51 remaining)" at bounding box center [139, 123] width 119 height 15
click at [389, 223] on button "Book attendee" at bounding box center [380, 220] width 62 height 16
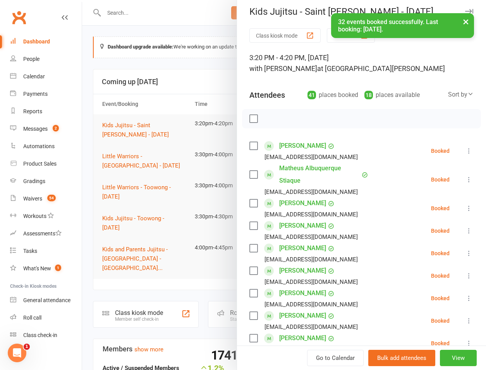
scroll to position [0, 0]
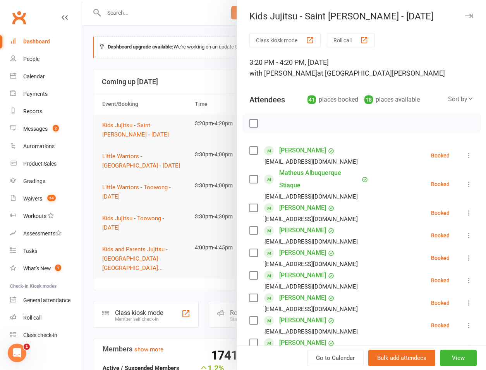
click at [310, 177] on link "Matheus Albuquerque Stiaque" at bounding box center [319, 179] width 81 height 25
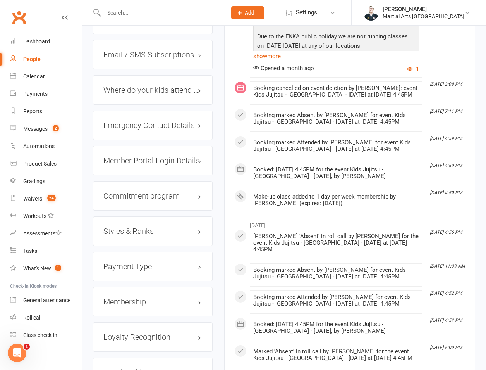
scroll to position [542, 0]
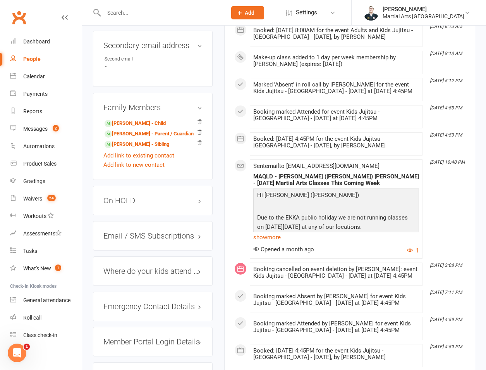
click at [131, 196] on h3 "On HOLD" at bounding box center [152, 200] width 99 height 9
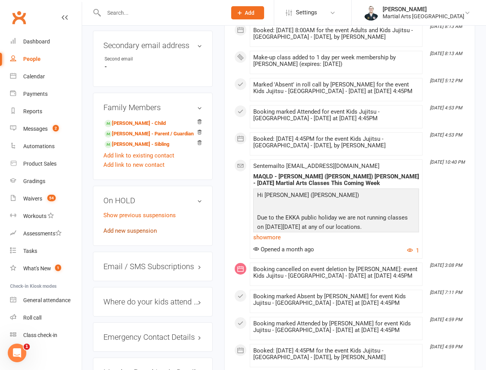
drag, startPoint x: 134, startPoint y: 206, endPoint x: 137, endPoint y: 200, distance: 6.3
click at [134, 206] on div "On HOLD Show previous suspensions Add new suspension" at bounding box center [153, 216] width 120 height 60
click at [137, 227] on link "Add new suspension" at bounding box center [129, 230] width 53 height 7
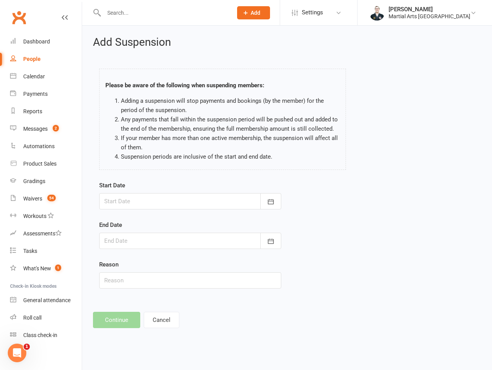
click at [139, 201] on div at bounding box center [190, 201] width 182 height 16
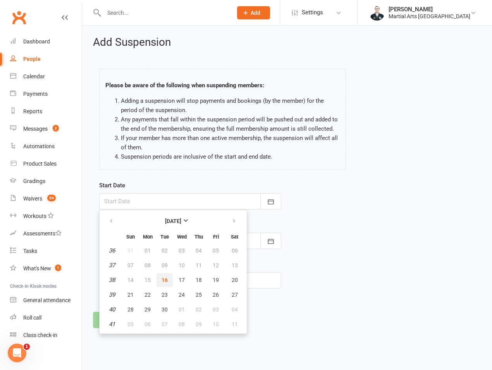
click at [159, 279] on button "16" at bounding box center [164, 280] width 16 height 14
type input "[DATE]"
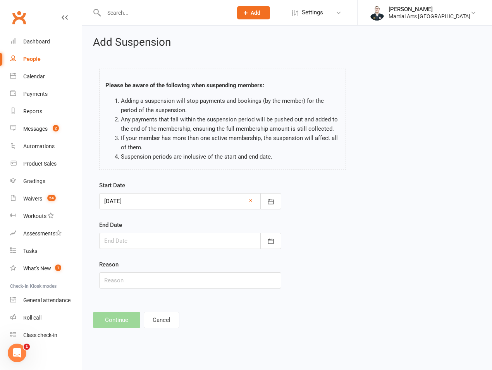
click at [153, 243] on div at bounding box center [190, 240] width 182 height 16
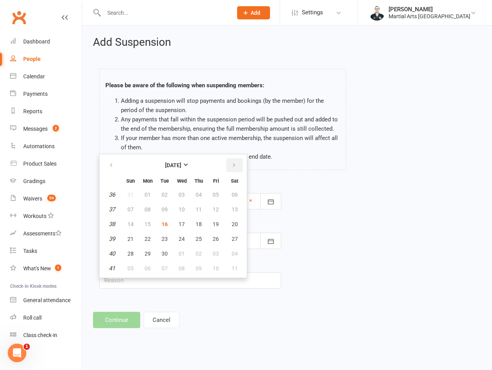
click at [233, 163] on icon "button" at bounding box center [233, 165] width 5 height 6
click at [136, 224] on button "12" at bounding box center [130, 224] width 16 height 14
type input "[DATE]"
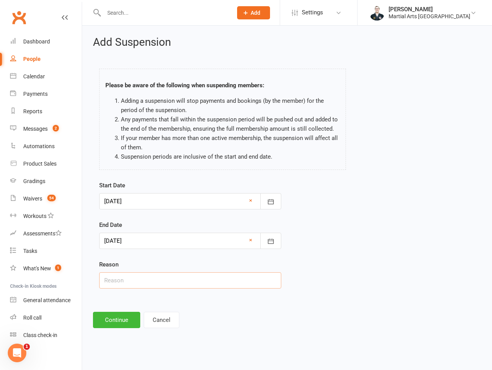
click at [131, 285] on input "text" at bounding box center [190, 280] width 182 height 16
type input "on hold"
click at [117, 318] on button "Continue" at bounding box center [116, 319] width 47 height 16
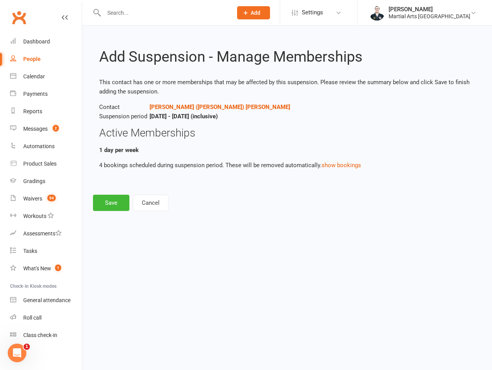
click at [111, 211] on div "Add Suspension - Manage Memberships This contact has one or more memberships th…" at bounding box center [287, 124] width 410 height 196
click at [111, 201] on button "Save" at bounding box center [111, 202] width 36 height 16
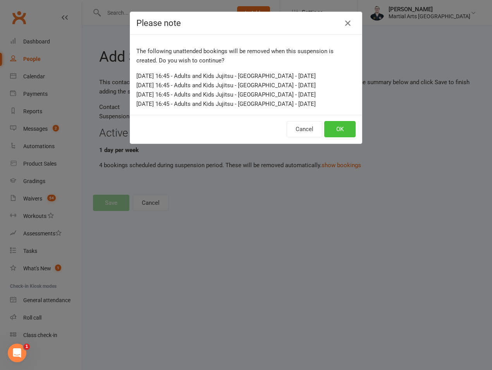
click at [335, 130] on button "OK" at bounding box center [339, 129] width 31 height 16
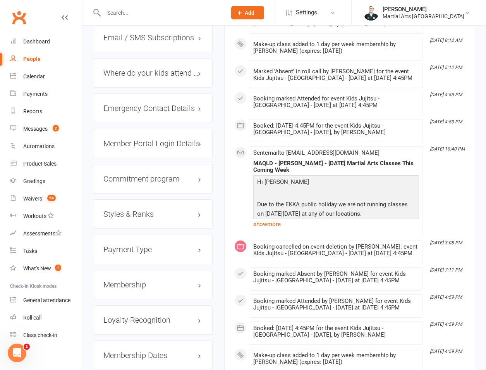
scroll to position [542, 0]
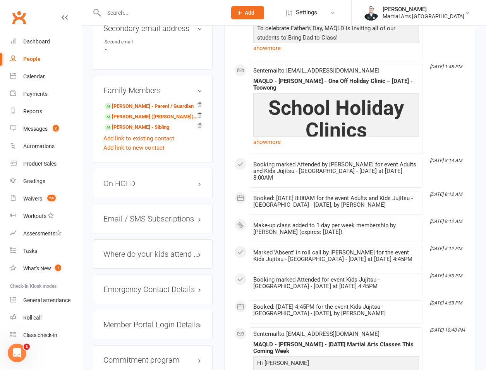
click at [137, 179] on h3 "On HOLD" at bounding box center [152, 183] width 99 height 9
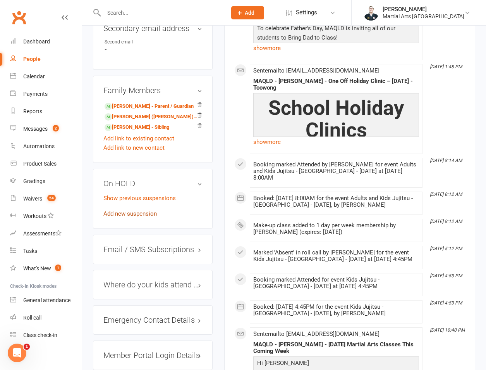
click at [134, 210] on link "Add new suspension" at bounding box center [129, 213] width 53 height 7
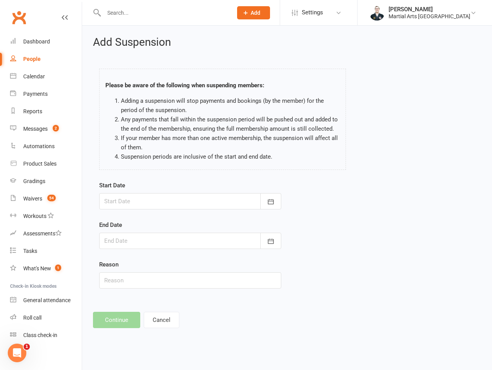
click at [159, 191] on div "Start Date [DATE] Sun Mon Tue Wed Thu Fri Sat 36 31 01 02 03 04 05 06 37 07 08 …" at bounding box center [190, 195] width 182 height 29
click at [158, 198] on div at bounding box center [190, 201] width 182 height 16
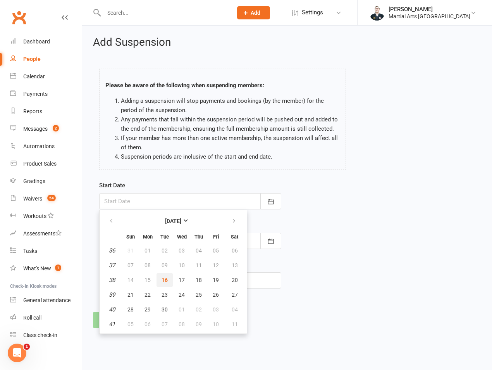
click at [172, 277] on button "16" at bounding box center [164, 280] width 16 height 14
type input "[DATE]"
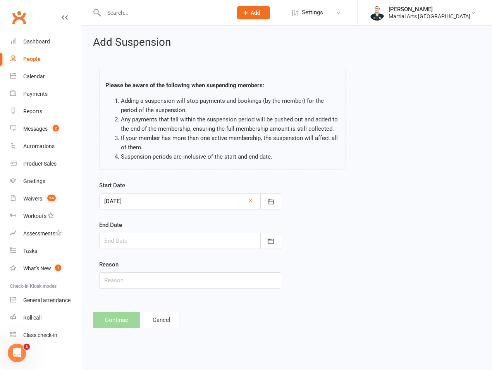
click at [172, 248] on div at bounding box center [190, 240] width 182 height 16
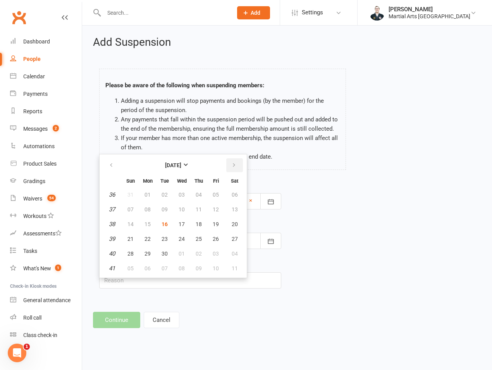
click at [234, 170] on button "button" at bounding box center [234, 165] width 17 height 14
click at [134, 223] on button "12" at bounding box center [130, 224] width 16 height 14
type input "[DATE]"
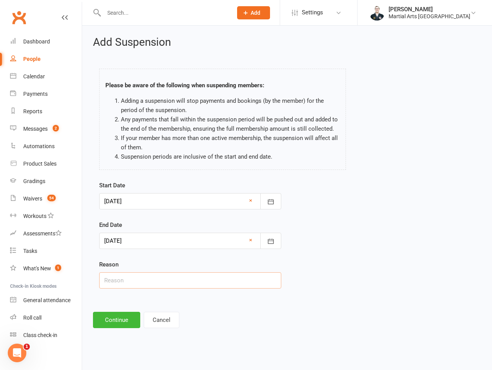
click at [134, 288] on div "Start Date [DATE] [DATE] Sun Mon Tue Wed Thu Fri Sat 36 31 01 02 03 04 05 06 37…" at bounding box center [190, 240] width 194 height 119
type input "on hold"
click at [113, 331] on div "Add Suspension Please be aware of the following when suspending members: Adding…" at bounding box center [287, 182] width 410 height 313
click at [115, 317] on button "Continue" at bounding box center [116, 319] width 47 height 16
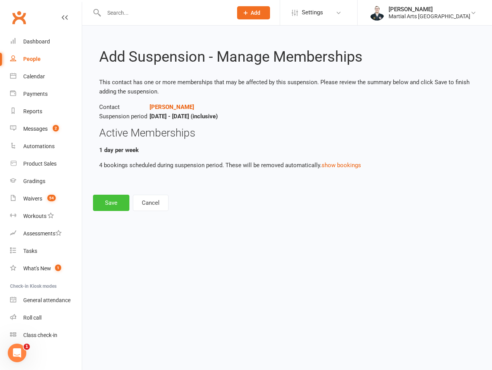
click at [107, 205] on button "Save" at bounding box center [111, 202] width 36 height 16
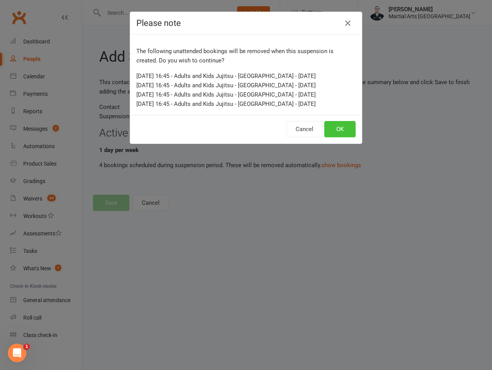
click at [334, 128] on button "OK" at bounding box center [339, 129] width 31 height 16
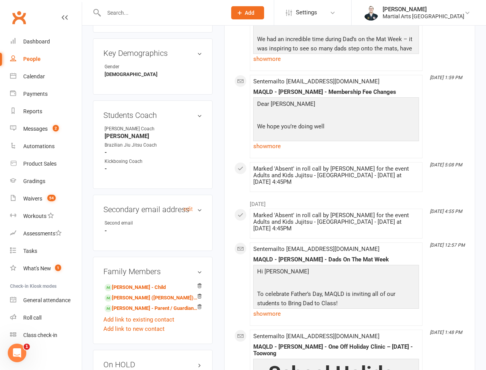
scroll to position [542, 0]
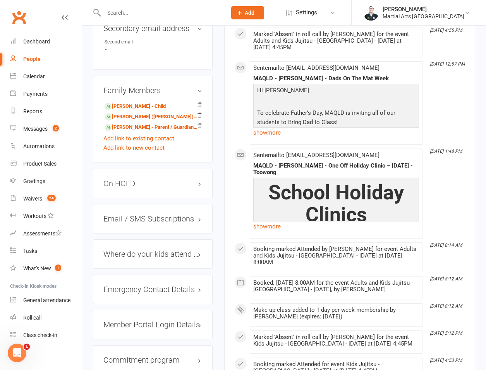
click at [132, 179] on h3 "On HOLD" at bounding box center [152, 183] width 99 height 9
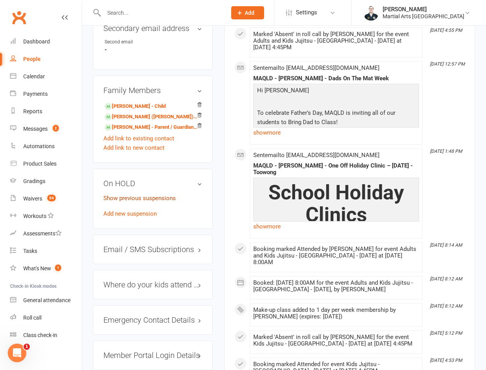
click at [127, 194] on link "Show previous suspensions" at bounding box center [139, 197] width 72 height 7
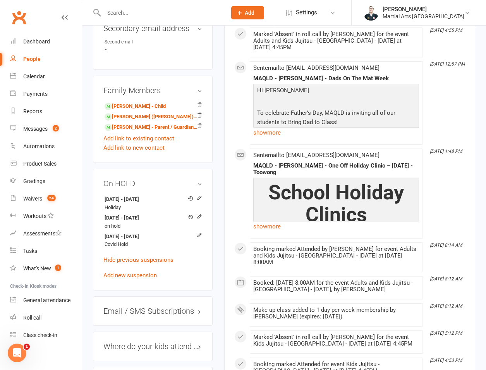
click at [138, 179] on h3 "On HOLD" at bounding box center [152, 183] width 99 height 9
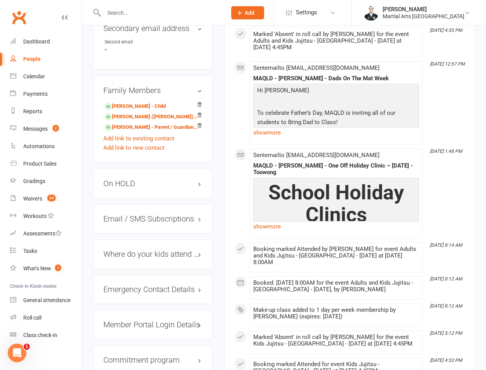
click at [130, 204] on div "Email / SMS Subscriptions edit" at bounding box center [153, 218] width 120 height 29
click at [134, 168] on div "On HOLD" at bounding box center [153, 182] width 120 height 29
click at [143, 179] on h3 "On HOLD" at bounding box center [152, 183] width 99 height 9
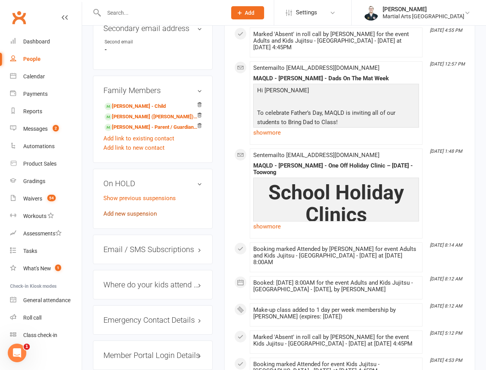
click at [127, 210] on link "Add new suspension" at bounding box center [129, 213] width 53 height 7
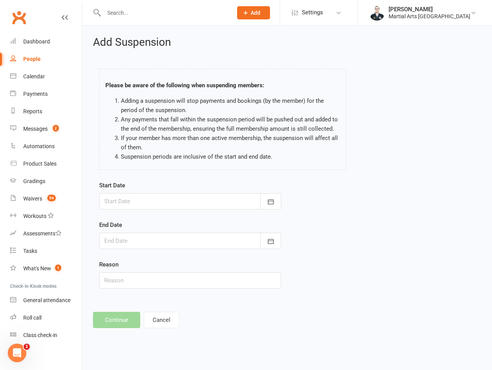
click at [147, 205] on div at bounding box center [190, 201] width 182 height 16
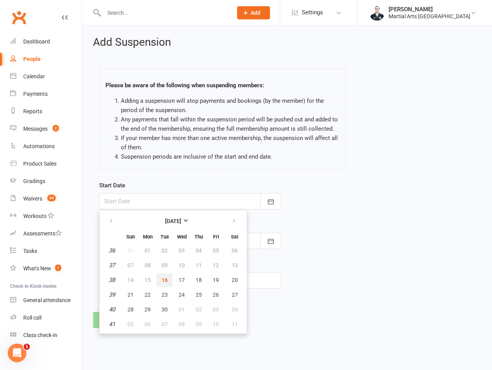
click at [161, 274] on button "16" at bounding box center [164, 280] width 16 height 14
type input "[DATE]"
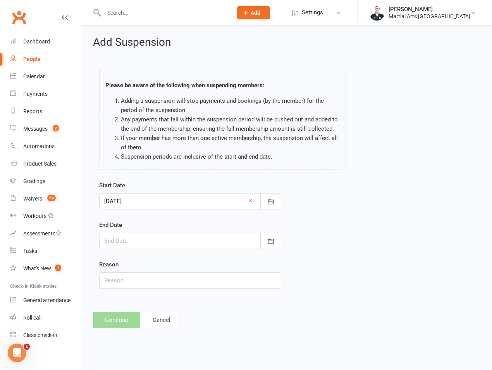
click at [150, 246] on div at bounding box center [190, 240] width 182 height 16
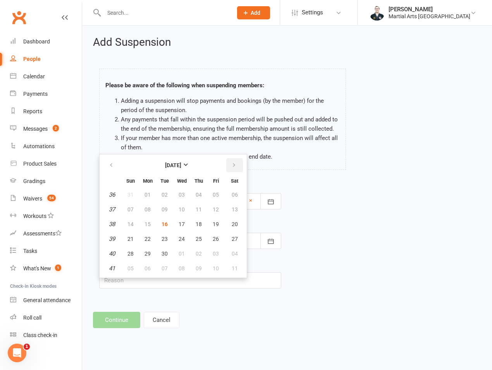
click at [229, 168] on button "button" at bounding box center [234, 165] width 17 height 14
click at [137, 225] on button "12" at bounding box center [130, 224] width 16 height 14
type input "[DATE]"
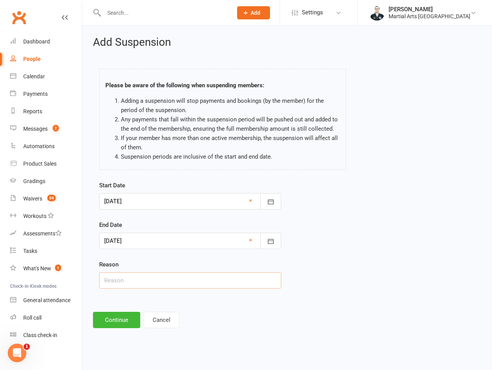
click at [125, 279] on input "text" at bounding box center [190, 280] width 182 height 16
type input "on hold"
click at [110, 323] on button "Continue" at bounding box center [116, 319] width 47 height 16
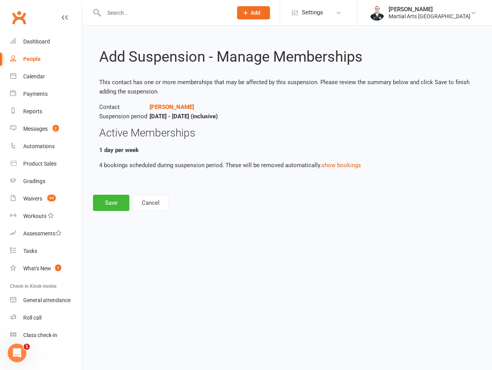
click at [105, 213] on div "Add Suspension - Manage Memberships This contact has one or more memberships th…" at bounding box center [287, 124] width 410 height 196
click at [112, 205] on button "Save" at bounding box center [111, 202] width 36 height 16
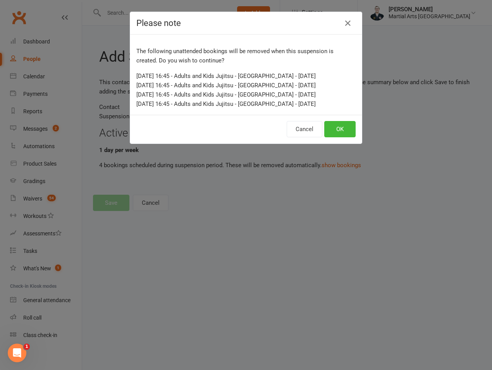
click at [339, 120] on div "Cancel OK" at bounding box center [246, 129] width 232 height 29
click at [337, 129] on button "OK" at bounding box center [339, 129] width 31 height 16
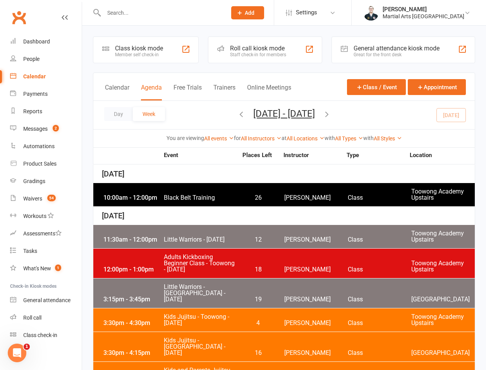
click at [141, 15] on input "text" at bounding box center [161, 12] width 120 height 11
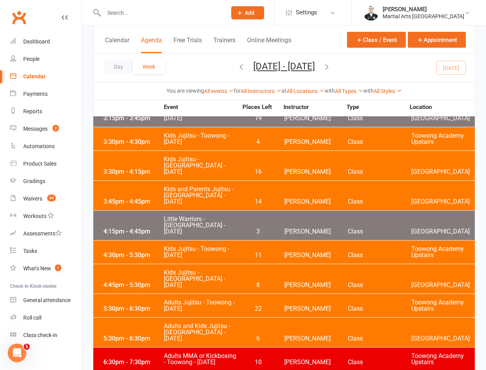
click at [323, 70] on span "[DATE] - [DATE] [DATE] Sun Mon Tue Wed Thu Fri Sat 31 01 02 03 04 05 06 07 08 0…" at bounding box center [284, 68] width 77 height 14
click at [331, 70] on icon "button" at bounding box center [327, 66] width 9 height 9
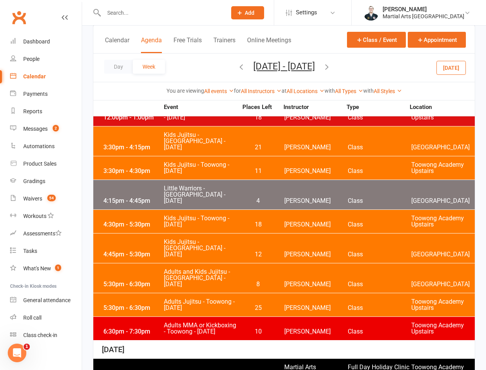
scroll to position [0, 0]
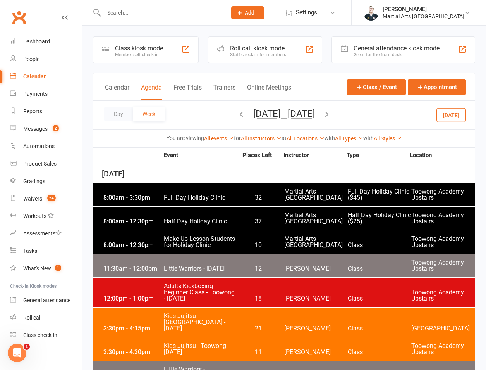
click at [146, 223] on div "8:00am - 12:30pm" at bounding box center [132, 221] width 62 height 6
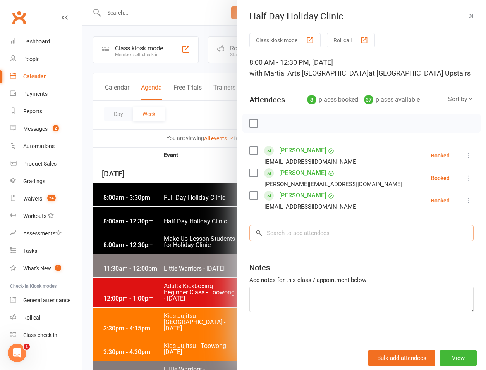
click at [332, 238] on input "search" at bounding box center [361, 233] width 224 height 16
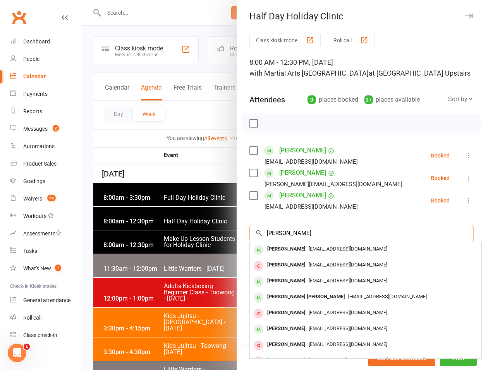
type input "[PERSON_NAME]"
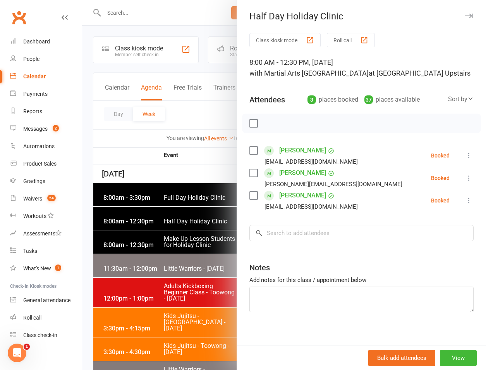
click at [189, 116] on div at bounding box center [284, 185] width 404 height 370
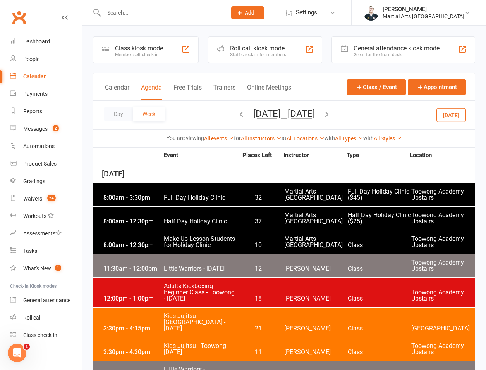
click at [179, 114] on div "Day Week [DATE] - [DATE] [DATE] Sun Mon Tue Wed Thu Fri Sat 31 01 02 03 04 05 0…" at bounding box center [284, 115] width 382 height 28
click at [189, 214] on div "8:00am - 12:30pm Half Day Holiday Clinic 37 Martial Arts [GEOGRAPHIC_DATA] Half…" at bounding box center [284, 217] width 382 height 23
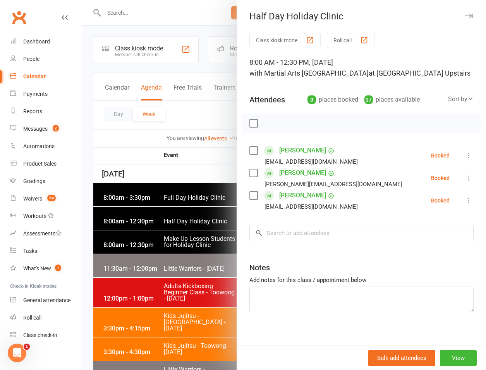
click at [148, 216] on div at bounding box center [284, 185] width 404 height 370
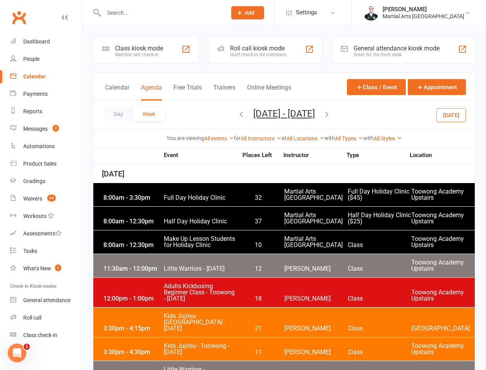
click at [196, 239] on span "Make Up Lesson Students for Holiday Clinic" at bounding box center [200, 242] width 74 height 12
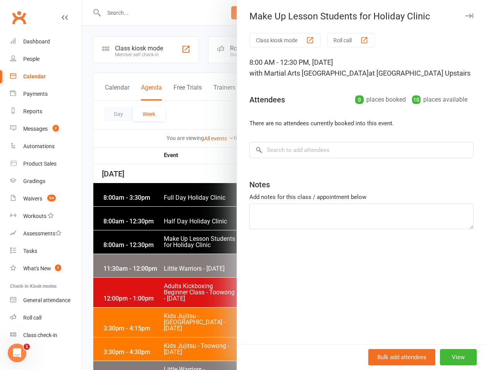
click at [137, 242] on div at bounding box center [284, 185] width 404 height 370
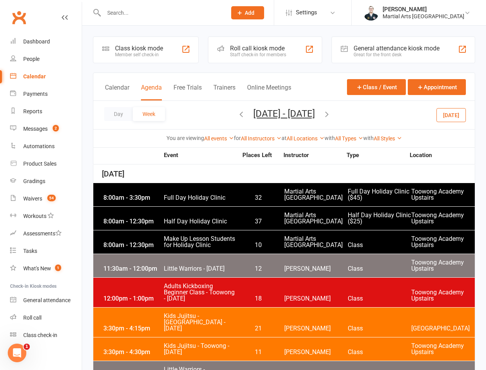
click at [194, 239] on span "Make Up Lesson Students for Holiday Clinic" at bounding box center [200, 242] width 74 height 12
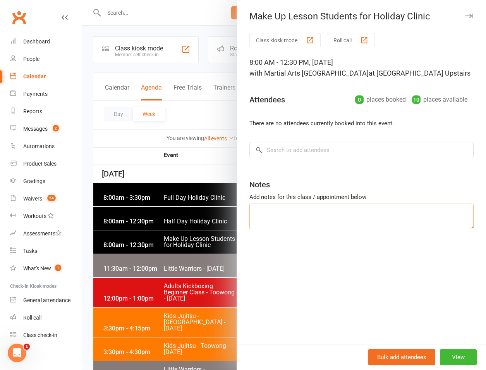
click at [302, 221] on textarea at bounding box center [361, 216] width 224 height 26
click at [296, 158] on div "Class kiosk mode Roll call 8:00 AM - 12:30 PM, [DATE] with Martial Arts Queensl…" at bounding box center [361, 188] width 249 height 311
click at [296, 152] on input "search" at bounding box center [361, 150] width 224 height 16
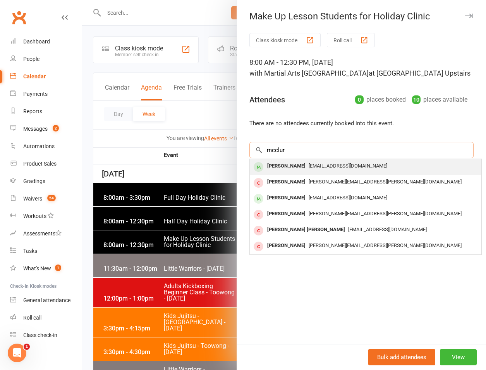
type input "mcclur"
click at [301, 170] on div "[EMAIL_ADDRESS][DOMAIN_NAME]" at bounding box center [365, 165] width 225 height 11
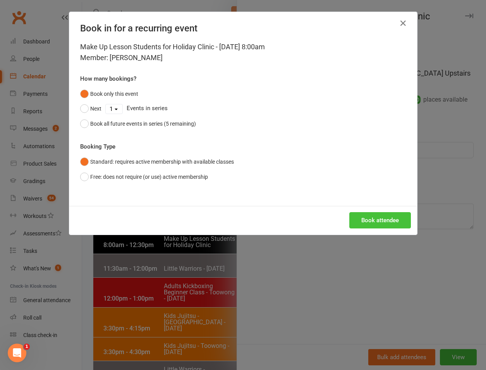
click at [360, 215] on button "Book attendee" at bounding box center [380, 220] width 62 height 16
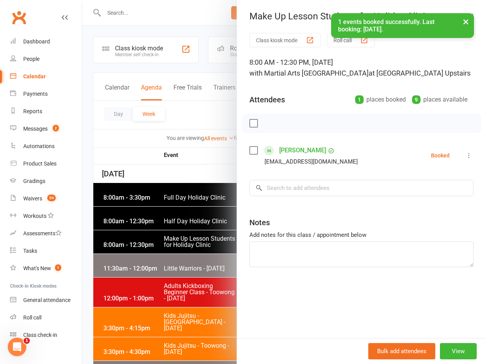
click at [279, 151] on link "[PERSON_NAME]" at bounding box center [302, 150] width 47 height 12
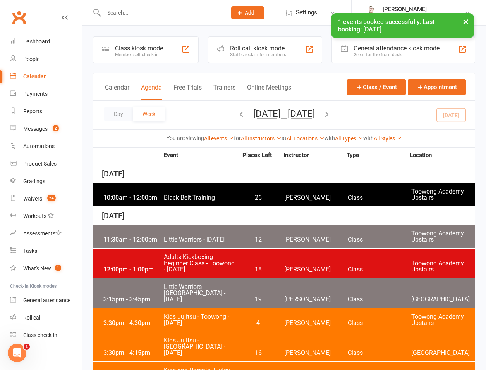
click at [323, 116] on span "[DATE] - [DATE] [DATE] Sun Mon Tue Wed Thu Fri Sat 31 01 02 03 04 05 06 07 08 0…" at bounding box center [284, 115] width 77 height 14
click at [331, 115] on icon "button" at bounding box center [327, 114] width 9 height 9
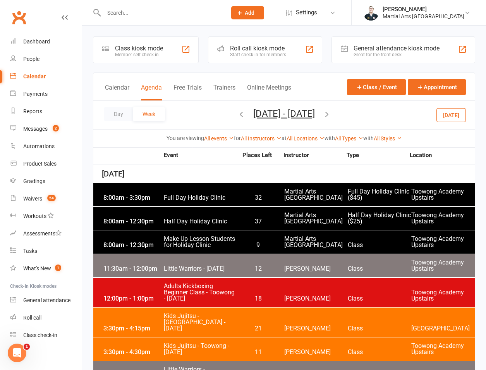
click at [177, 245] on span "Make Up Lesson Students for Holiday Clinic" at bounding box center [200, 242] width 74 height 12
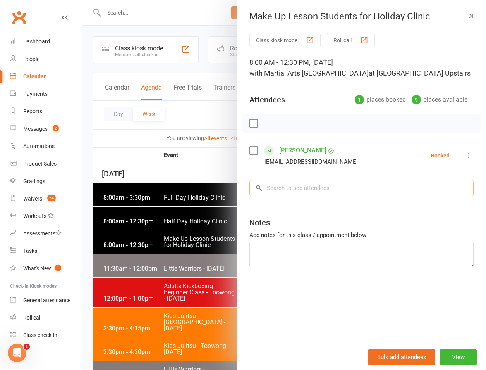
click at [332, 185] on input "search" at bounding box center [361, 188] width 224 height 16
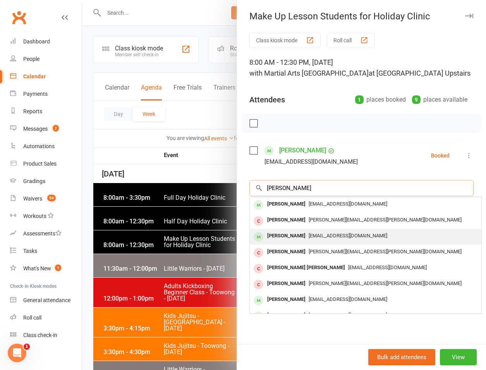
type input "[PERSON_NAME]"
click at [285, 239] on div "[PERSON_NAME]" at bounding box center [286, 235] width 45 height 11
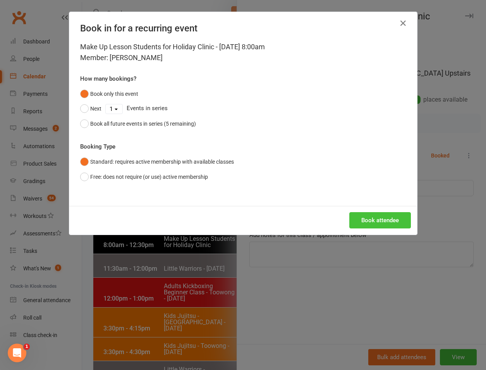
click at [376, 216] on button "Book attendee" at bounding box center [380, 220] width 62 height 16
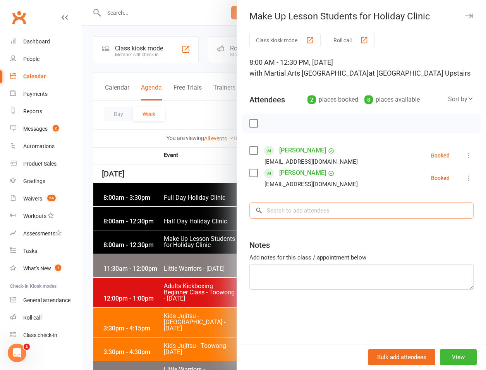
click at [281, 211] on input "search" at bounding box center [361, 210] width 224 height 16
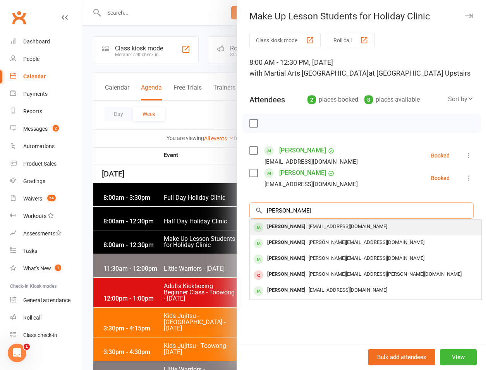
type input "[PERSON_NAME]"
click at [289, 221] on div "[PERSON_NAME]" at bounding box center [286, 226] width 45 height 11
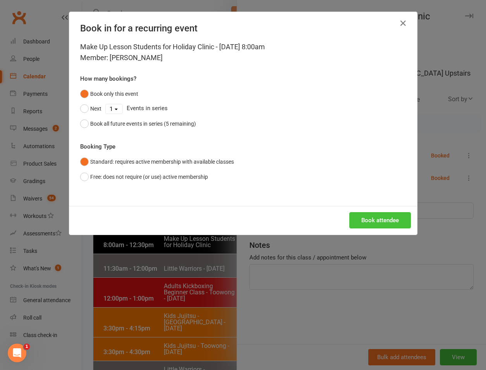
click at [381, 224] on button "Book attendee" at bounding box center [380, 220] width 62 height 16
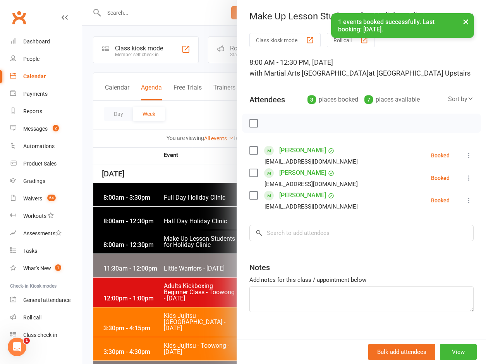
click at [130, 288] on div at bounding box center [284, 182] width 404 height 364
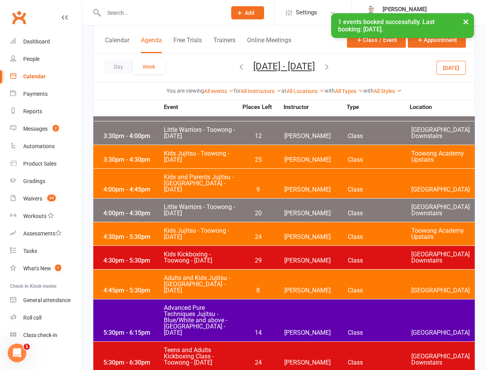
scroll to position [723, 0]
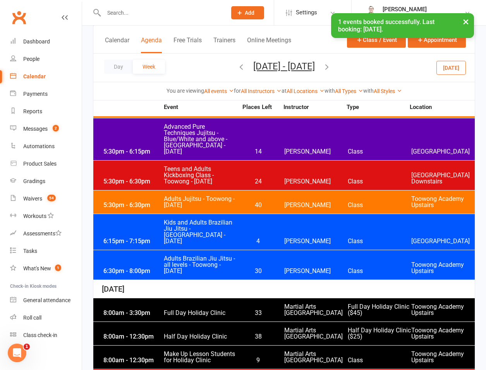
click at [150, 309] on div "8:00am - 3:30pm" at bounding box center [132, 312] width 62 height 6
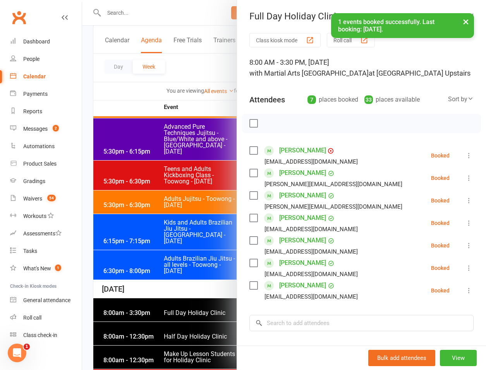
click at [131, 279] on div at bounding box center [284, 185] width 404 height 370
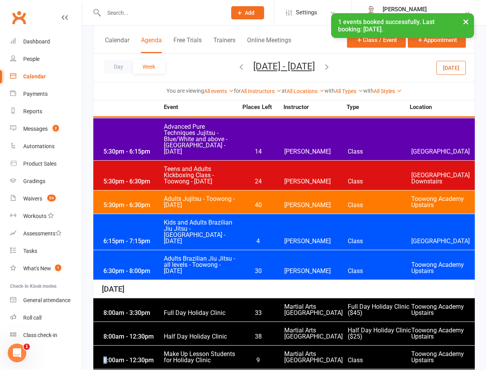
click at [151, 345] on div "8:00am - 12:30pm Make Up Lesson Students for Holiday Clinic 9 Martial Arts Quee…" at bounding box center [284, 356] width 382 height 23
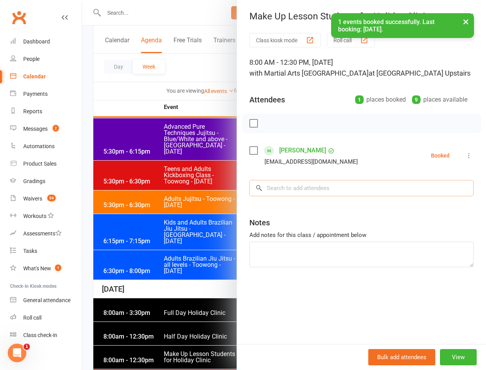
click at [308, 188] on input "search" at bounding box center [361, 188] width 224 height 16
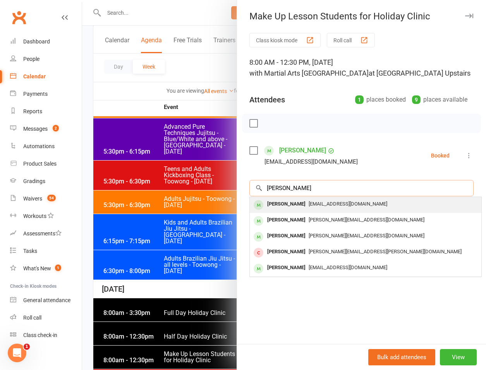
type input "[PERSON_NAME]"
click at [296, 202] on div "[PERSON_NAME]" at bounding box center [286, 203] width 45 height 11
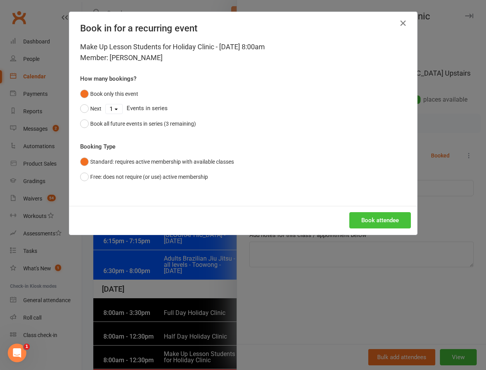
click at [354, 214] on button "Book attendee" at bounding box center [380, 220] width 62 height 16
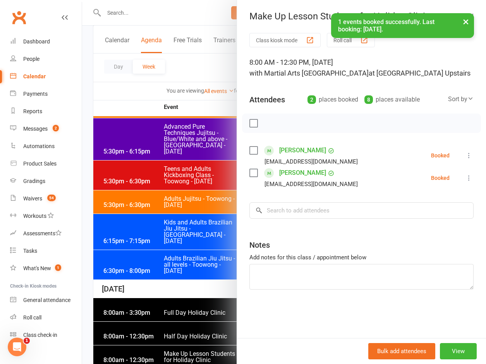
click at [319, 192] on div "Class kiosk mode Roll call 8:00 AM - 12:30 PM, [DATE] with Martial Arts Queensl…" at bounding box center [361, 185] width 249 height 305
click at [306, 209] on input "search" at bounding box center [361, 210] width 224 height 16
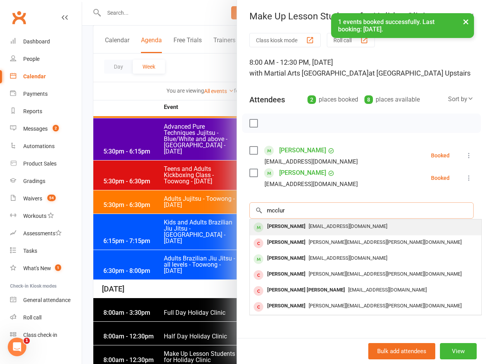
type input "mcclur"
click at [292, 232] on div "[PERSON_NAME] [EMAIL_ADDRESS][DOMAIN_NAME]" at bounding box center [366, 227] width 232 height 16
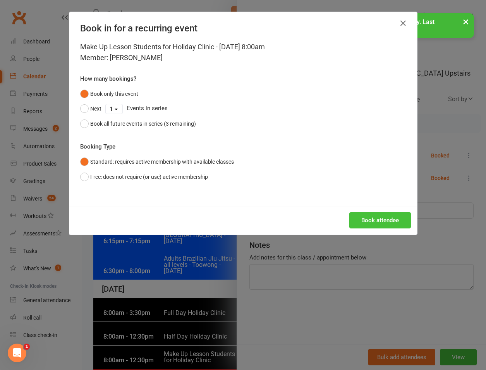
click at [363, 212] on button "Book attendee" at bounding box center [380, 220] width 62 height 16
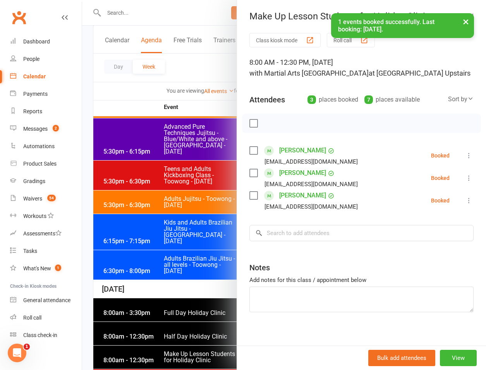
click at [325, 220] on div "Class kiosk mode Roll call 8:00 AM - 12:30 PM, [DATE] with Martial Arts Queensl…" at bounding box center [361, 192] width 249 height 318
click at [301, 231] on input "search" at bounding box center [361, 233] width 224 height 16
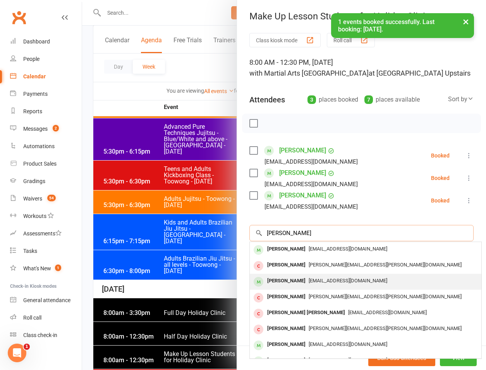
type input "[PERSON_NAME]"
click at [288, 280] on div "[PERSON_NAME]" at bounding box center [286, 280] width 45 height 11
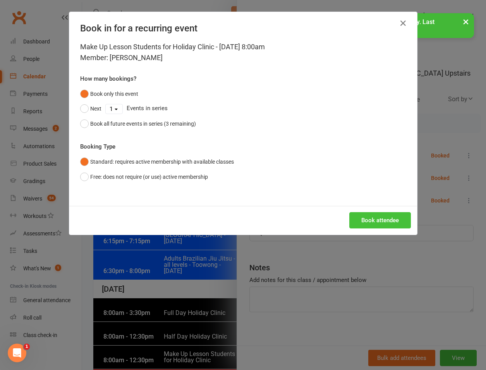
click at [374, 228] on button "Book attendee" at bounding box center [380, 220] width 62 height 16
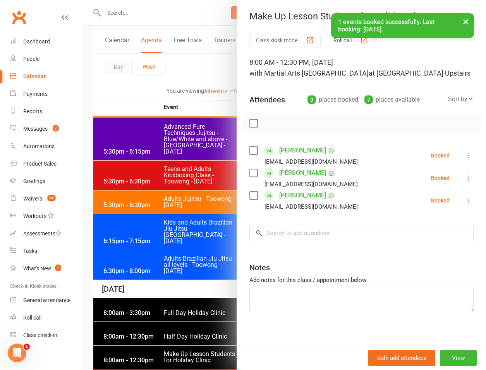
click at [174, 251] on div at bounding box center [284, 185] width 404 height 370
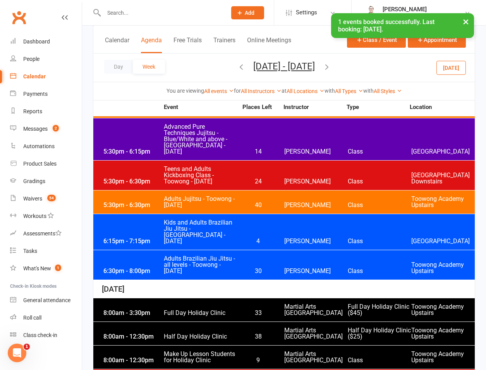
click at [359, 67] on div "Day Week [DATE] - [DATE] [DATE] Sun Mon Tue Wed Thu Fri Sat 31 01 02 03 04 05 0…" at bounding box center [284, 67] width 382 height 28
click at [331, 63] on icon "button" at bounding box center [327, 66] width 9 height 9
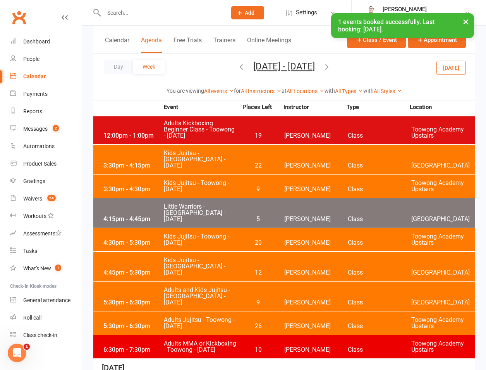
scroll to position [0, 0]
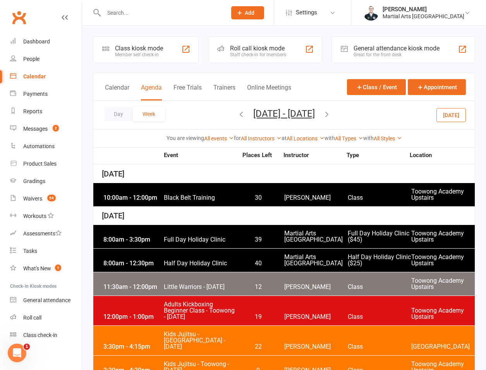
click at [237, 112] on icon "button" at bounding box center [241, 114] width 9 height 9
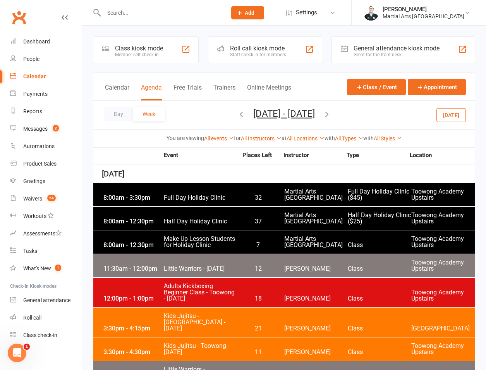
click at [361, 113] on div "Day Week [DATE] - [DATE] [DATE] Sun Mon Tue Wed Thu Fri Sat 31 01 02 03 04 05 0…" at bounding box center [284, 115] width 382 height 28
click at [359, 112] on div "Day Week [DATE] - [DATE] [DATE] Sun Mon Tue Wed Thu Fri Sat 31 01 02 03 04 05 0…" at bounding box center [284, 115] width 382 height 28
click at [331, 115] on icon "button" at bounding box center [327, 114] width 9 height 9
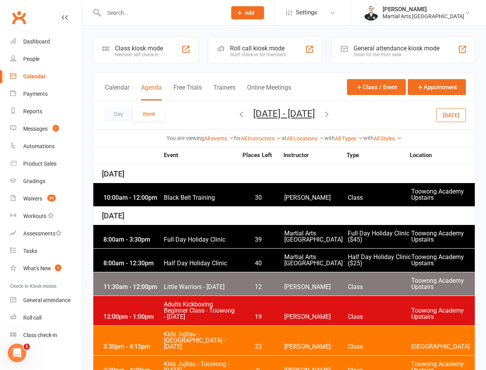
click at [193, 258] on div "8:00am - 12:30pm Half Day Holiday Clinic 40 Martial Arts Queensland Half Day Ho…" at bounding box center [284, 259] width 382 height 23
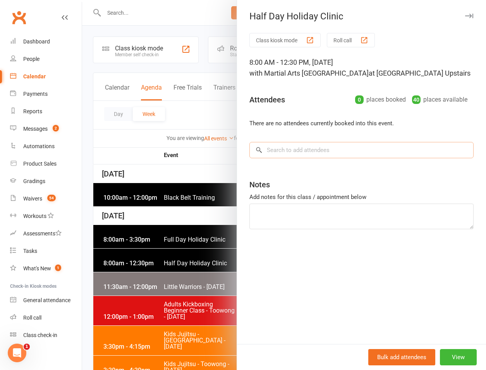
click at [320, 155] on input "search" at bounding box center [361, 150] width 224 height 16
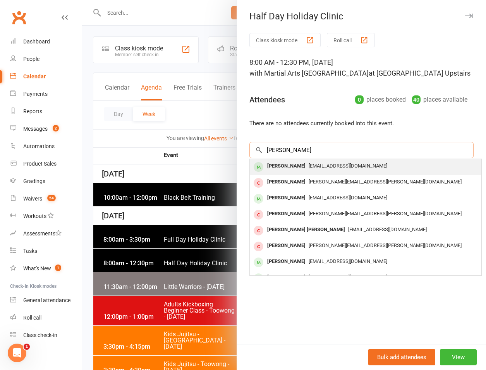
type input "mcclurg"
click at [309, 164] on span "[EMAIL_ADDRESS][DOMAIN_NAME]" at bounding box center [348, 166] width 79 height 6
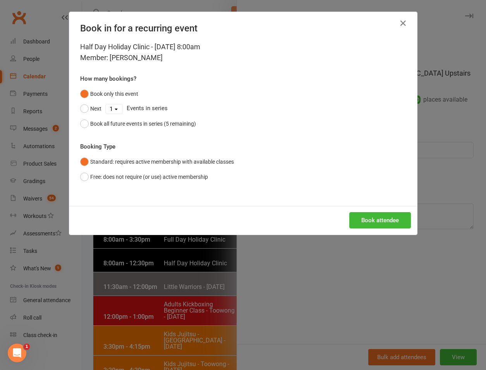
drag, startPoint x: 174, startPoint y: 167, endPoint x: 169, endPoint y: 177, distance: 10.4
click at [172, 168] on button "Standard: requires active membership with available classes" at bounding box center [157, 161] width 154 height 15
click at [168, 178] on button "Free: does not require (or use) active membership" at bounding box center [144, 176] width 128 height 15
click at [375, 213] on button "Book attendee" at bounding box center [380, 220] width 62 height 16
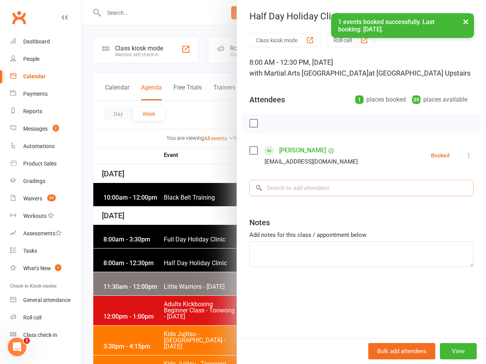
click at [294, 186] on input "search" at bounding box center [361, 188] width 224 height 16
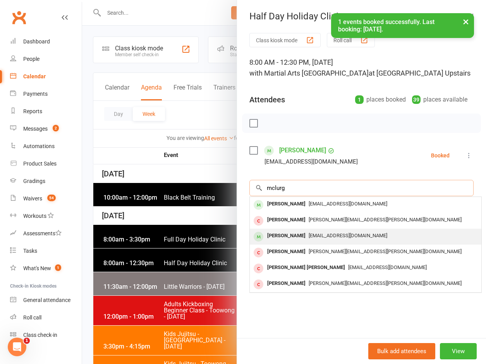
type input "mclurg"
click at [285, 229] on div "Walter McClurg a_mcclurg@bigpond.com" at bounding box center [366, 237] width 232 height 16
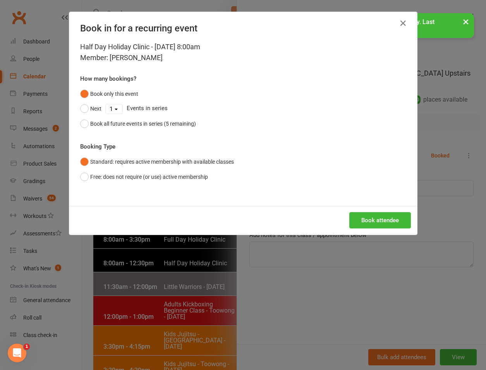
click at [177, 185] on div "Half Day Holiday Clinic - Sep 29, 2025 8:00am Member: Walter McClurg How many b…" at bounding box center [243, 123] width 348 height 164
click at [183, 180] on button "Free: does not require (or use) active membership" at bounding box center [144, 176] width 128 height 15
click at [388, 220] on button "Book attendee" at bounding box center [380, 220] width 62 height 16
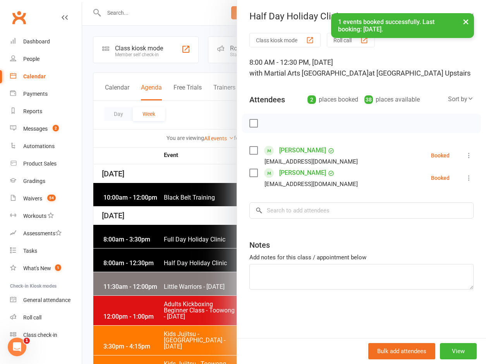
click at [304, 252] on div "Notes" at bounding box center [361, 243] width 224 height 19
click at [277, 273] on textarea at bounding box center [361, 277] width 224 height 26
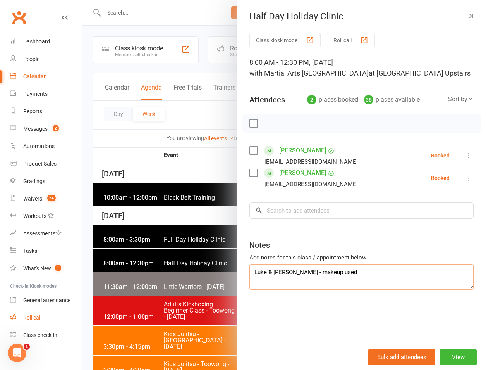
type textarea "Luke & Walter - makeup used"
click at [132, 144] on div at bounding box center [284, 185] width 404 height 370
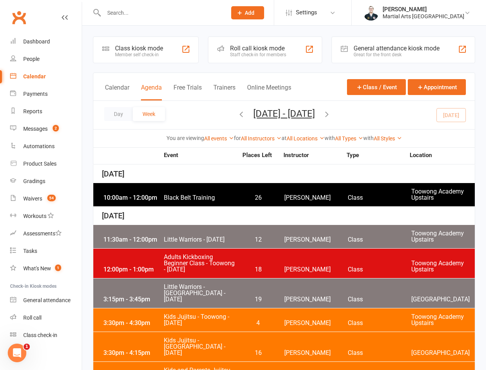
click at [246, 117] on span "[DATE] - [DATE] [DATE] Sun Mon Tue Wed Thu Fri Sat 31 01 02 03 04 05 06 07 08 0…" at bounding box center [284, 115] width 77 height 14
click at [237, 117] on icon "button" at bounding box center [241, 114] width 9 height 9
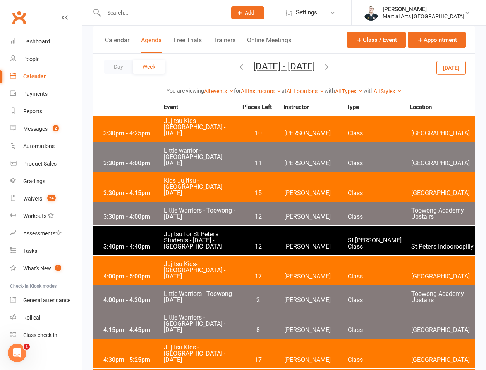
scroll to position [723, 0]
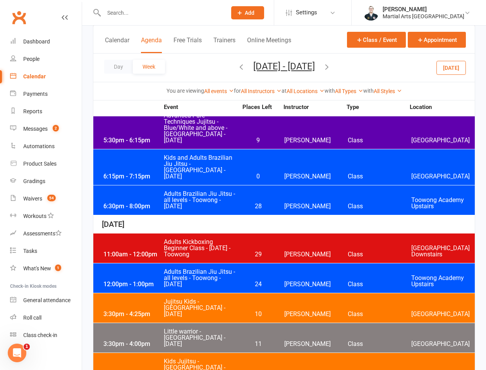
click at [145, 293] on div "3:30pm - 4:25pm Jujitsu Kids - [GEOGRAPHIC_DATA] - [DATE] 10 [PERSON_NAME] Clas…" at bounding box center [284, 307] width 382 height 29
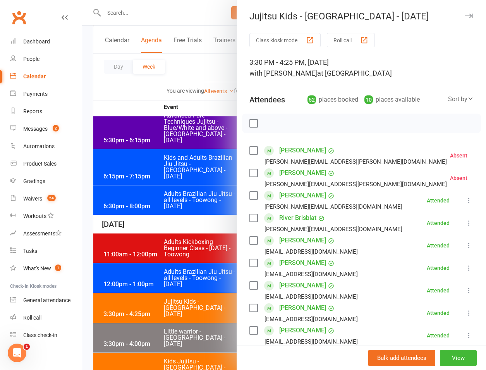
scroll to position [181, 0]
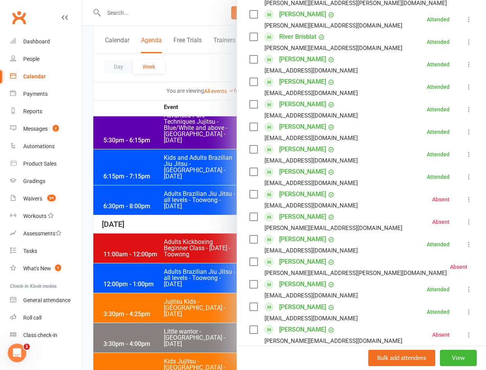
click at [196, 124] on div at bounding box center [284, 185] width 404 height 370
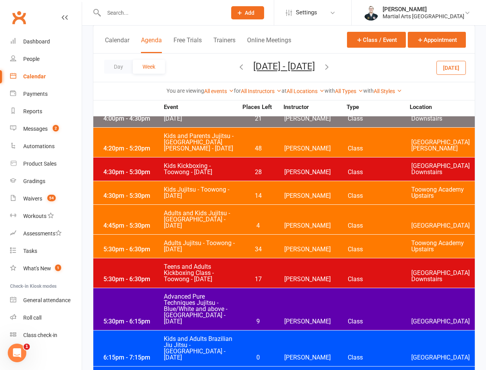
scroll to position [723, 0]
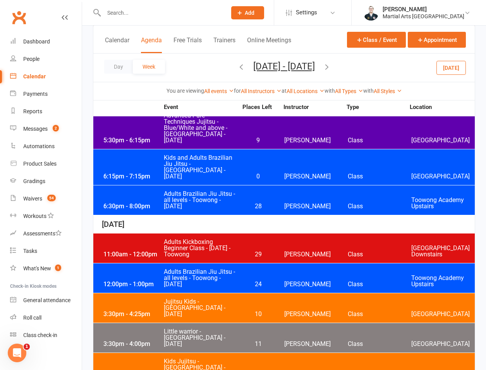
click at [162, 311] on div "3:30pm - 4:25pm" at bounding box center [132, 314] width 62 height 6
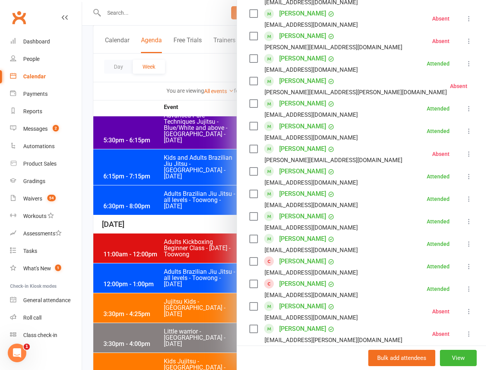
scroll to position [181, 0]
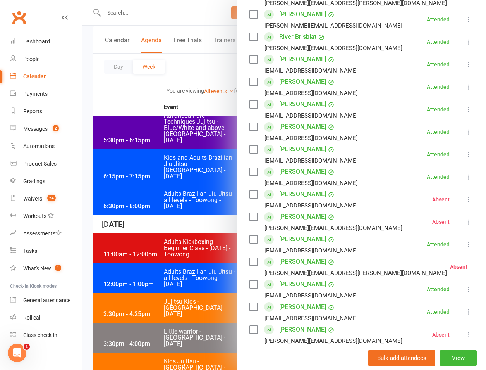
click at [145, 223] on div at bounding box center [284, 185] width 404 height 370
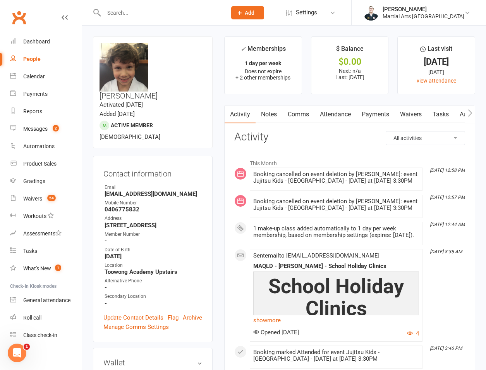
click at [468, 112] on icon "button" at bounding box center [470, 113] width 5 height 8
click at [452, 115] on link "Gradings / Promotions" at bounding box center [478, 114] width 73 height 18
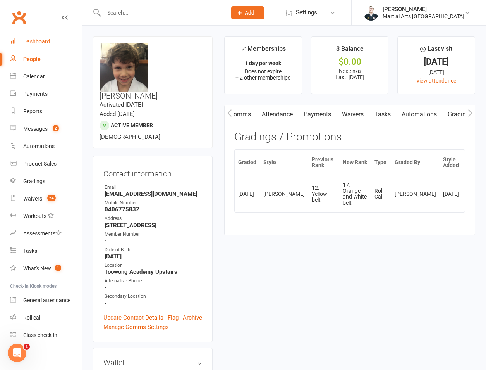
click at [51, 40] on link "Dashboard" at bounding box center [46, 41] width 72 height 17
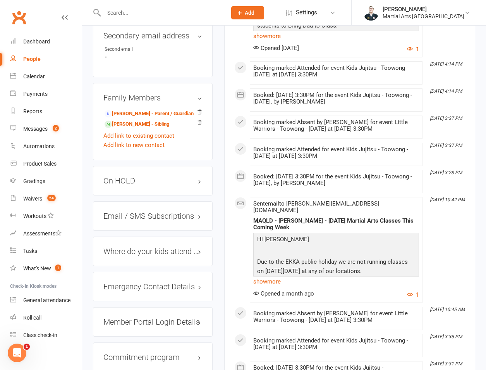
scroll to position [542, 0]
drag, startPoint x: 132, startPoint y: 145, endPoint x: 129, endPoint y: 162, distance: 16.6
click at [132, 165] on div "On HOLD" at bounding box center [153, 179] width 120 height 29
click at [129, 176] on h3 "On HOLD" at bounding box center [152, 180] width 99 height 9
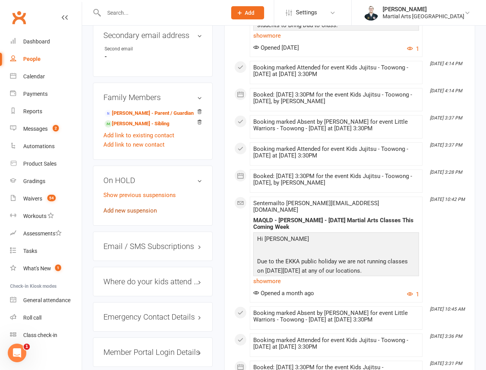
click at [127, 207] on link "Add new suspension" at bounding box center [129, 210] width 53 height 7
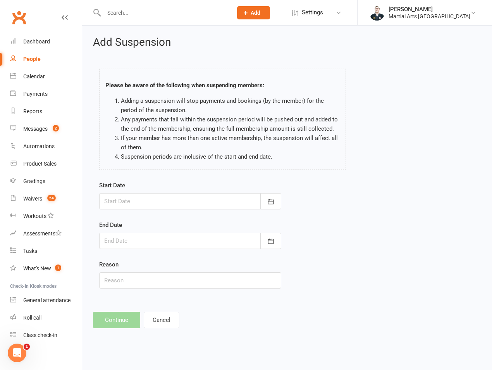
click at [127, 203] on div at bounding box center [190, 201] width 182 height 16
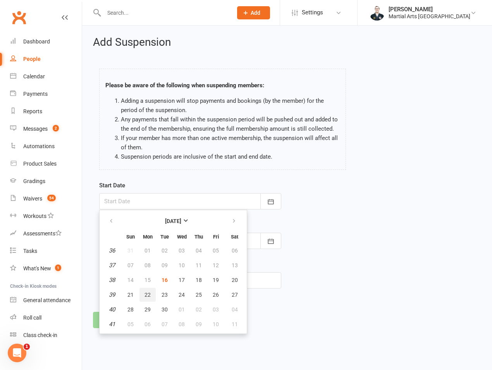
click at [148, 297] on button "22" at bounding box center [147, 294] width 16 height 14
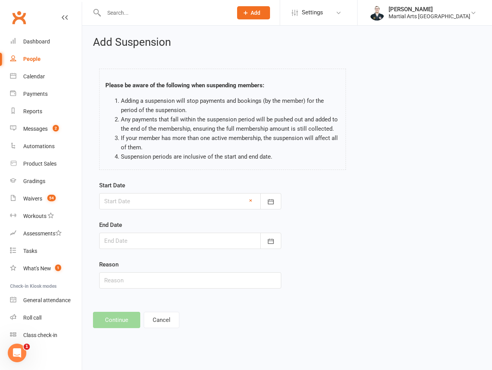
type input "22 Sep 2025"
drag, startPoint x: 137, startPoint y: 249, endPoint x: 144, endPoint y: 239, distance: 11.6
click at [138, 246] on form "Start Date 22 Sep 2025 September 2025 Sun Mon Tue Wed Thu Fri Sat 36 31 01 02 0…" at bounding box center [190, 235] width 182 height 108
click at [144, 239] on div at bounding box center [190, 240] width 182 height 16
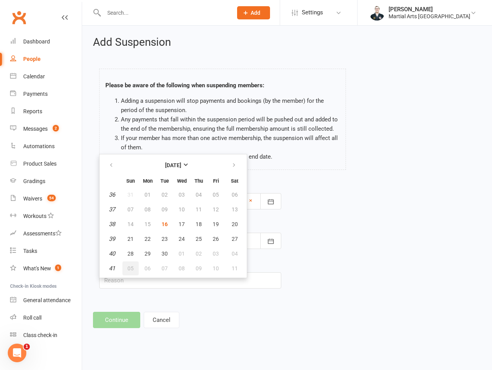
click at [132, 271] on span "05" at bounding box center [130, 268] width 6 height 6
type input "05 Oct 2025"
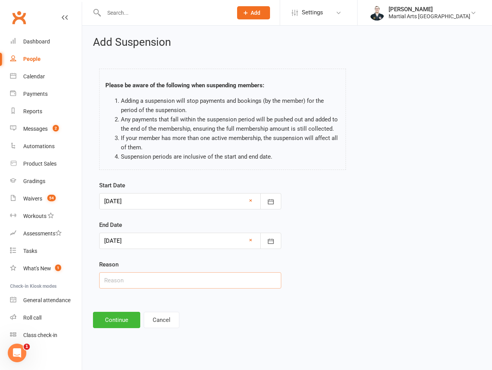
click at [131, 274] on input "text" at bounding box center [190, 280] width 182 height 16
type input "on hold"
click at [104, 311] on button "Continue" at bounding box center [116, 319] width 47 height 16
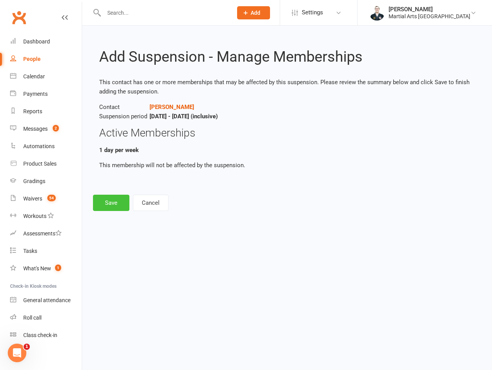
click at [111, 199] on button "Save" at bounding box center [111, 202] width 36 height 16
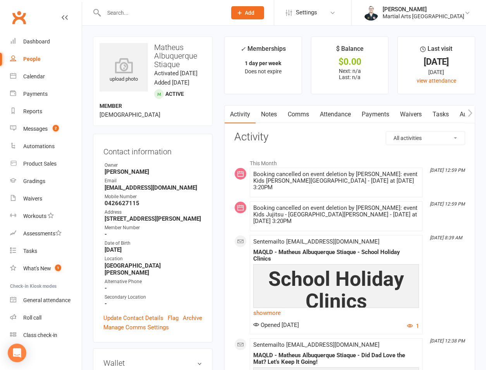
click at [338, 117] on link "Attendance" at bounding box center [336, 114] width 42 height 18
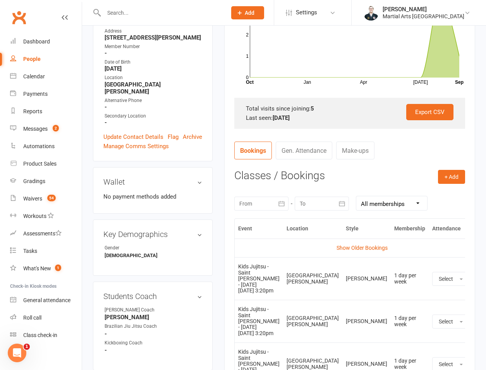
click at [473, 277] on td "More info View event Remove booking" at bounding box center [481, 278] width 16 height 43
click at [477, 275] on icon at bounding box center [481, 279] width 8 height 8
click at [417, 325] on link "Remove booking" at bounding box center [447, 324] width 77 height 15
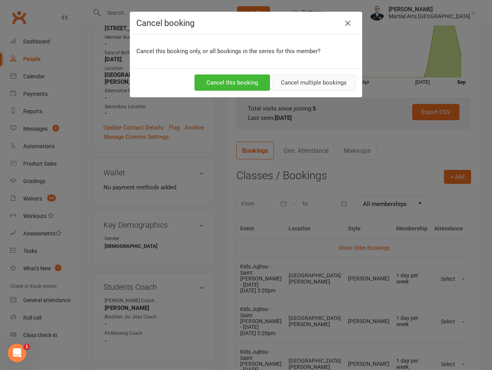
click at [328, 89] on button "Cancel multiple bookings" at bounding box center [314, 82] width 84 height 16
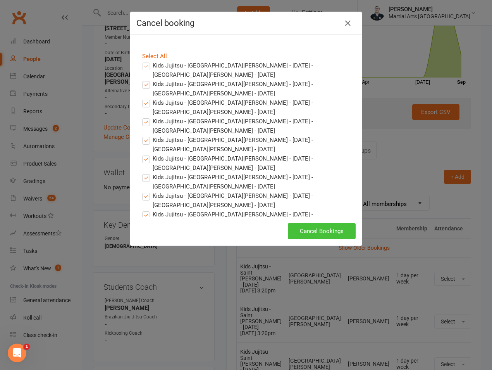
click at [325, 229] on button "Cancel Bookings" at bounding box center [322, 231] width 68 height 16
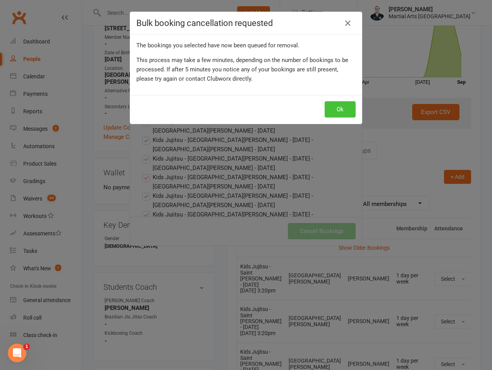
click at [332, 108] on button "Ok" at bounding box center [340, 109] width 31 height 16
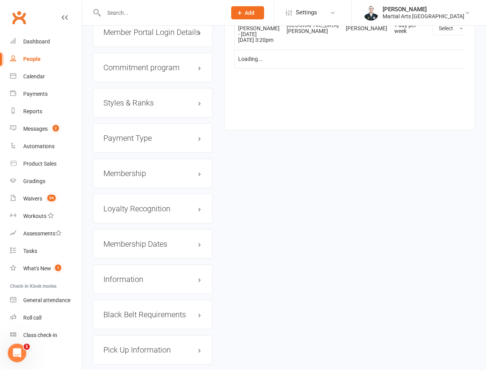
scroll to position [866, 0]
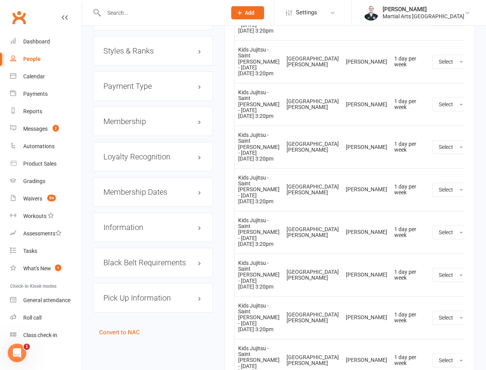
click at [130, 125] on h3 "Membership" at bounding box center [152, 121] width 99 height 9
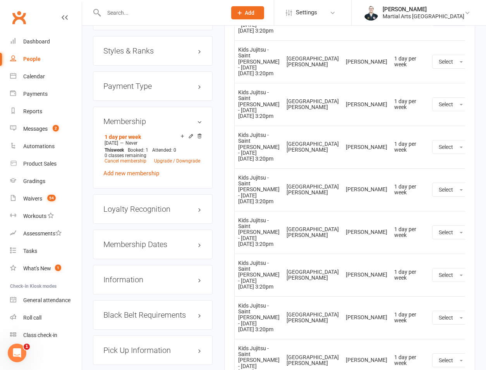
click at [203, 139] on div "Membership 1 day per week [DATE] — Never This week Booked: 1 Attended: 0 0 clas…" at bounding box center [153, 148] width 120 height 82
click at [198, 137] on icon at bounding box center [199, 135] width 5 height 5
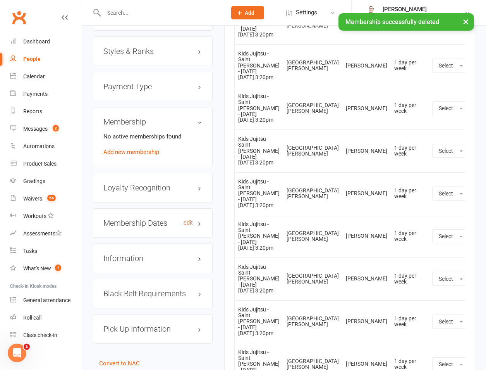
click at [193, 222] on link "edit" at bounding box center [188, 222] width 9 height 7
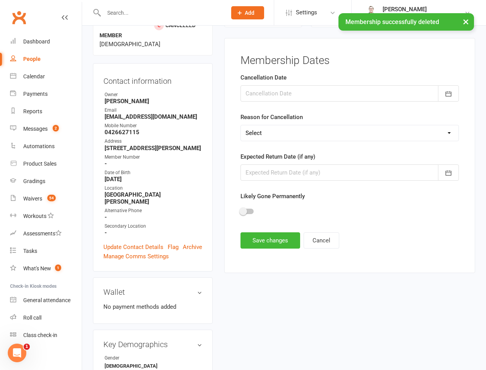
scroll to position [66, 0]
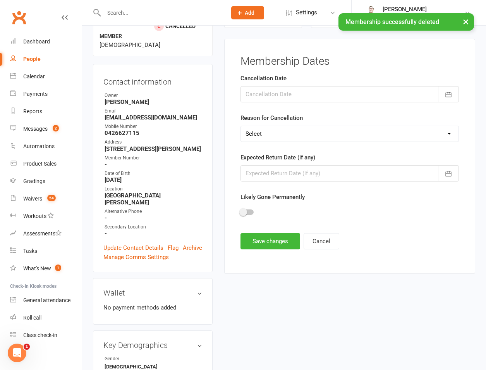
click at [288, 93] on div at bounding box center [350, 94] width 218 height 16
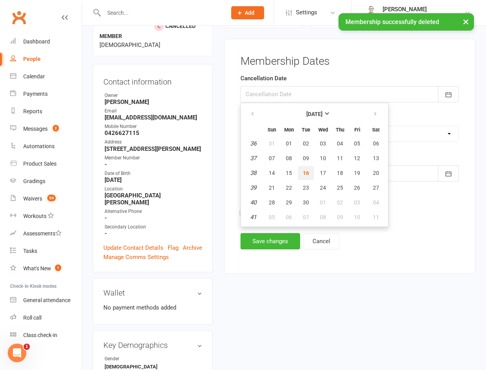
click at [302, 168] on button "16" at bounding box center [306, 173] width 16 height 14
type input "[DATE]"
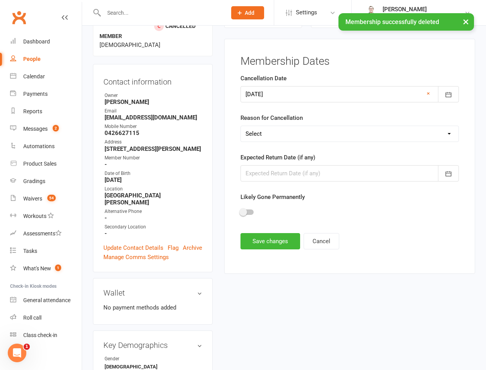
click at [297, 146] on form "Cancellation Date [DATE] [DATE] Sun Mon Tue Wed Thu Fri Sat 36 31 01 02 03 04 0…" at bounding box center [350, 148] width 218 height 148
click at [298, 141] on select "Select Other Sport Too Busy/Work/School Commitments Transport/Parking Financial…" at bounding box center [350, 133] width 218 height 15
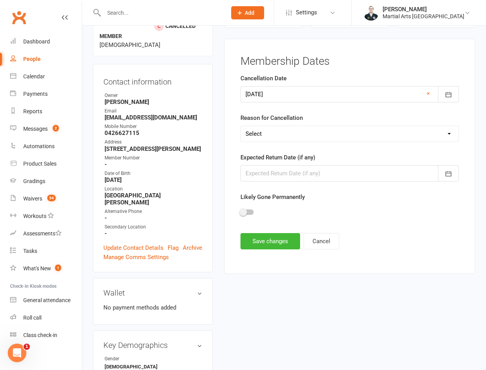
select select "Too Young"
click at [241, 126] on select "Select Other Sport Too Busy/Work/School Commitments Transport/Parking Financial…" at bounding box center [350, 133] width 218 height 15
click at [272, 239] on button "Save changes" at bounding box center [271, 241] width 60 height 16
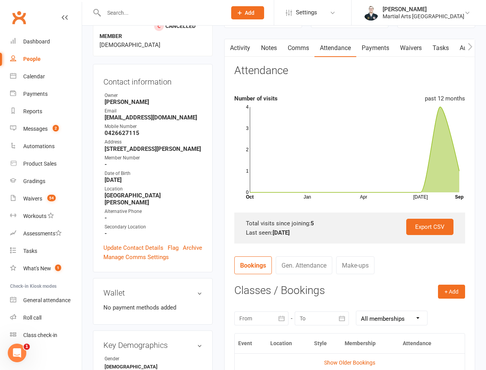
click at [263, 49] on link "Notes" at bounding box center [269, 48] width 27 height 18
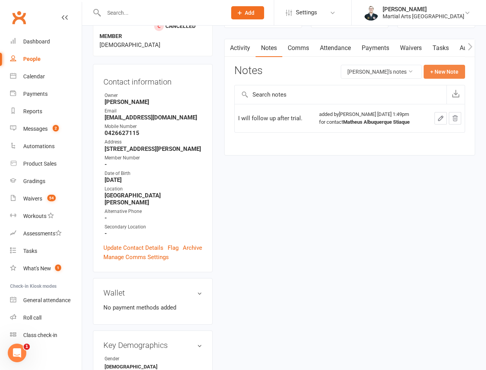
click at [435, 73] on button "+ New Note" at bounding box center [444, 72] width 41 height 14
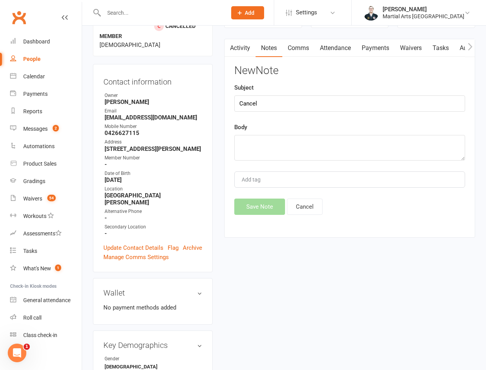
type input "Cancel"
paste textarea "[PERSON_NAME][DATE] 8:30 AM ([DATE]) to me Hi [PERSON_NAME], Thank you for your…"
type textarea "[PERSON_NAME][DATE] 8:30 AM ([DATE]) to me Hi [PERSON_NAME], Thank you for your…"
click at [246, 203] on button "Save Note" at bounding box center [259, 206] width 51 height 16
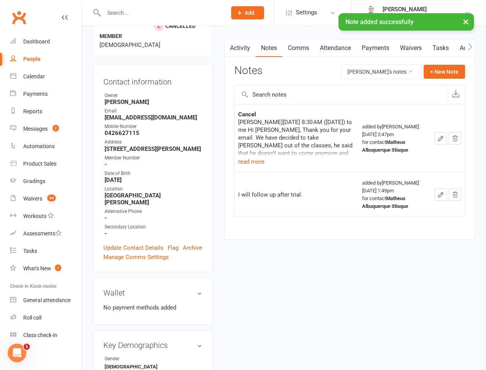
click at [338, 48] on link "Attendance" at bounding box center [336, 48] width 42 height 18
